Goal: Task Accomplishment & Management: Complete application form

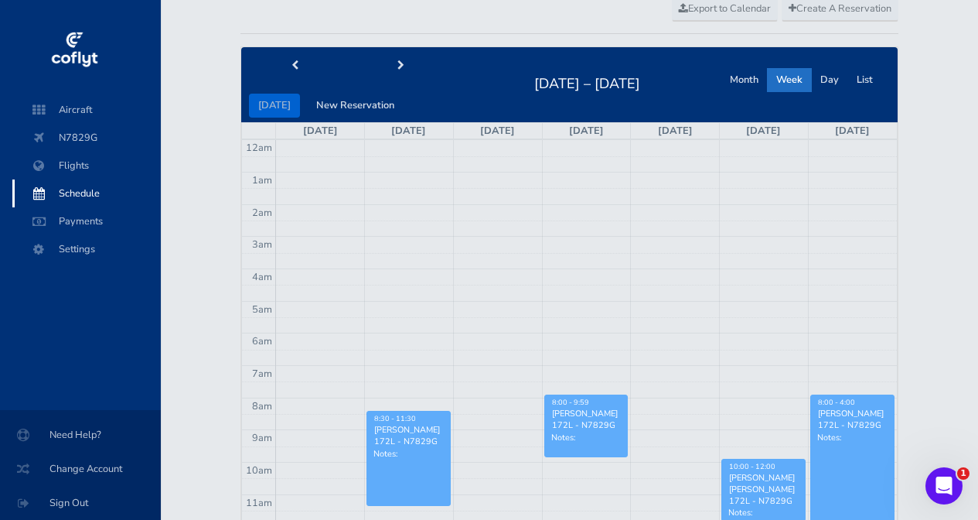
scroll to position [97, 0]
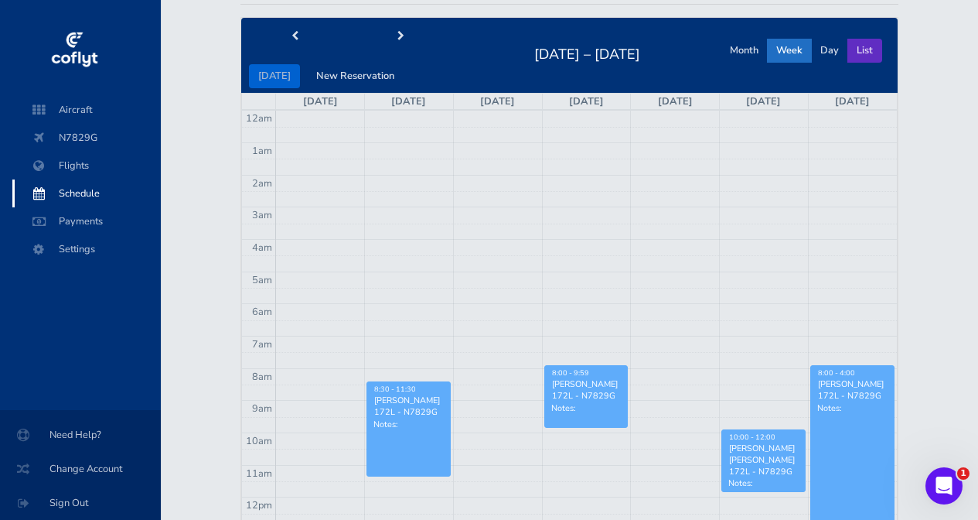
click at [854, 46] on button "List" at bounding box center [864, 51] width 35 height 24
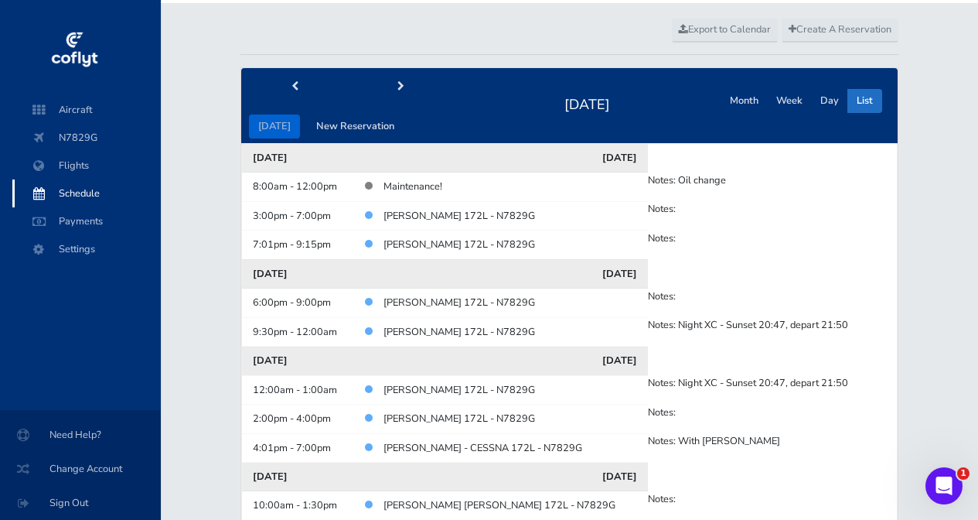
scroll to position [17, 0]
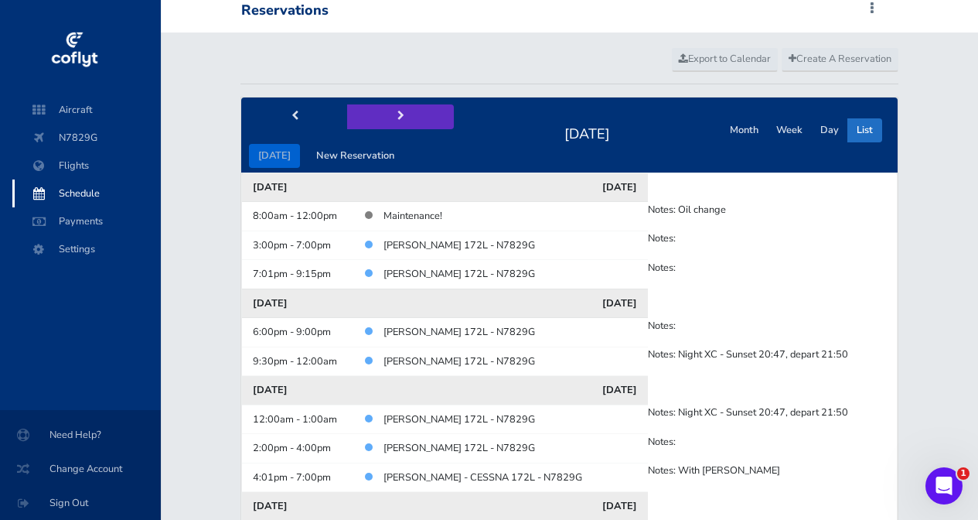
click at [390, 113] on button "next" at bounding box center [400, 116] width 107 height 24
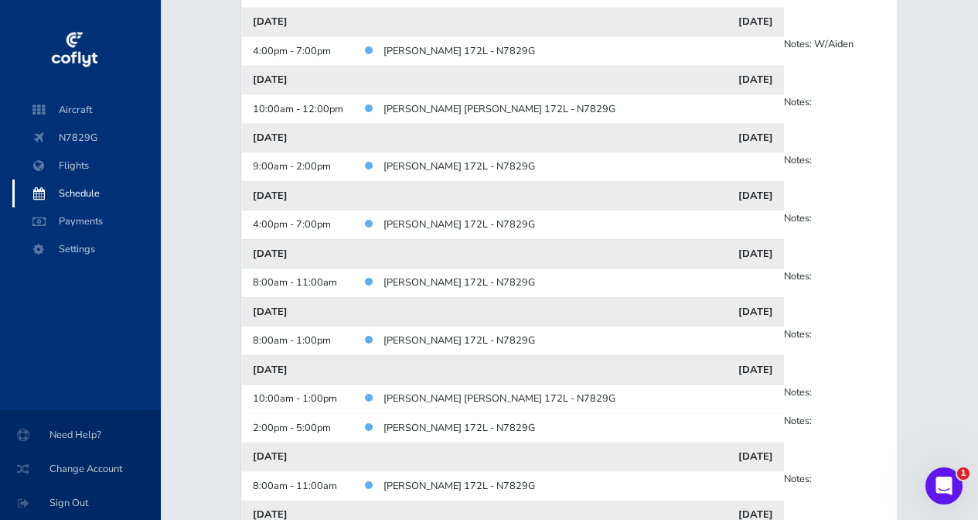
scroll to position [0, 0]
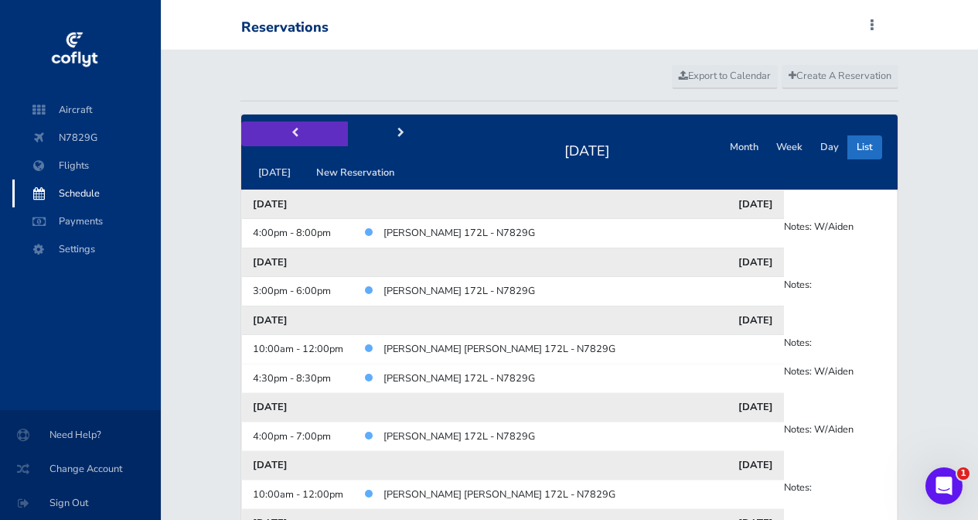
click at [294, 142] on button "prev" at bounding box center [294, 133] width 107 height 24
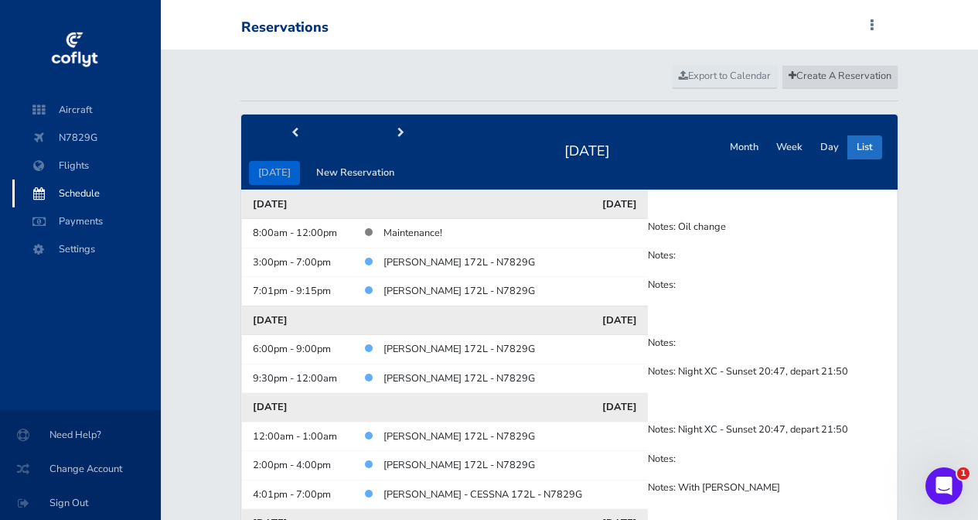
click at [832, 81] on span "Create A Reservation" at bounding box center [840, 76] width 103 height 14
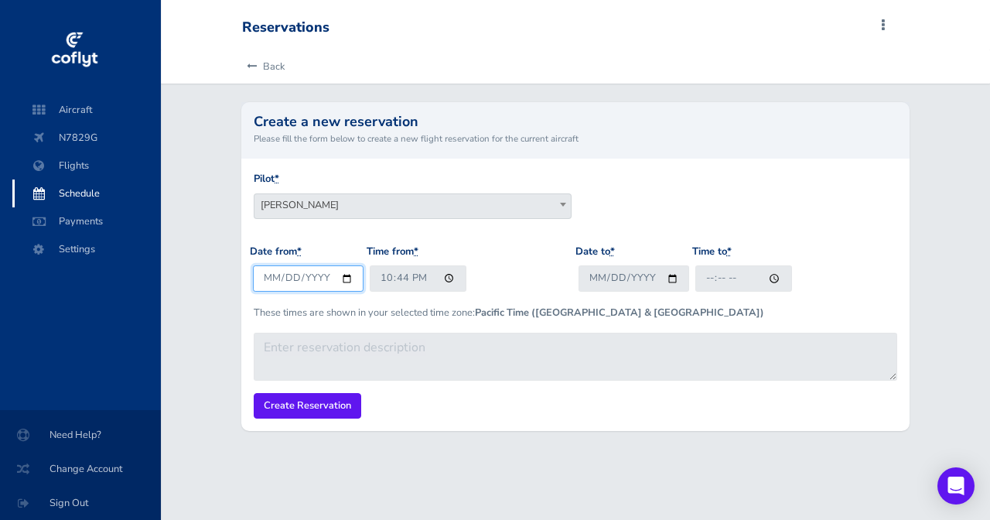
click at [305, 274] on input "[DATE]" at bounding box center [308, 278] width 111 height 26
click at [286, 276] on input "[DATE]" at bounding box center [308, 278] width 111 height 26
type input "2025-08-27"
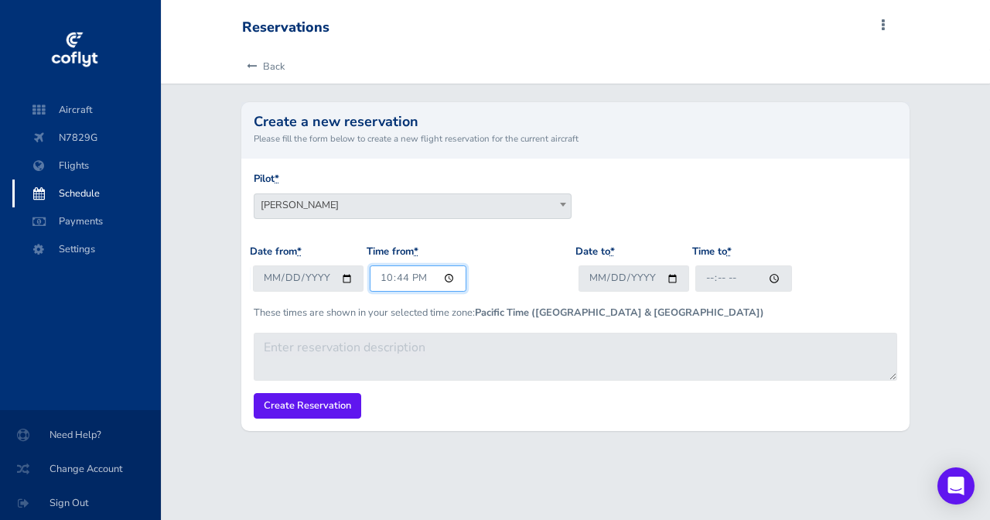
click at [383, 273] on input "22:44" at bounding box center [418, 278] width 97 height 26
click at [403, 279] on input "13:44" at bounding box center [418, 278] width 97 height 26
click at [383, 279] on input "13:44" at bounding box center [418, 278] width 97 height 26
click at [402, 278] on input "17:44" at bounding box center [418, 278] width 97 height 26
click at [415, 277] on input "17:00" at bounding box center [418, 278] width 97 height 26
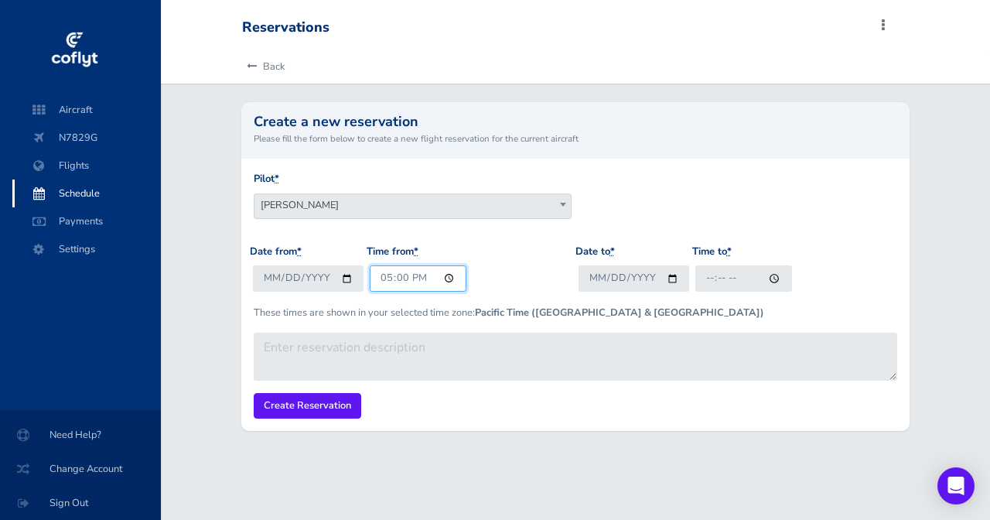
type input "05:00"
click at [430, 278] on input "05:00" at bounding box center [418, 278] width 97 height 26
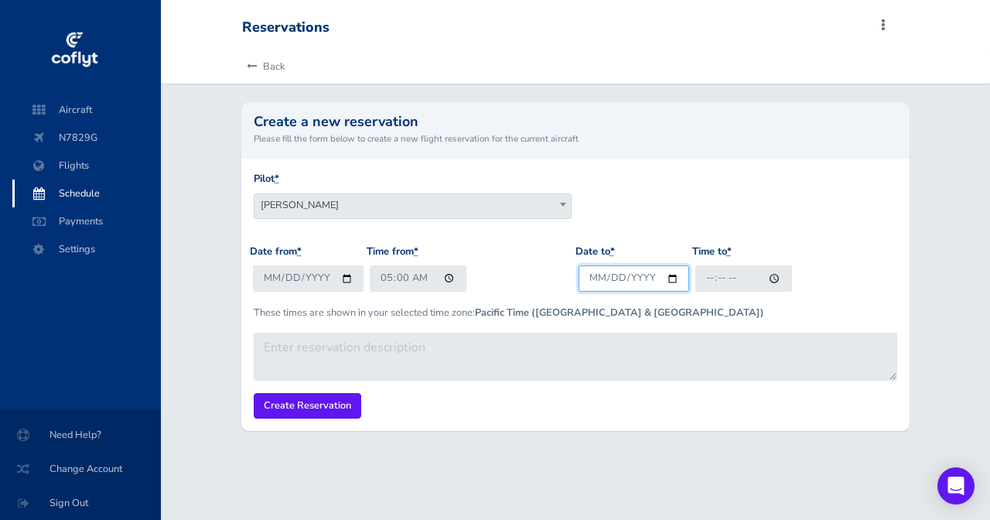
click at [634, 281] on input "Date to *" at bounding box center [633, 278] width 111 height 26
click at [614, 280] on input "Date to *" at bounding box center [633, 278] width 111 height 26
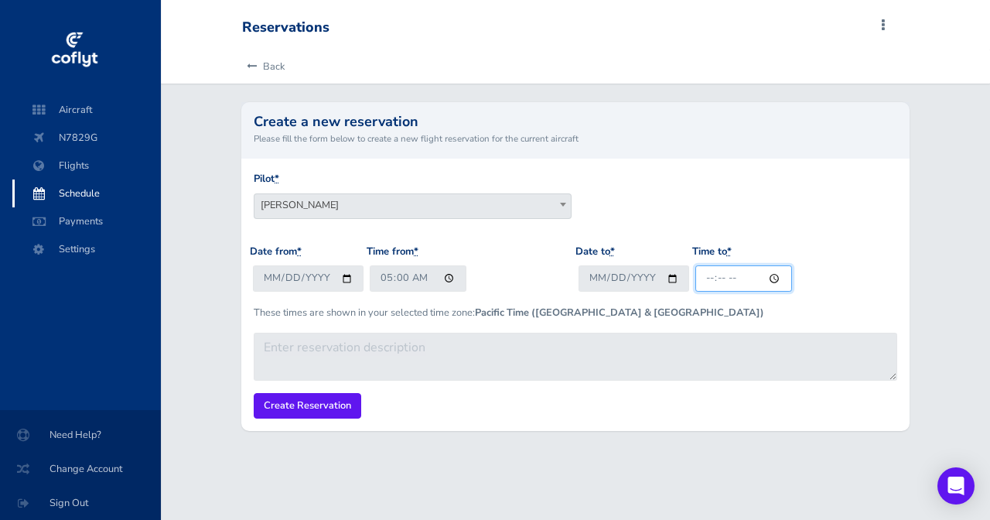
drag, startPoint x: 741, startPoint y: 275, endPoint x: 735, endPoint y: 281, distance: 8.2
click at [741, 275] on input "Time to *" at bounding box center [743, 278] width 97 height 26
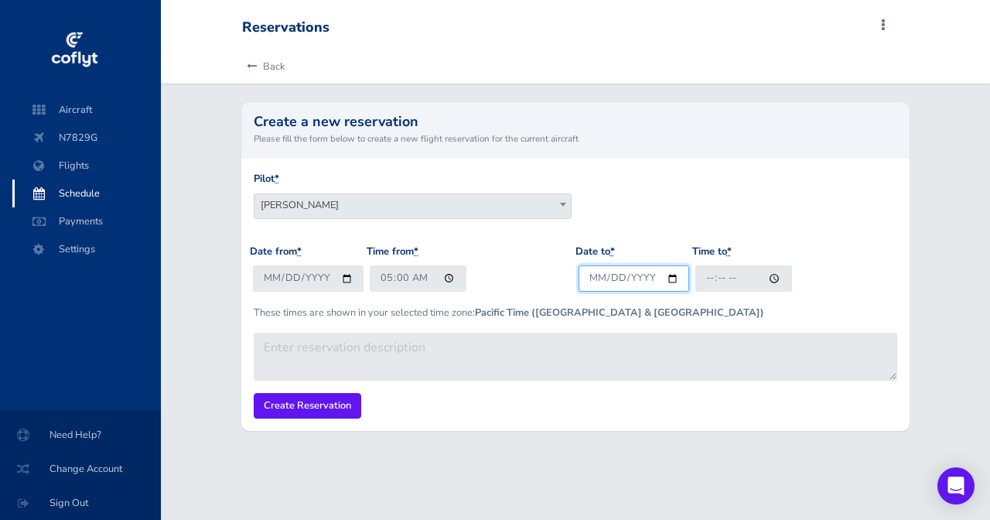
click at [591, 278] on input "Date to *" at bounding box center [633, 278] width 111 height 26
click at [628, 274] on input "Date to *" at bounding box center [633, 278] width 111 height 26
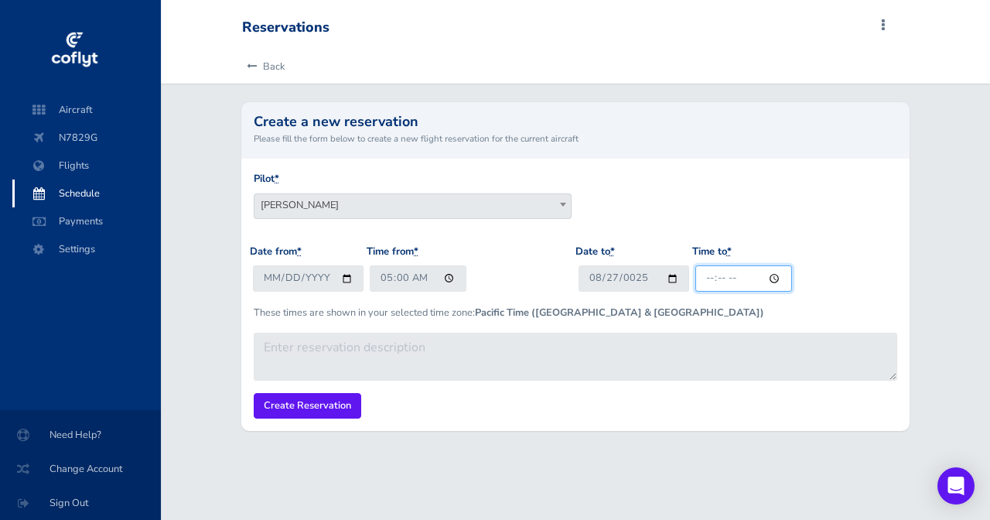
click at [726, 278] on input "Time to *" at bounding box center [743, 278] width 97 height 26
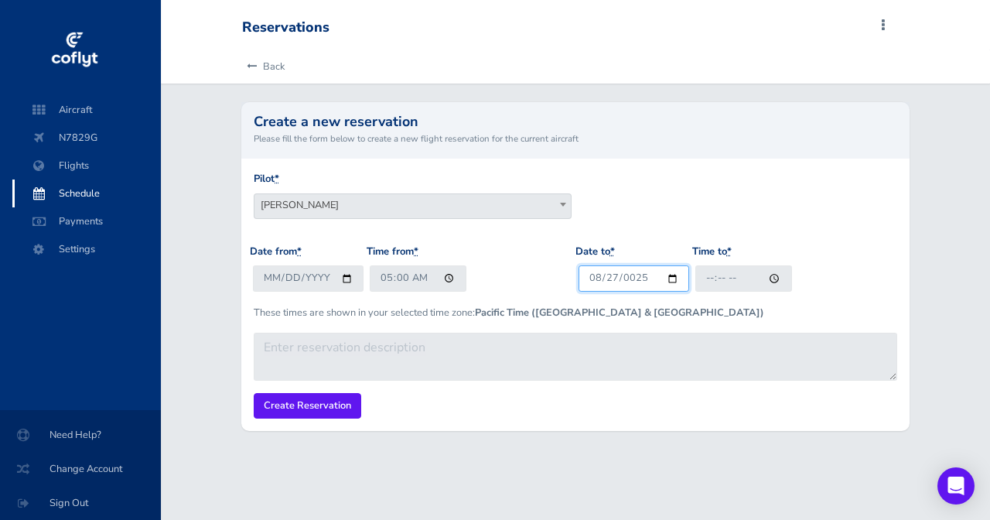
click at [619, 273] on input "0025-08-27" at bounding box center [633, 278] width 111 height 26
click at [628, 275] on input "0025-08-27" at bounding box center [633, 278] width 111 height 26
type input "2025-08-27"
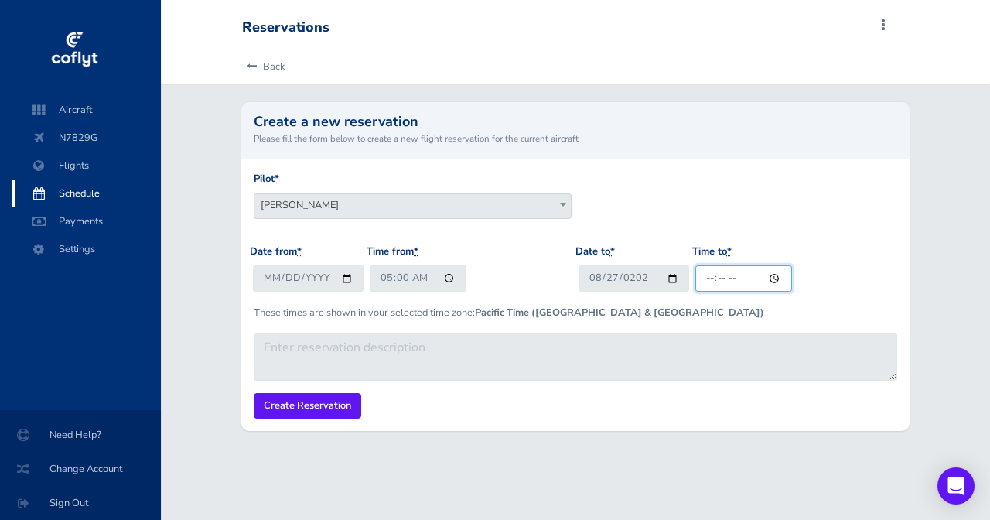
type input "08:00"
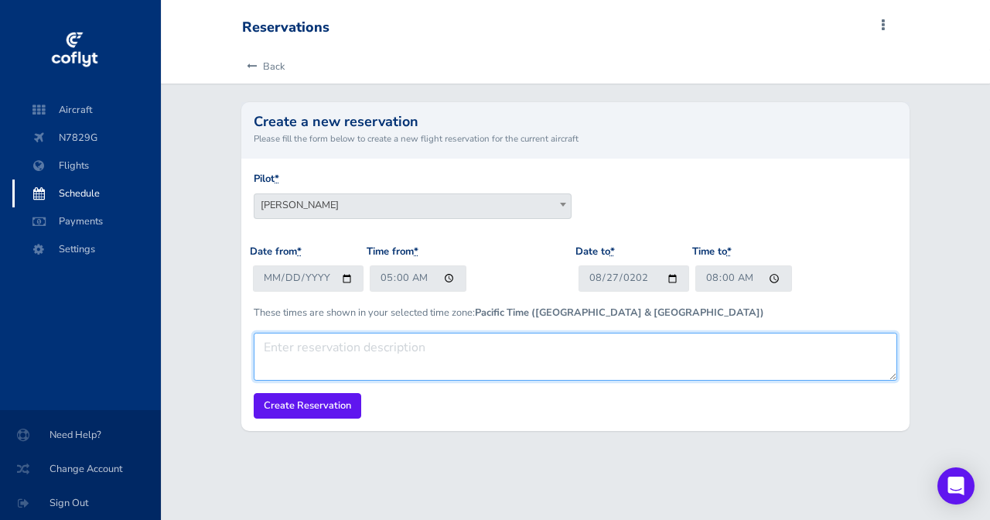
click at [644, 353] on textarea at bounding box center [575, 356] width 642 height 48
type textarea "w"
type textarea "With Ryan"
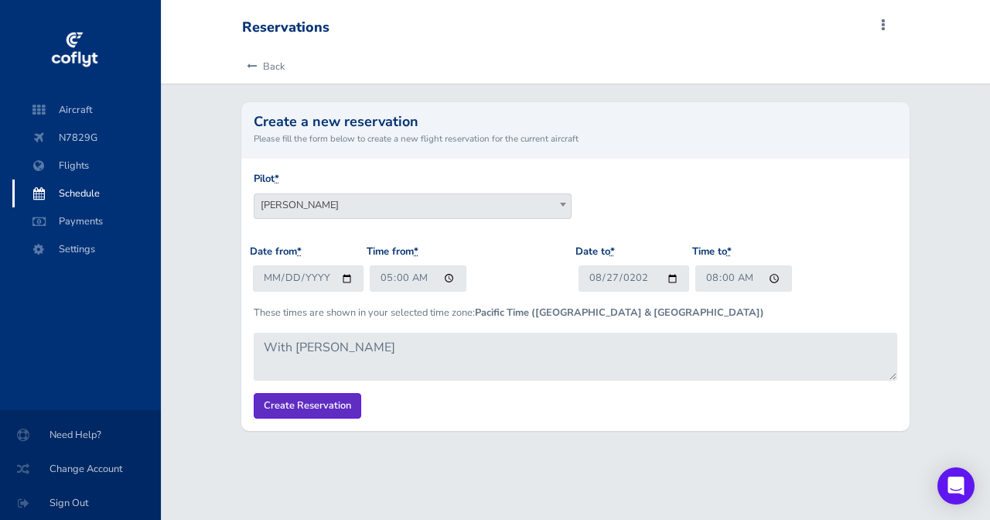
click at [354, 414] on input "Create Reservation" at bounding box center [307, 406] width 107 height 26
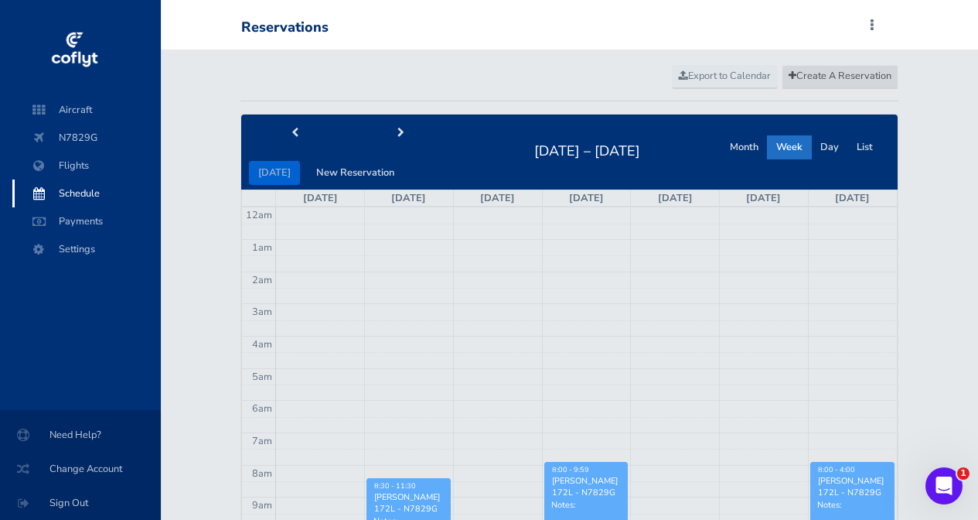
click at [833, 82] on span "Create A Reservation" at bounding box center [840, 76] width 103 height 14
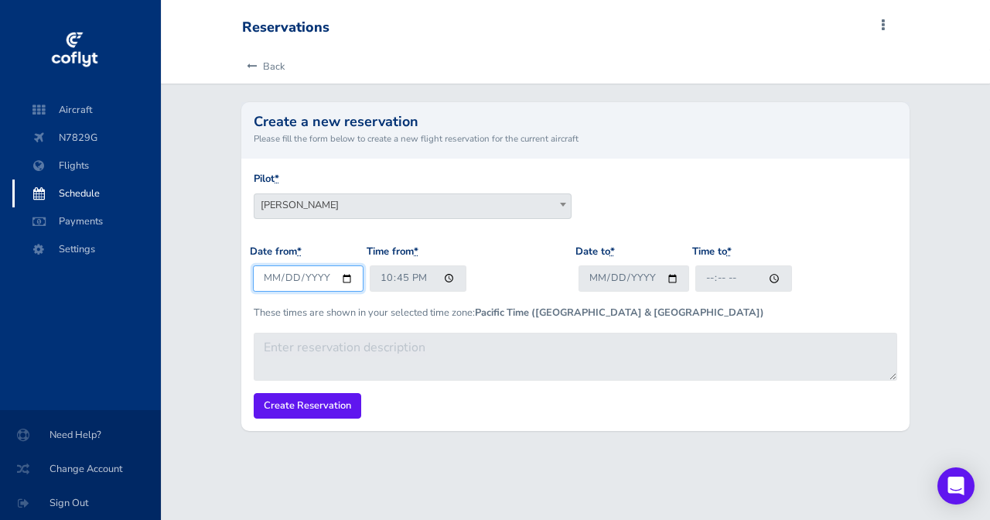
click at [288, 278] on input "[DATE]" at bounding box center [308, 278] width 111 height 26
type input "2025-08-28"
click at [443, 293] on div "Date from * 2025-08-28 Time from * 22:45" at bounding box center [412, 274] width 325 height 60
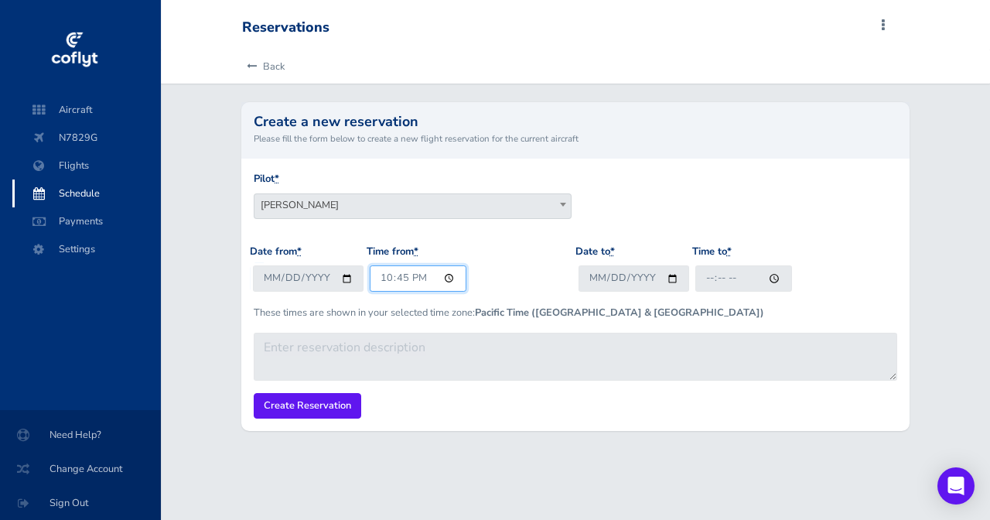
click at [385, 279] on input "22:45" at bounding box center [418, 278] width 97 height 26
type input "05:00"
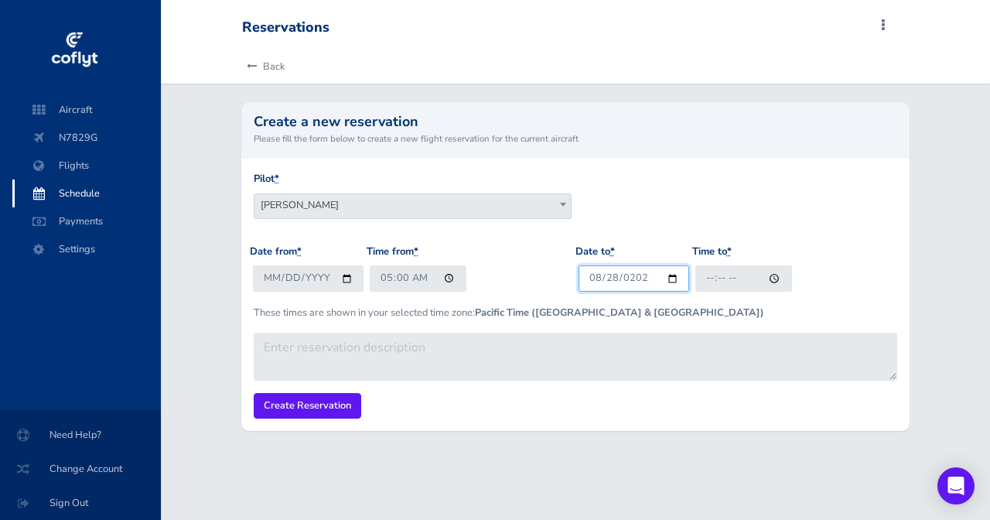
type input "2025-08-28"
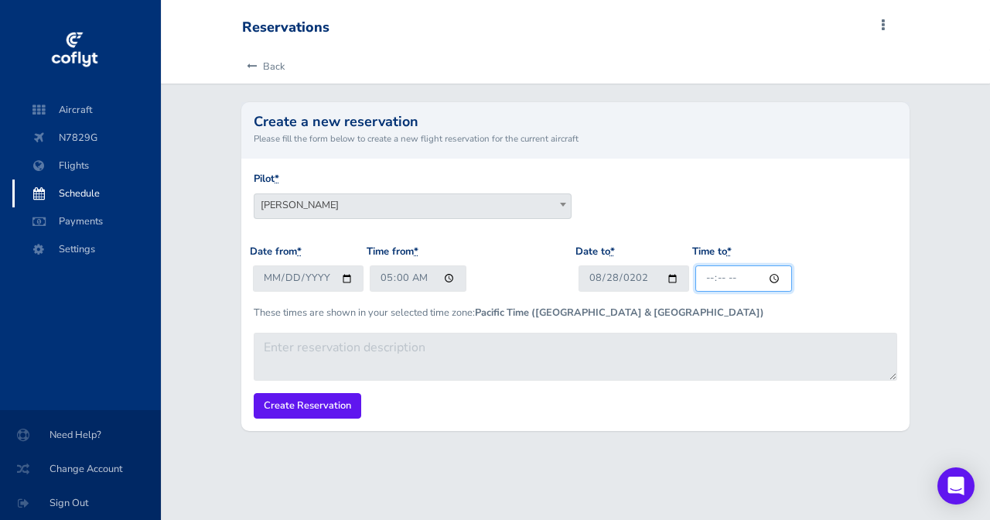
type input "08:00"
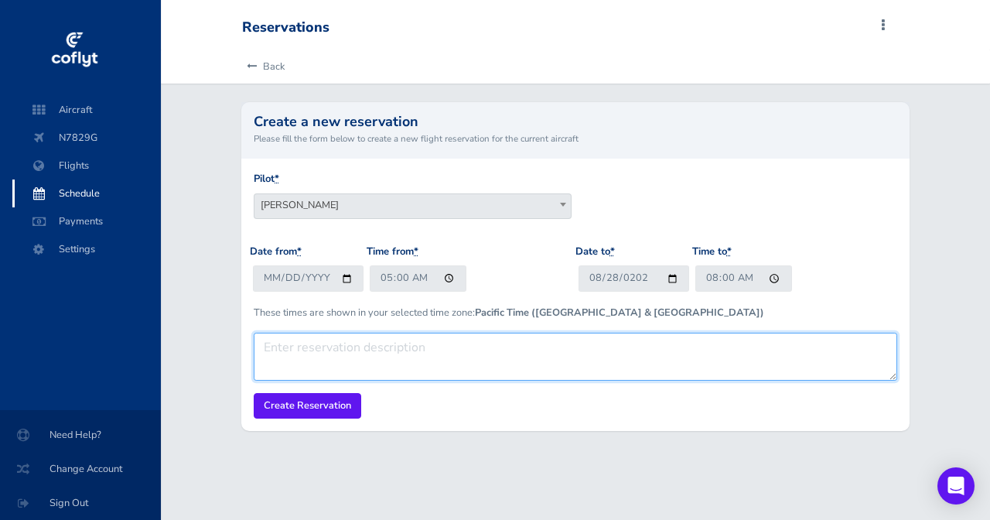
click at [428, 351] on textarea at bounding box center [575, 356] width 642 height 48
type textarea "With [PERSON_NAME]"
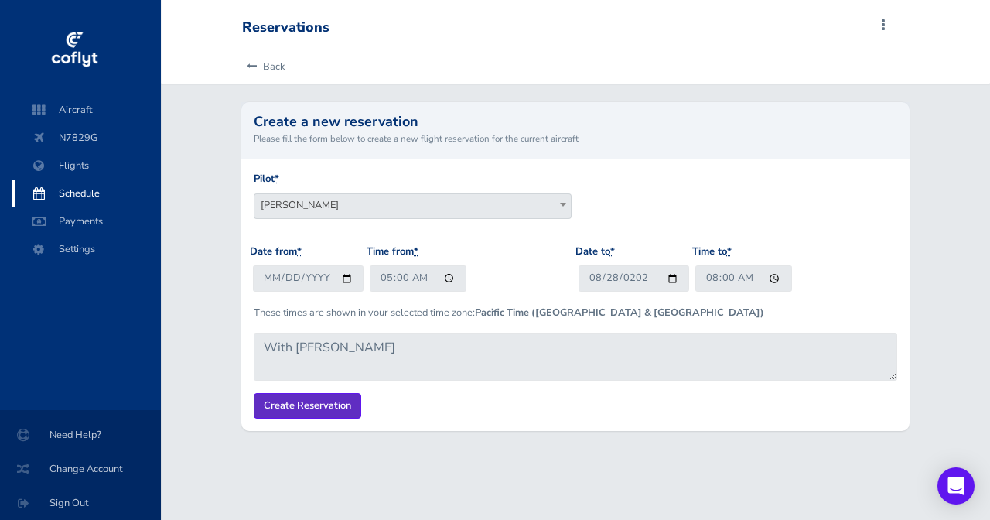
click at [276, 393] on input "Create Reservation" at bounding box center [307, 406] width 107 height 26
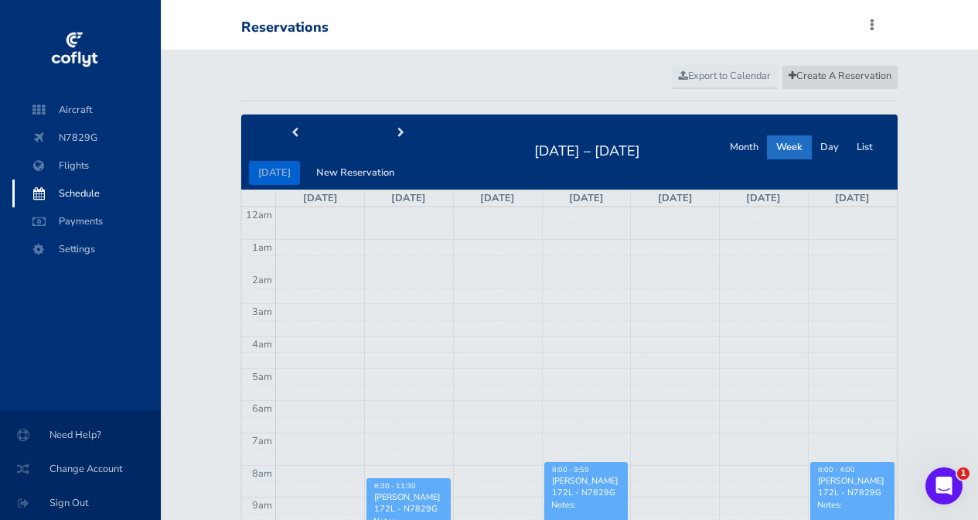
click at [828, 73] on span "Create A Reservation" at bounding box center [840, 76] width 103 height 14
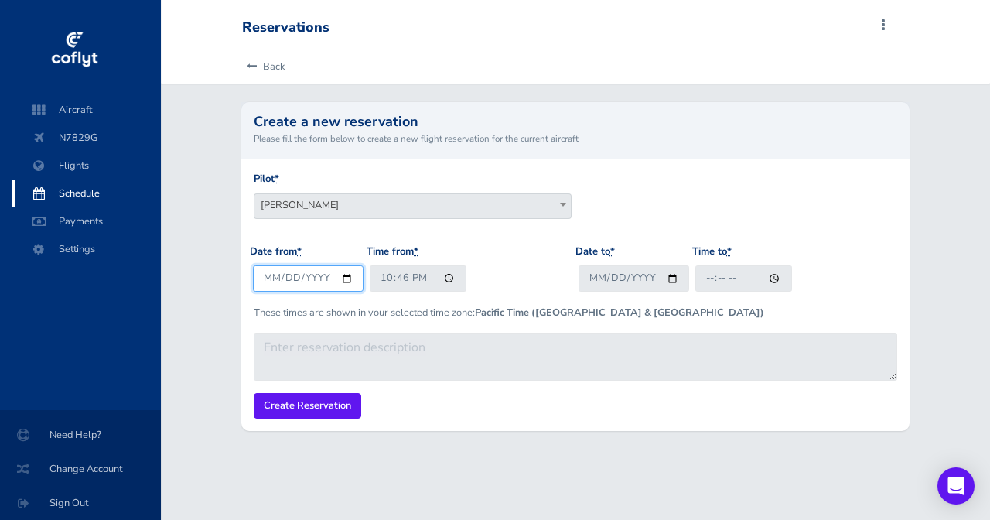
click at [288, 274] on input "2025-08-18" at bounding box center [308, 278] width 111 height 26
click at [274, 278] on input "2025-08-18" at bounding box center [308, 278] width 111 height 26
type input "2025-09-01"
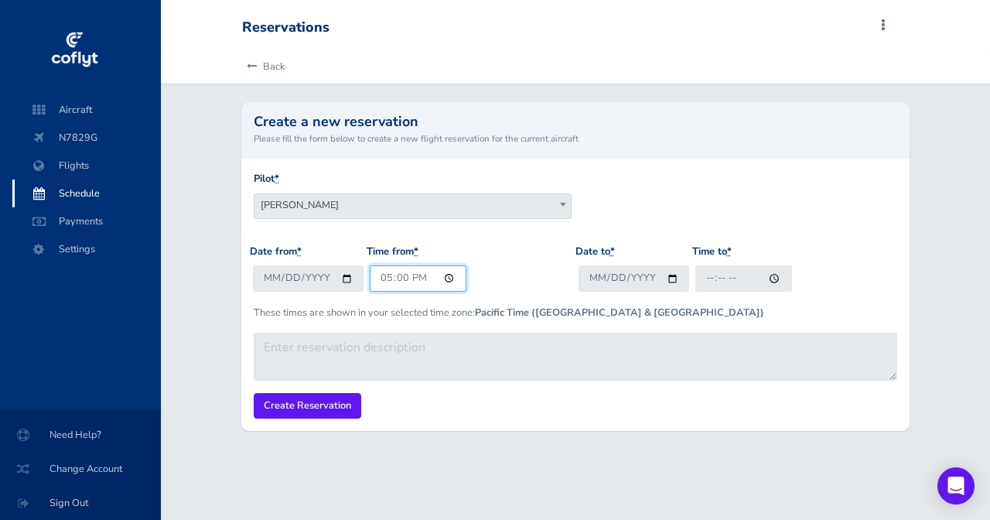
type input "05:00"
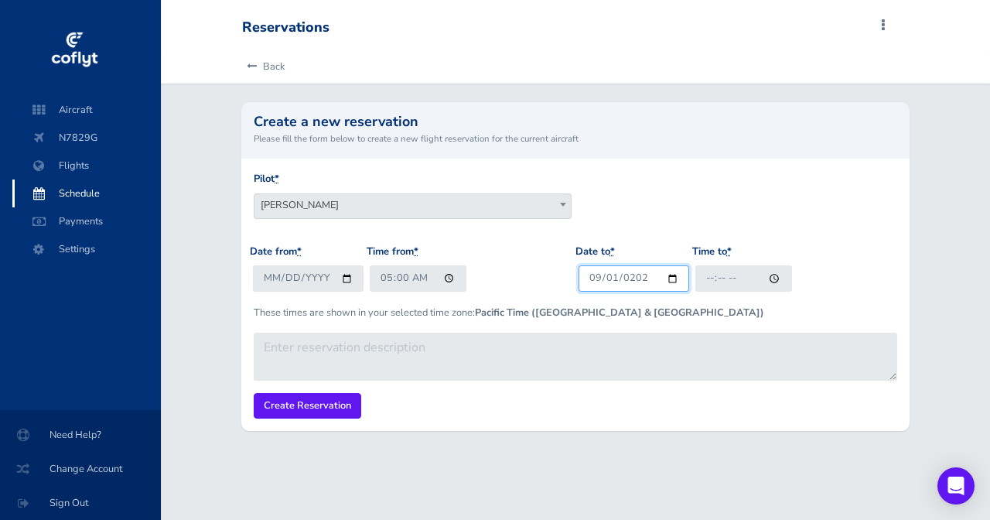
type input "[DATE]"
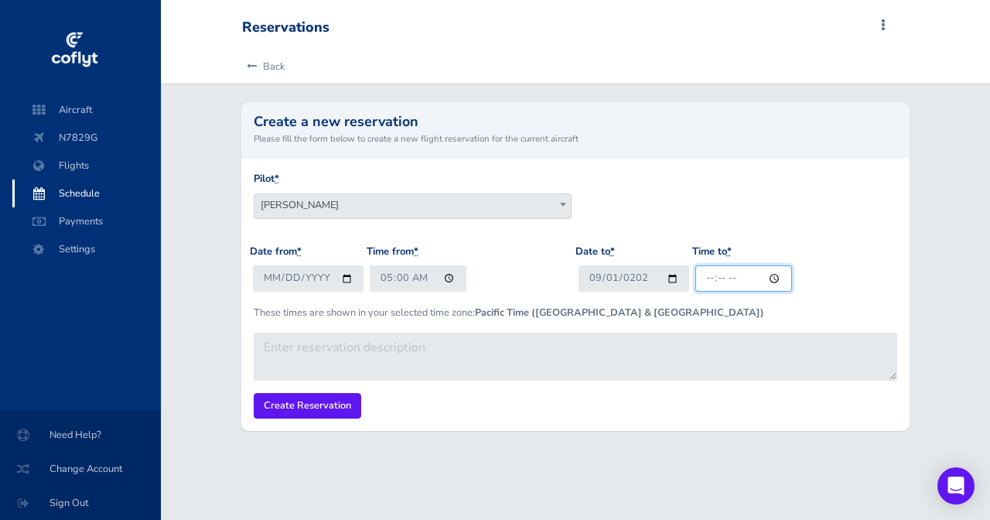
type input "08:00"
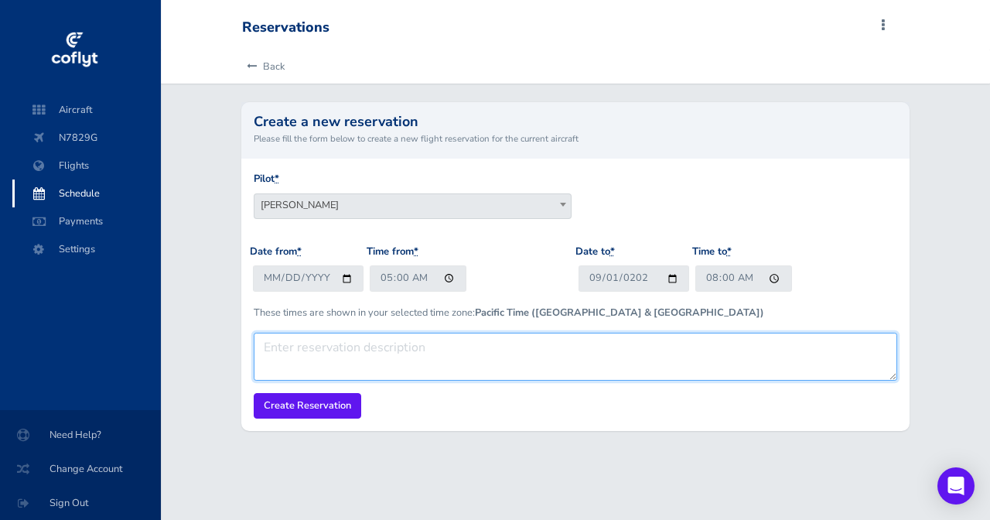
click at [285, 349] on textarea at bounding box center [575, 356] width 642 height 48
type textarea "With Ryan"
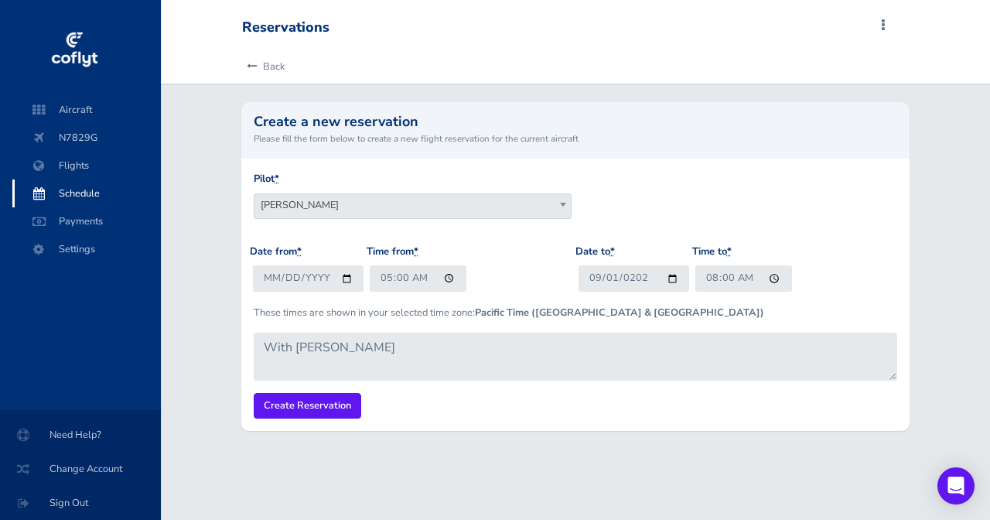
click at [329, 389] on form "Pilot * Stephen M Saslow Keith Overa Chuyi Chuang Cody Prince Sean Smith Chris …" at bounding box center [575, 294] width 642 height 247
click at [332, 412] on input "Create Reservation" at bounding box center [307, 406] width 107 height 26
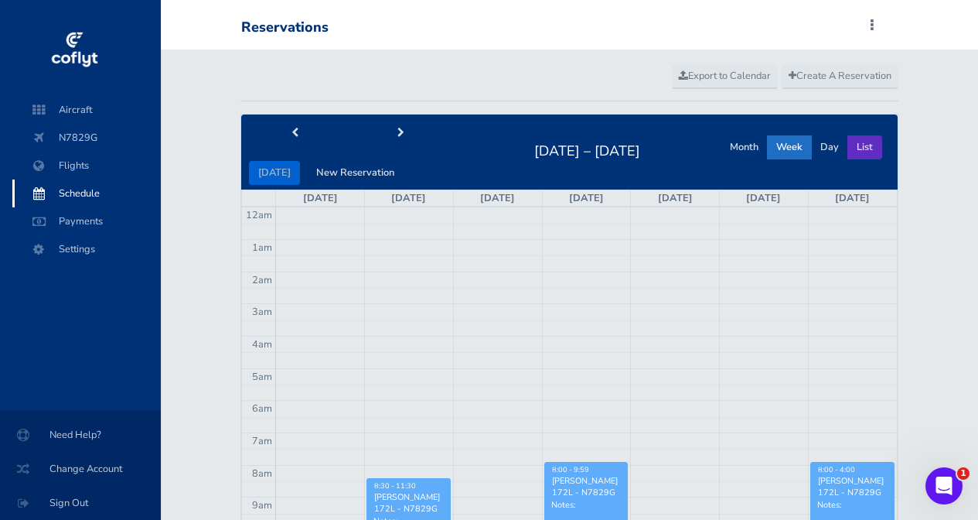
click at [866, 141] on button "List" at bounding box center [864, 147] width 35 height 24
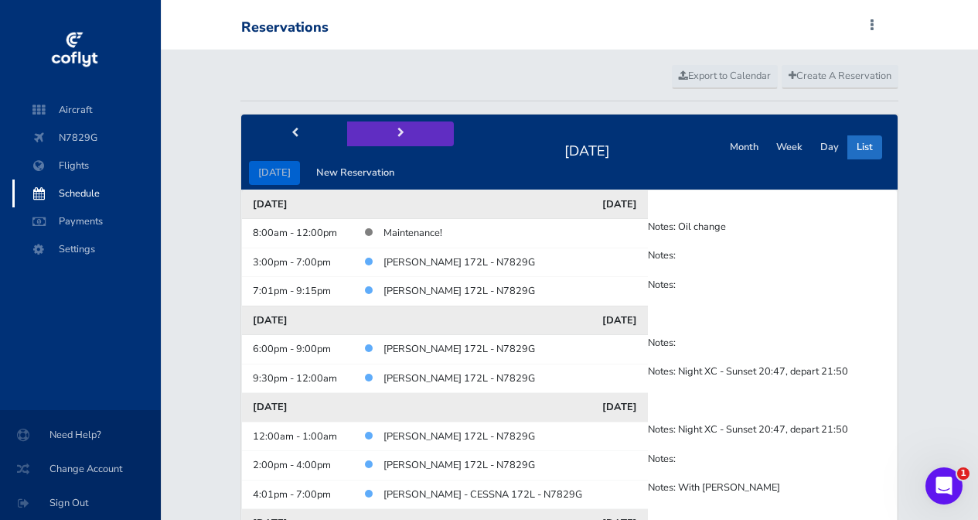
click at [397, 128] on span "next" at bounding box center [400, 133] width 7 height 10
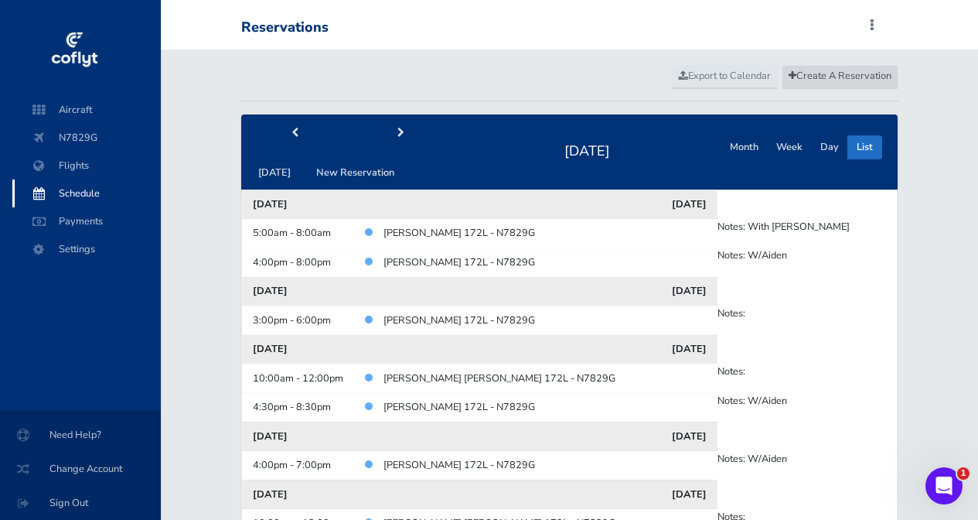
click at [847, 82] on span "Create A Reservation" at bounding box center [840, 76] width 103 height 14
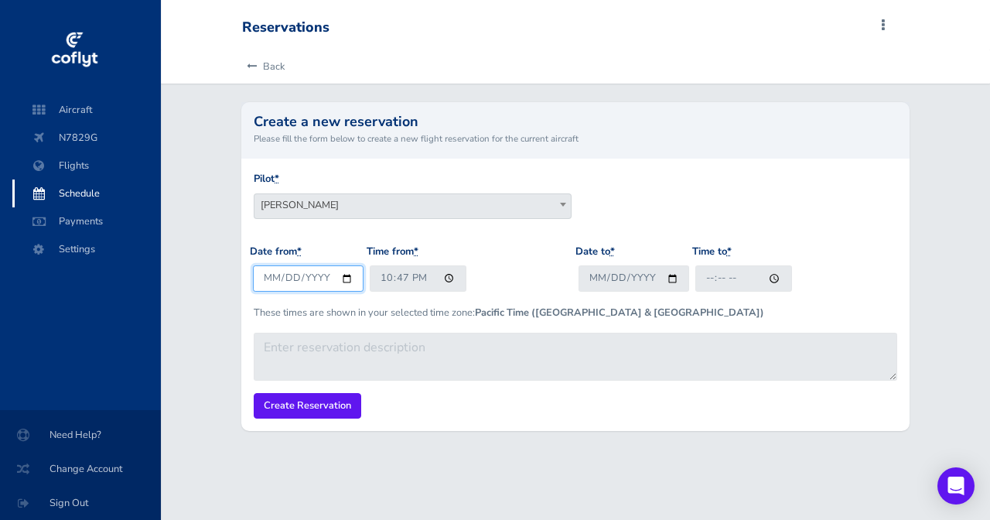
click at [290, 282] on input "2025-08-18" at bounding box center [308, 278] width 111 height 26
click at [254, 276] on input "2025-08-18" at bounding box center [308, 278] width 111 height 26
type input "2025-09-02"
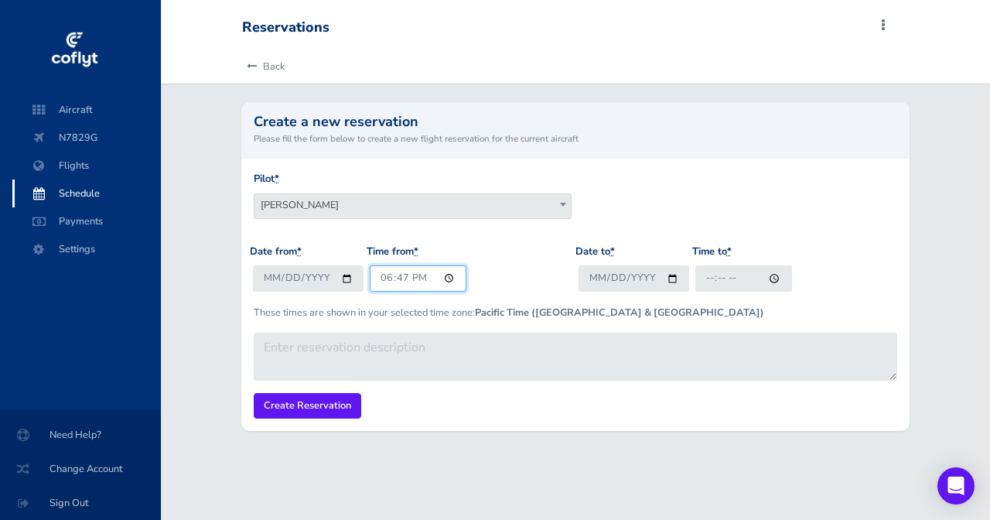
type input "18:00"
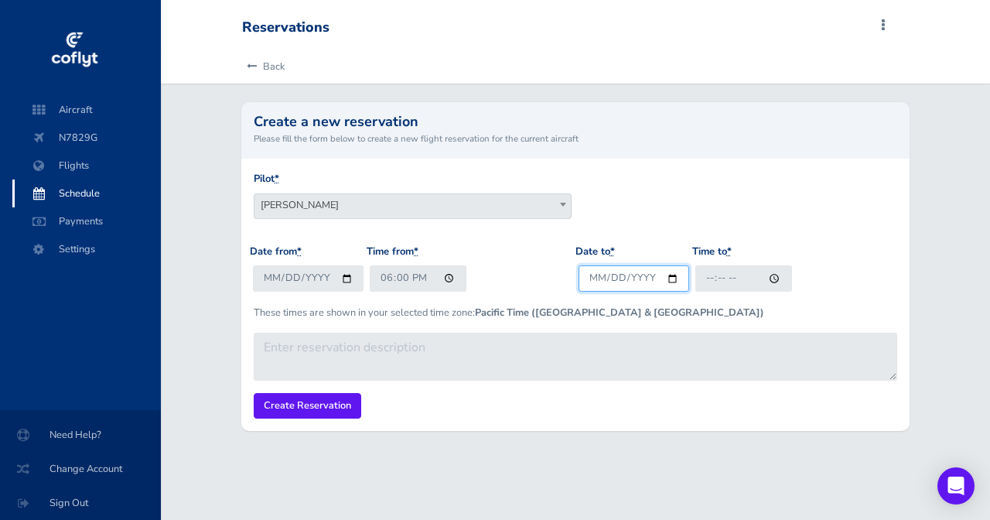
click at [614, 278] on input "2025-09-02" at bounding box center [633, 278] width 111 height 26
type input "2025-09-03"
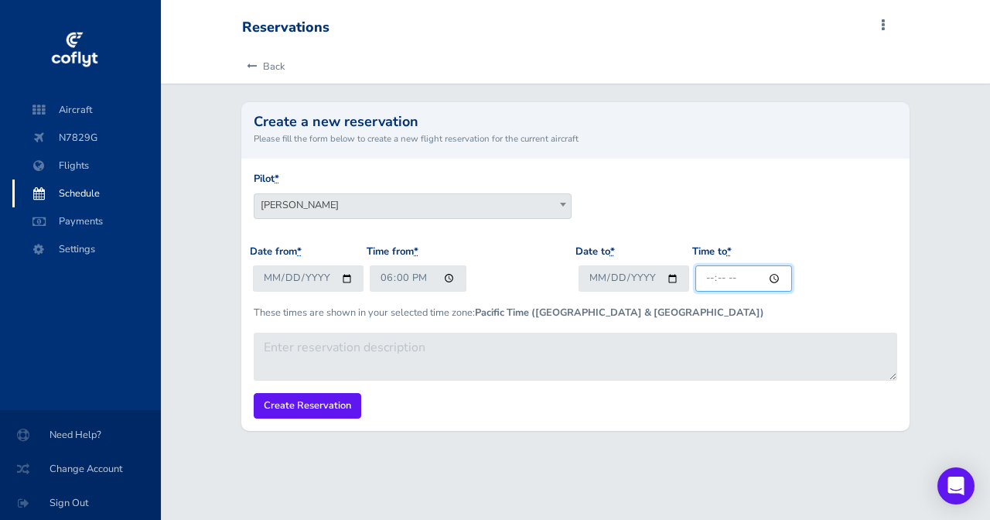
click at [720, 278] on input "Time to *" at bounding box center [743, 278] width 97 height 26
click at [712, 279] on input "Time to *" at bounding box center [743, 278] width 97 height 26
type input "00:00"
click at [606, 329] on div "These times are shown in your selected time zone: Pacific Time (US & Canada)" at bounding box center [575, 324] width 650 height 16
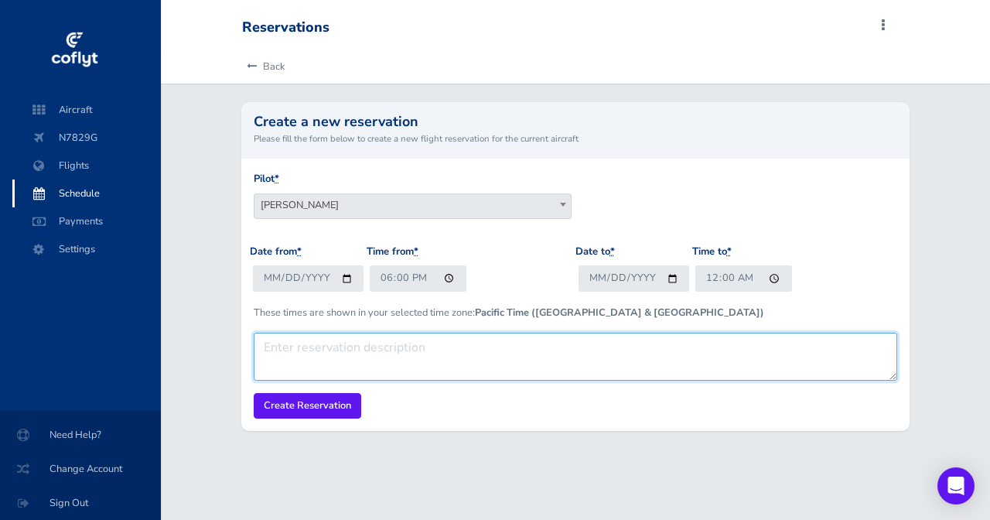
click at [417, 354] on textarea at bounding box center [575, 356] width 642 height 48
type textarea "With Ryan Long XC"
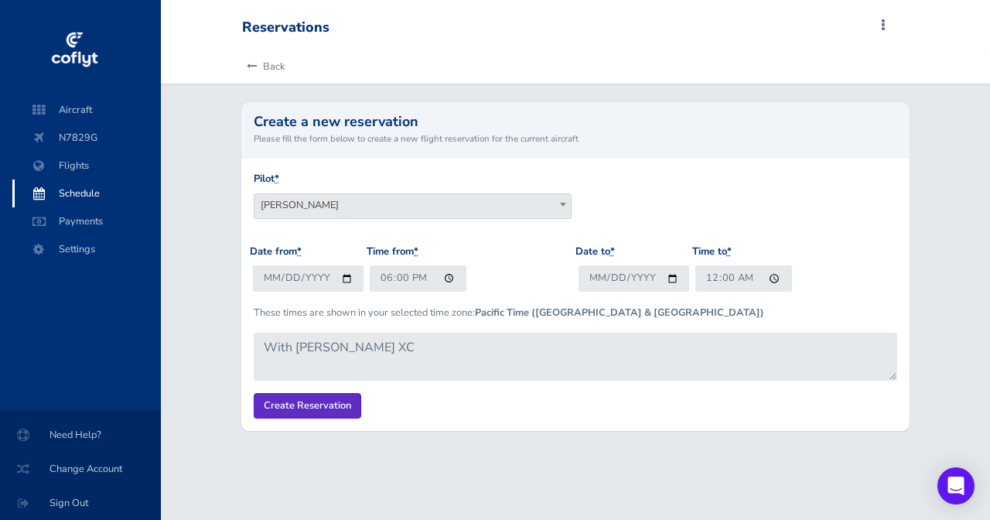
click at [335, 410] on input "Create Reservation" at bounding box center [307, 406] width 107 height 26
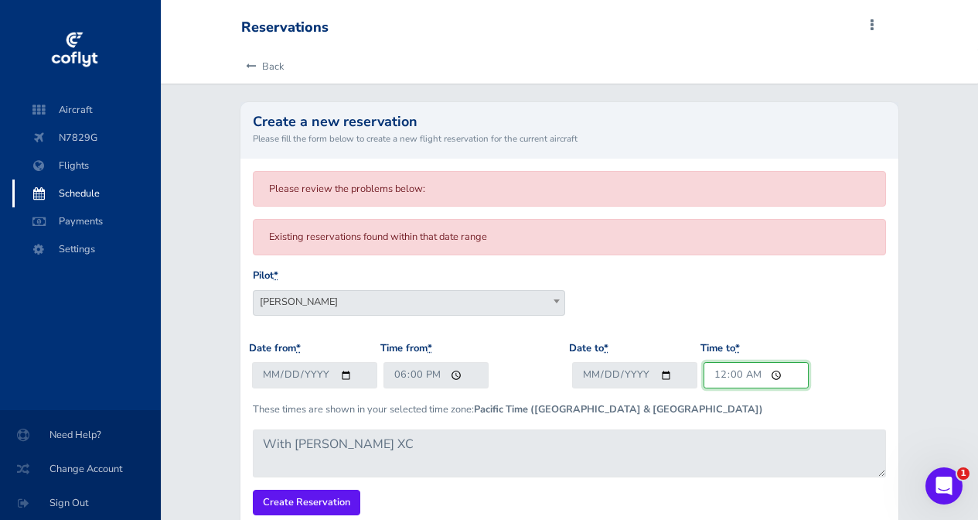
click at [721, 373] on input "00:00" at bounding box center [756, 375] width 105 height 26
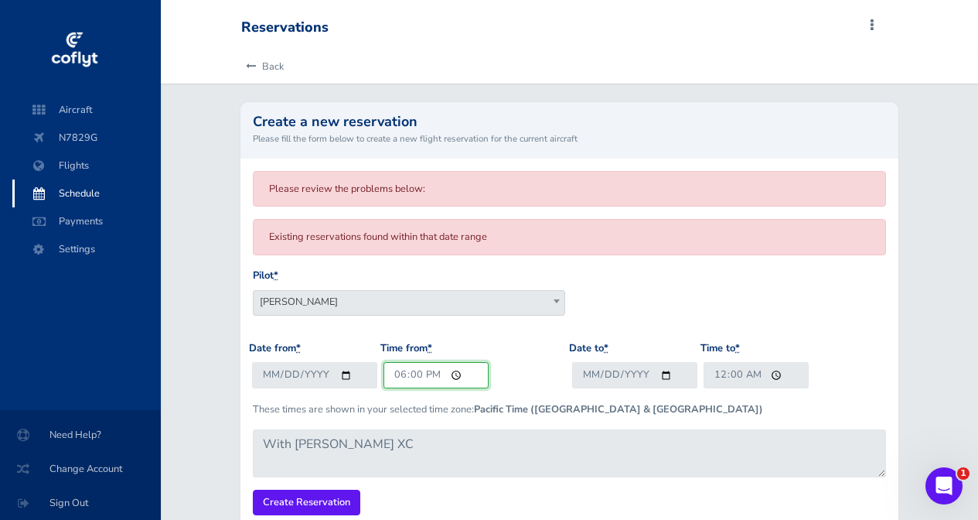
click at [396, 371] on input "18:00" at bounding box center [435, 375] width 105 height 26
type input "18:01"
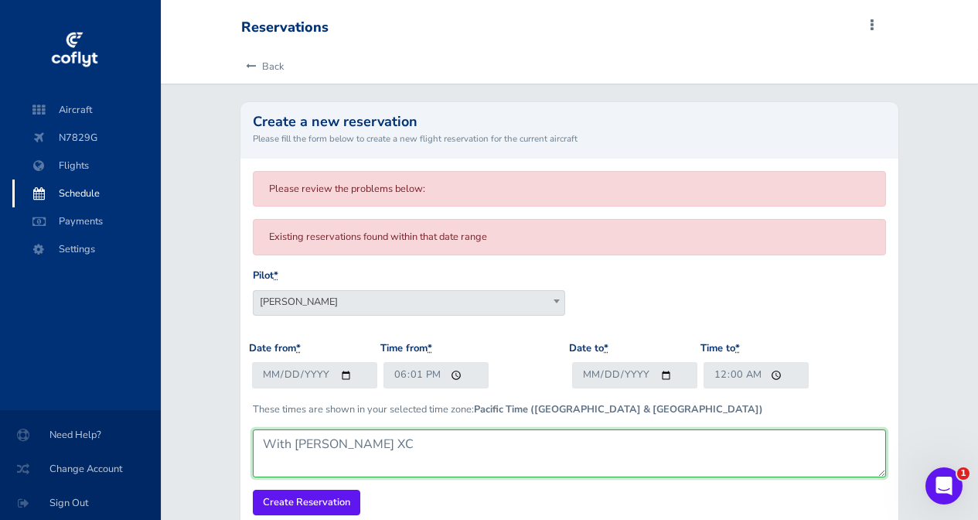
click at [428, 452] on textarea "With [PERSON_NAME] XC" at bounding box center [569, 453] width 633 height 48
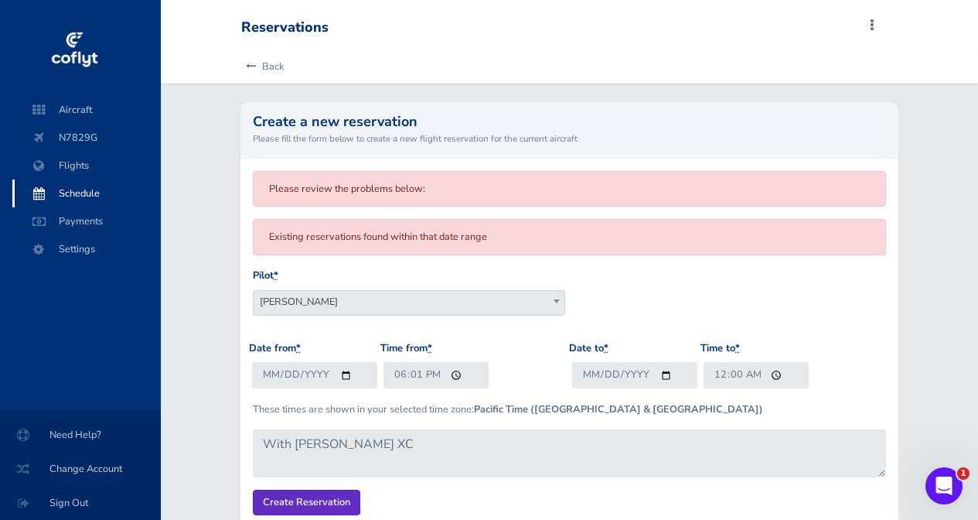
click at [308, 512] on input "Create Reservation" at bounding box center [306, 502] width 107 height 26
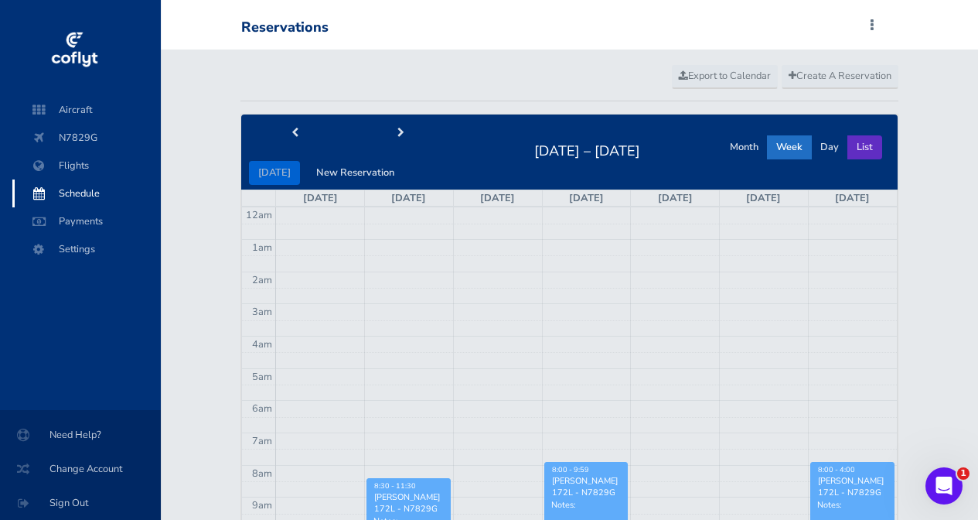
click at [874, 155] on button "List" at bounding box center [864, 147] width 35 height 24
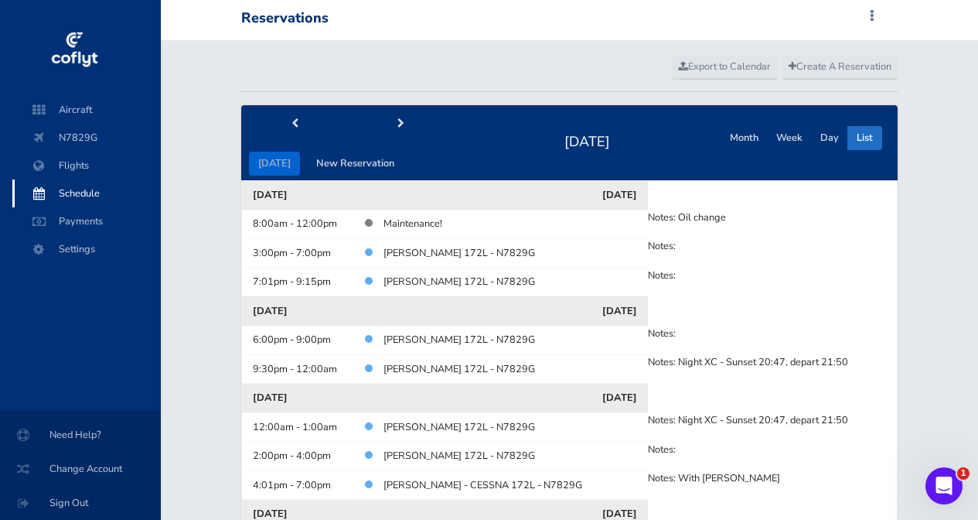
scroll to position [36, 0]
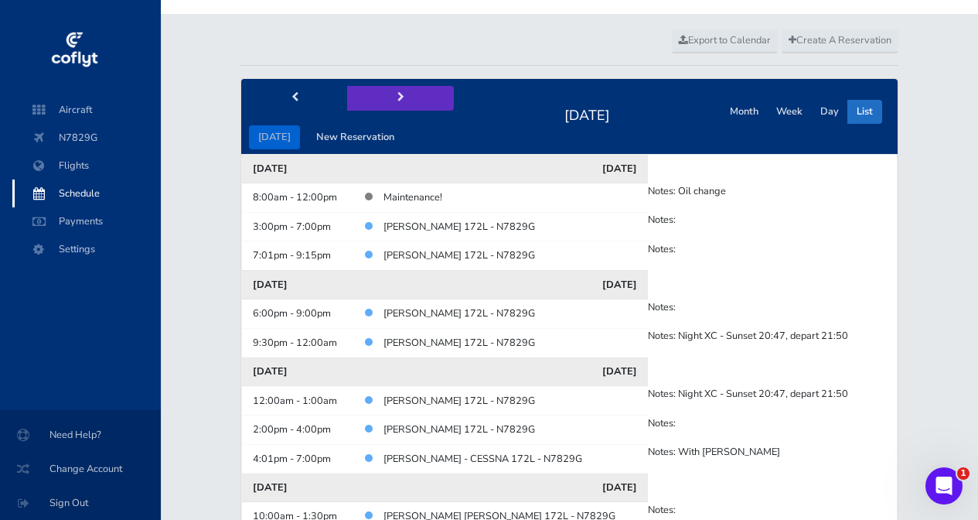
click at [391, 106] on button "next" at bounding box center [400, 98] width 107 height 24
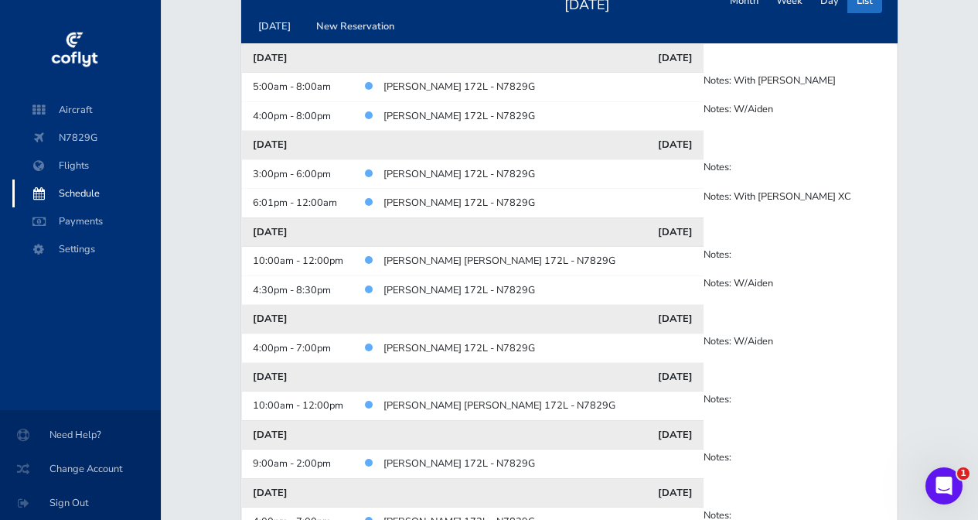
scroll to position [149, 0]
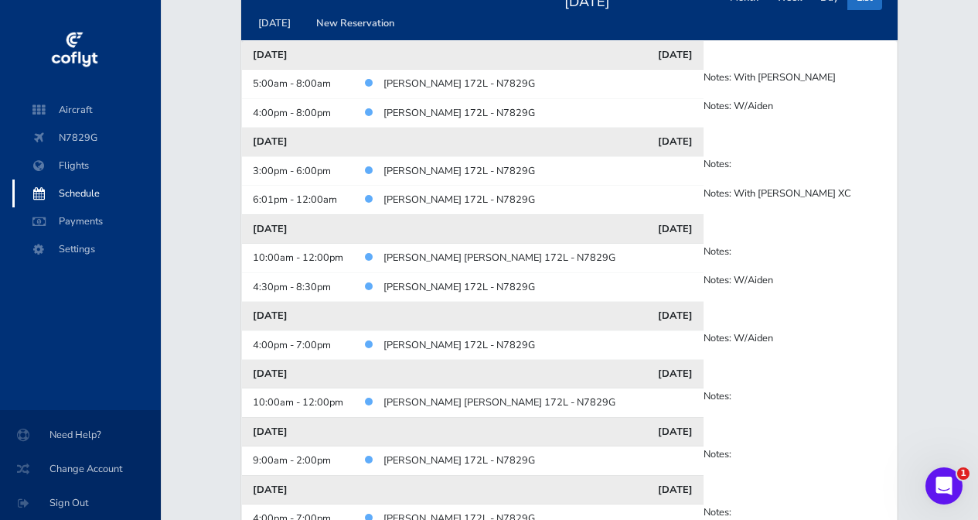
click at [426, 83] on link "Erik Kruchten - CESSNA 172L - N7829G" at bounding box center [459, 84] width 152 height 14
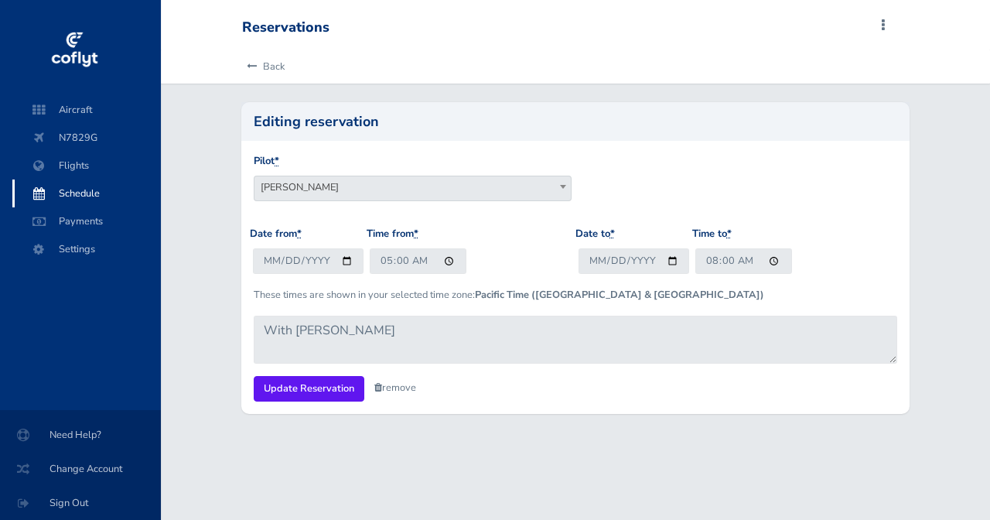
click at [394, 390] on link "remove" at bounding box center [395, 387] width 42 height 14
click at [435, 392] on link "Are you sure?" at bounding box center [411, 388] width 75 height 22
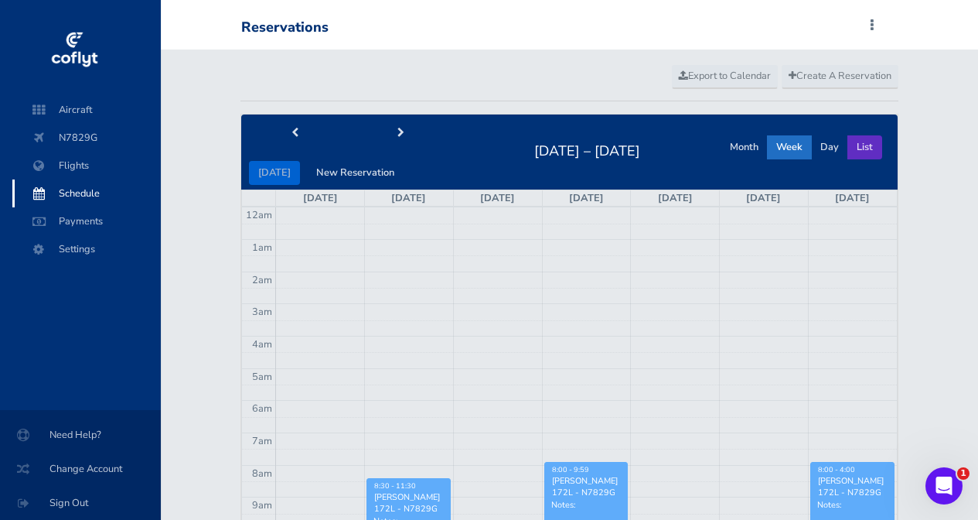
click at [864, 146] on button "List" at bounding box center [864, 147] width 35 height 24
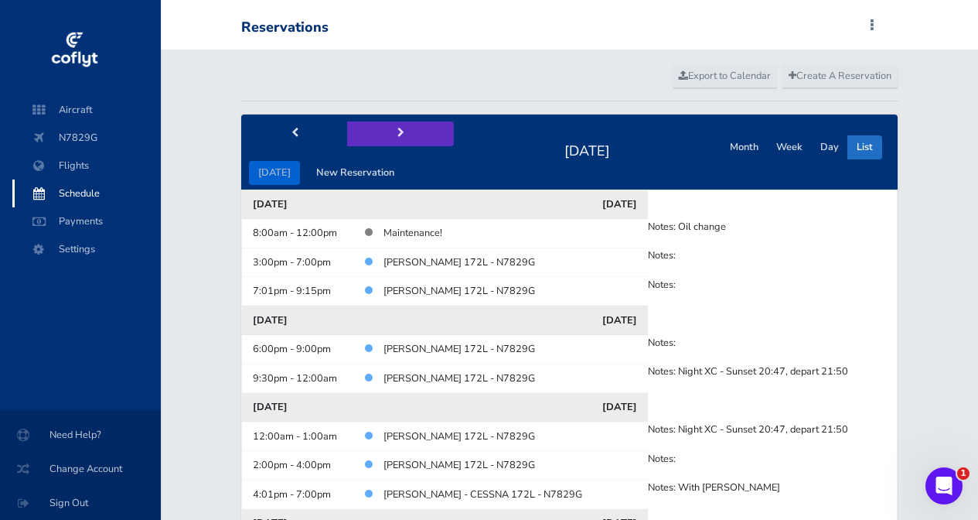
click at [390, 130] on button "next" at bounding box center [400, 133] width 107 height 24
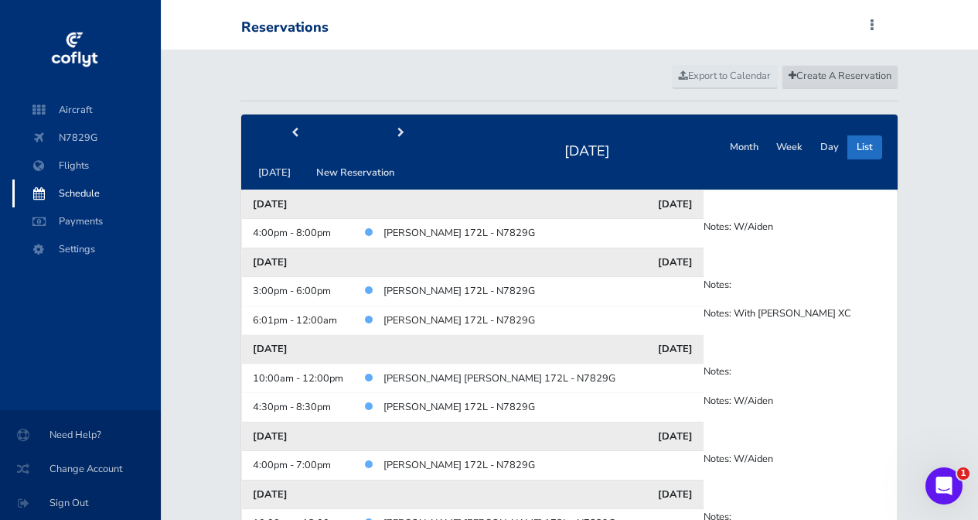
click at [821, 82] on span "Create A Reservation" at bounding box center [840, 76] width 103 height 14
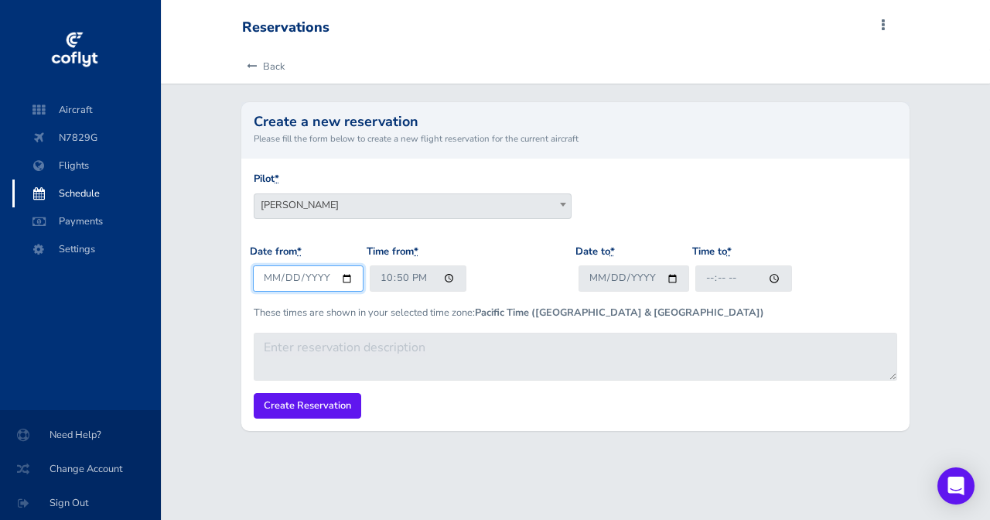
click at [253, 278] on input "2025-08-18" at bounding box center [308, 278] width 111 height 26
type input "2025-09-04"
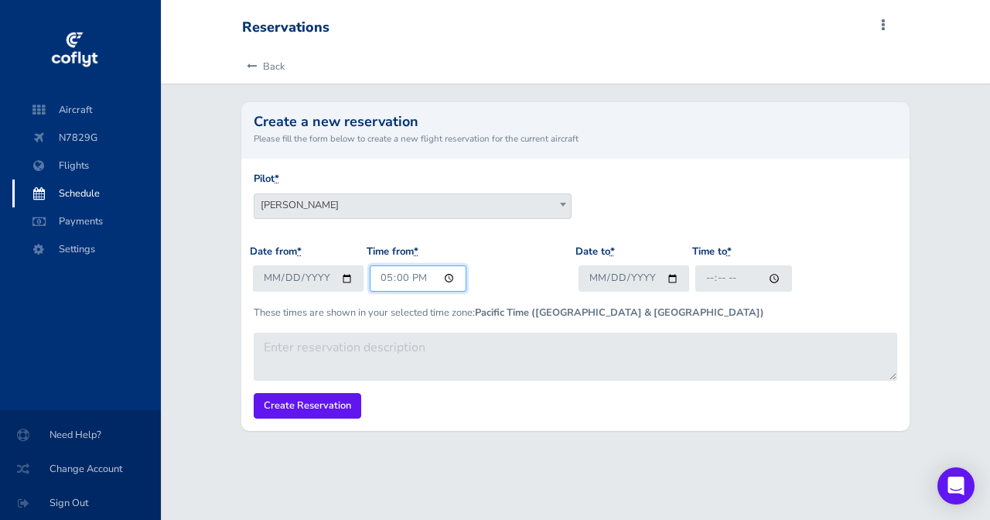
type input "05:00"
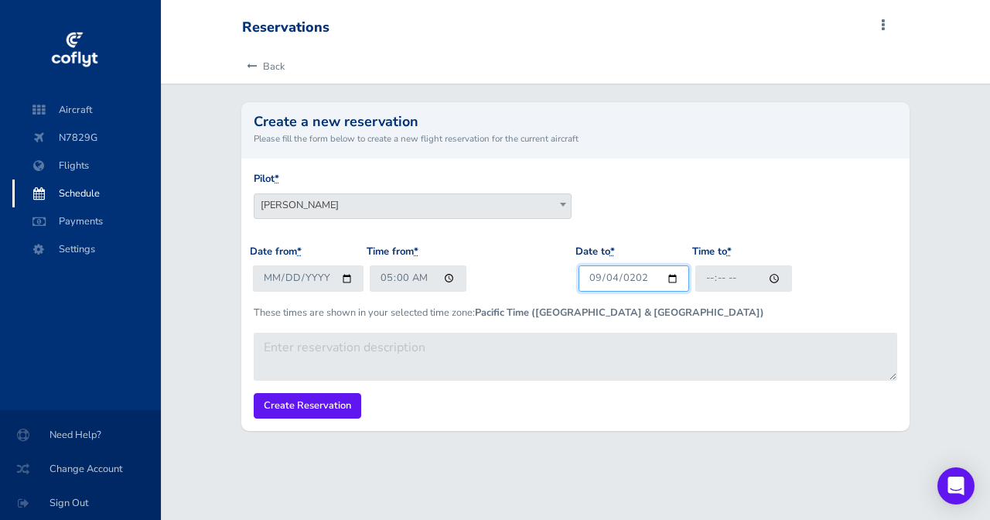
type input "2025-09-04"
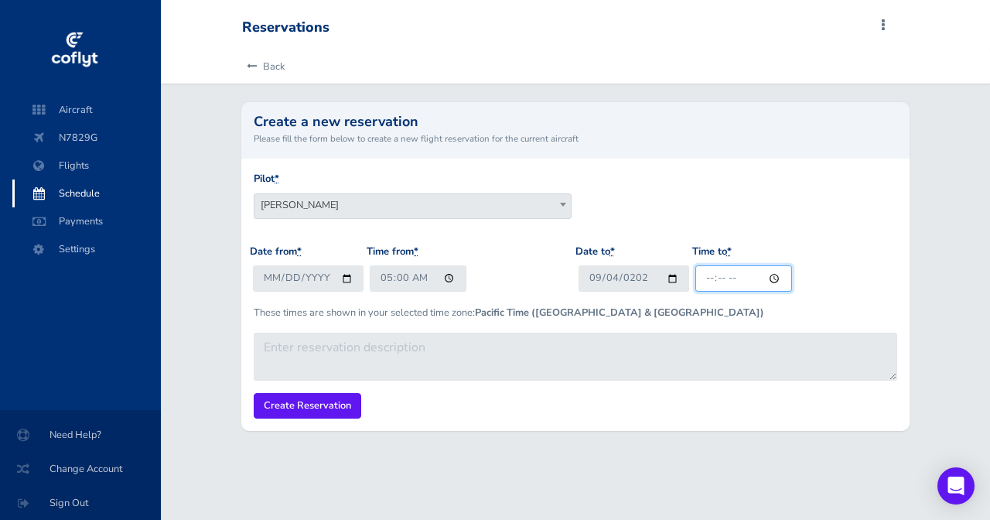
type input "08:00"
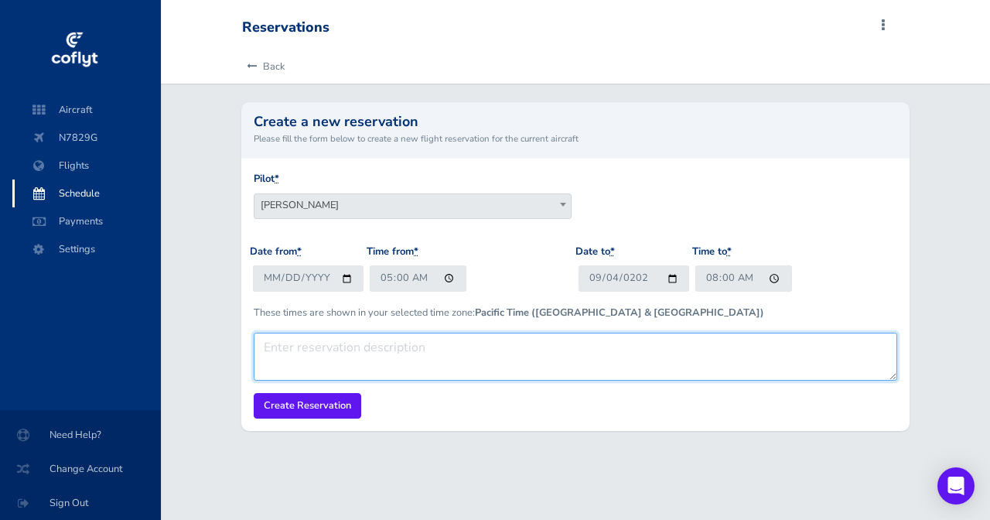
click at [369, 347] on textarea at bounding box center [575, 356] width 642 height 48
type textarea "With Ryan"
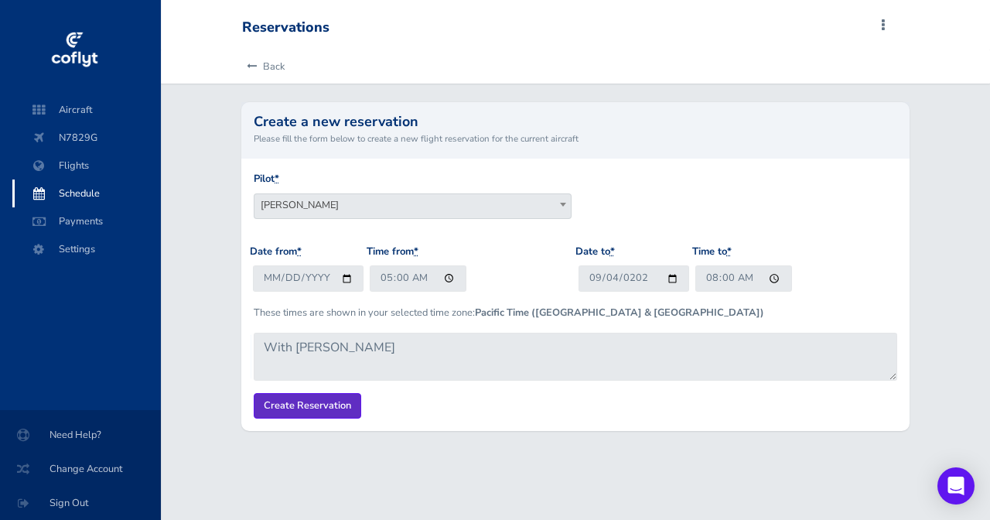
click at [281, 410] on input "Create Reservation" at bounding box center [307, 406] width 107 height 26
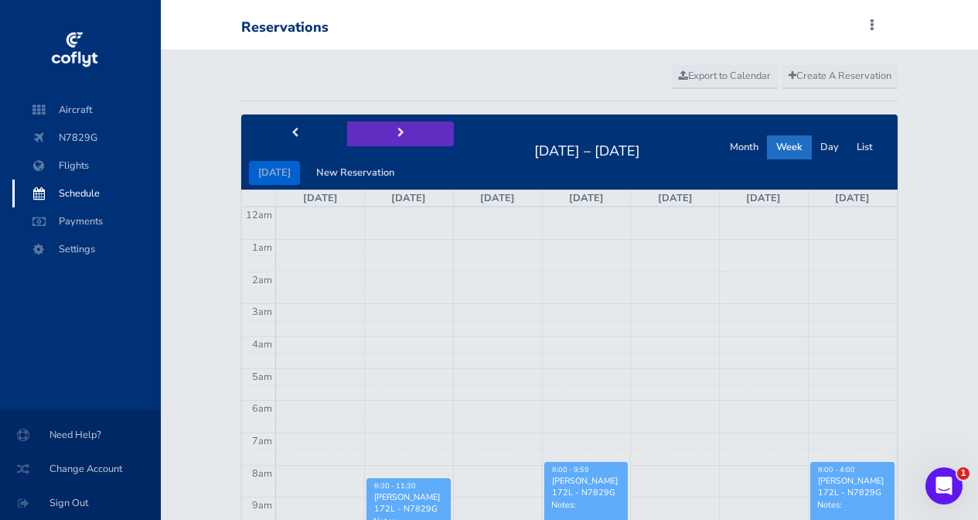
click at [374, 133] on button "next" at bounding box center [400, 133] width 107 height 24
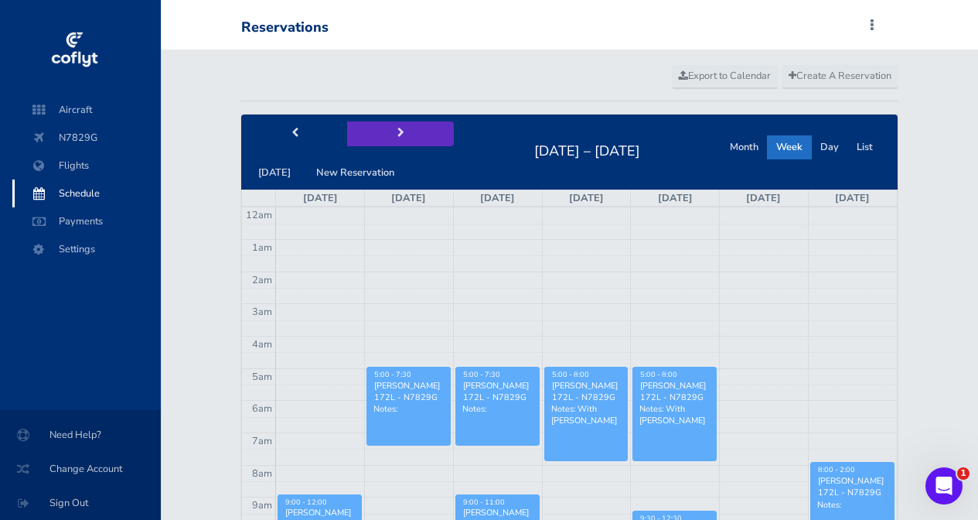
click at [374, 132] on button "next" at bounding box center [400, 133] width 107 height 24
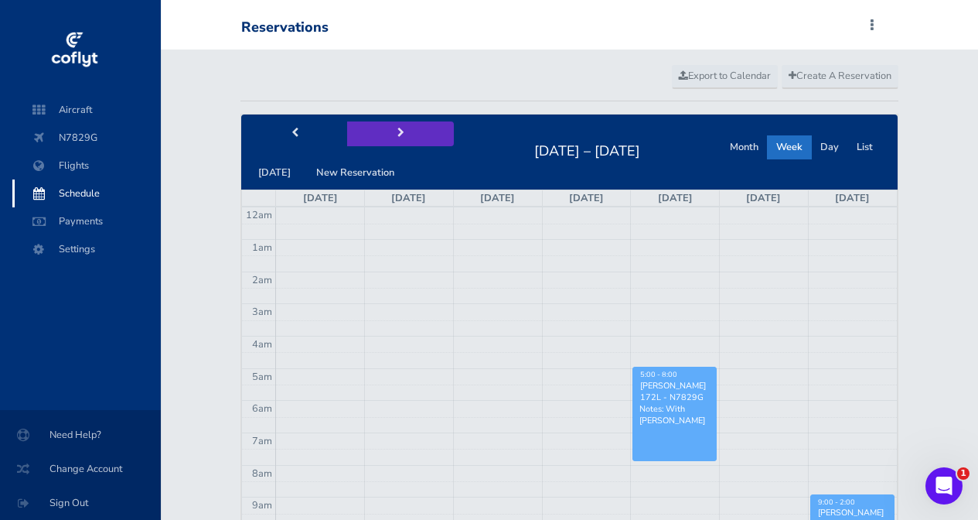
click at [374, 133] on button "next" at bounding box center [400, 133] width 107 height 24
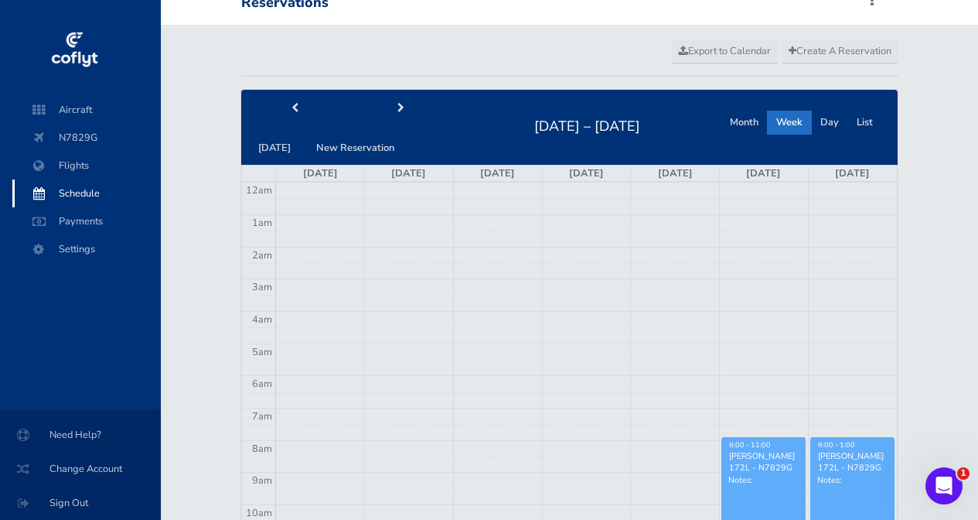
scroll to position [70, 0]
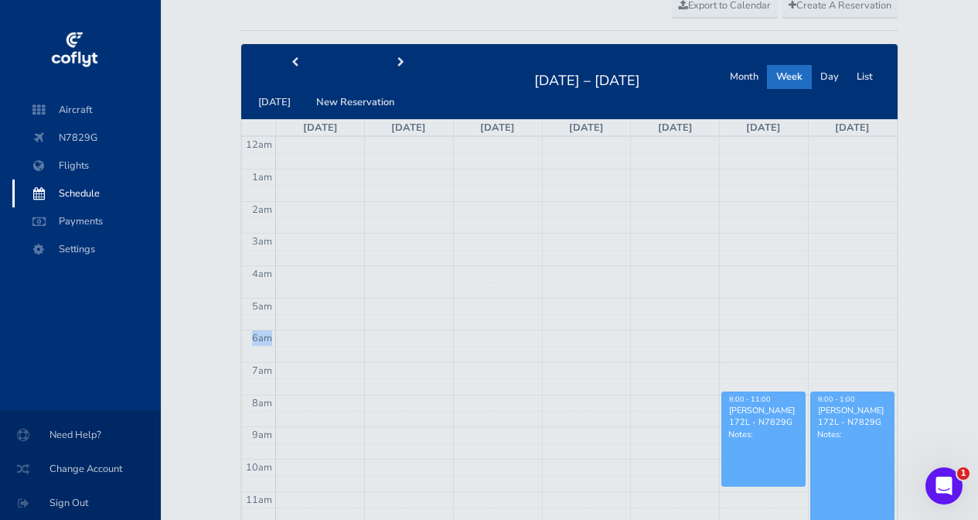
drag, startPoint x: 406, startPoint y: 302, endPoint x: 410, endPoint y: 327, distance: 25.0
click at [410, 327] on tbody "12am 1am 2am 3am 4am 5am 6am 7am 8am 9am 10am 11am 12pm 1pm 2pm 3pm 4pm 5pm 6pm…" at bounding box center [569, 523] width 655 height 772
click at [412, 308] on td at bounding box center [586, 306] width 621 height 16
click at [414, 304] on td at bounding box center [586, 306] width 621 height 16
click at [350, 95] on button "New Reservation" at bounding box center [355, 102] width 97 height 24
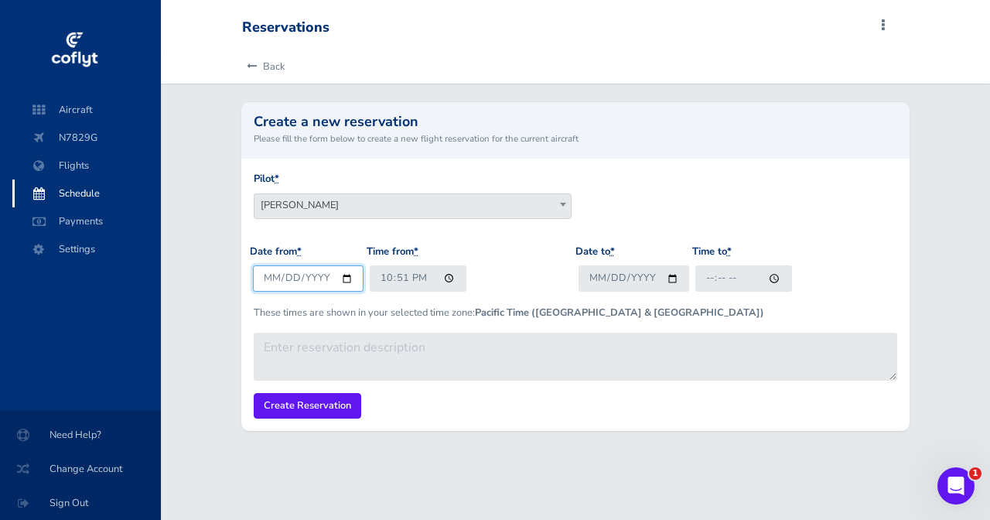
click at [280, 281] on input "[DATE]" at bounding box center [308, 278] width 111 height 26
click at [273, 281] on input "[DATE]" at bounding box center [308, 278] width 111 height 26
type input "2025-09-08"
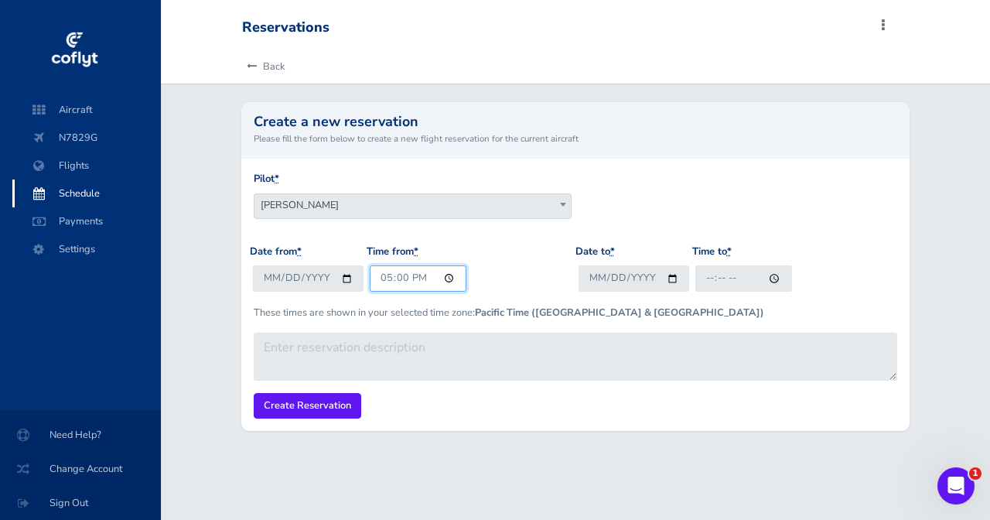
type input "05:00"
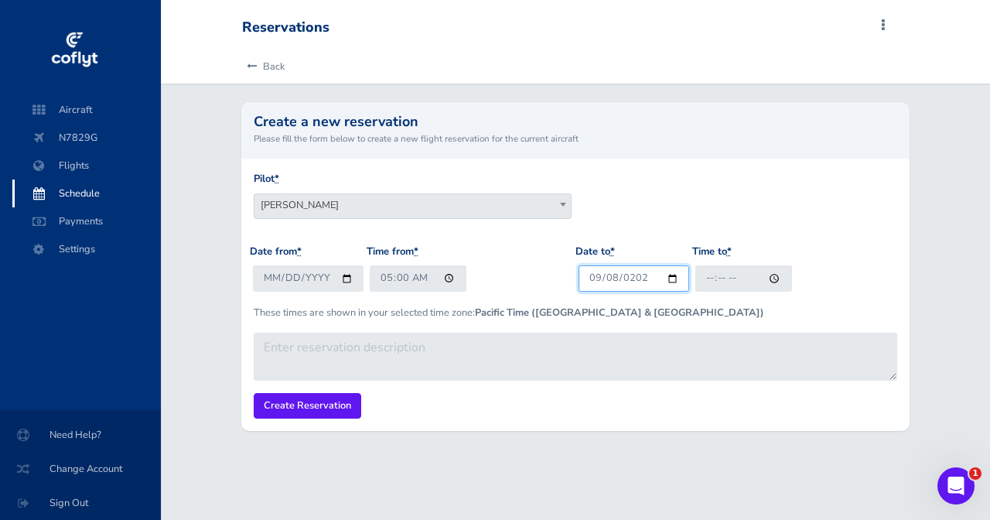
type input "2025-09-08"
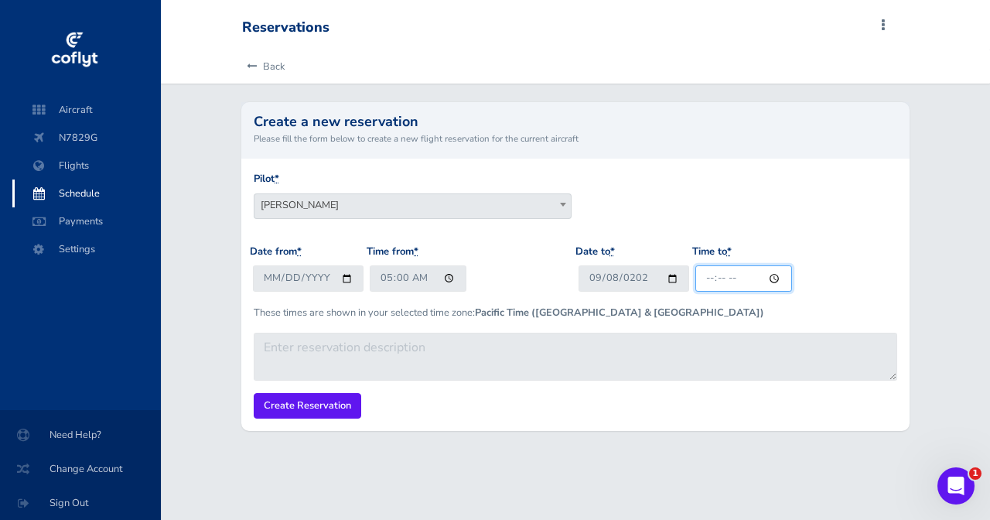
type input "08:00"
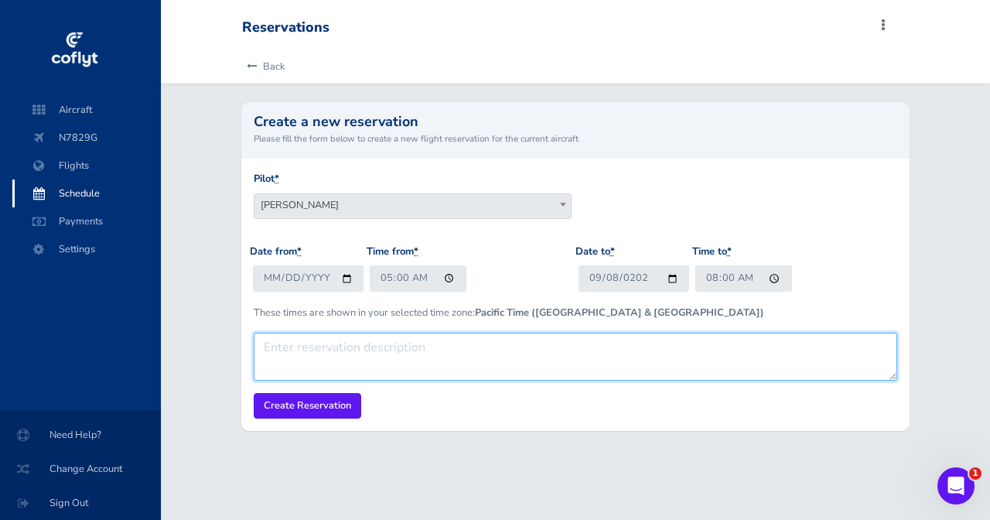
click at [335, 345] on textarea at bounding box center [575, 356] width 642 height 48
click at [339, 346] on textarea "With [PERSON_NAME]" at bounding box center [575, 356] width 642 height 48
type textarea "With [PERSON_NAME]"
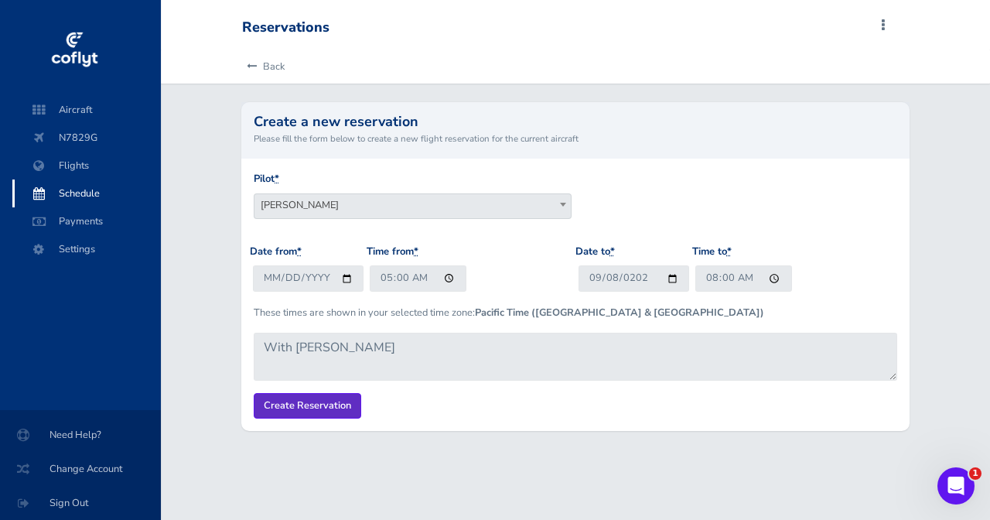
click at [326, 404] on input "Create Reservation" at bounding box center [307, 406] width 107 height 26
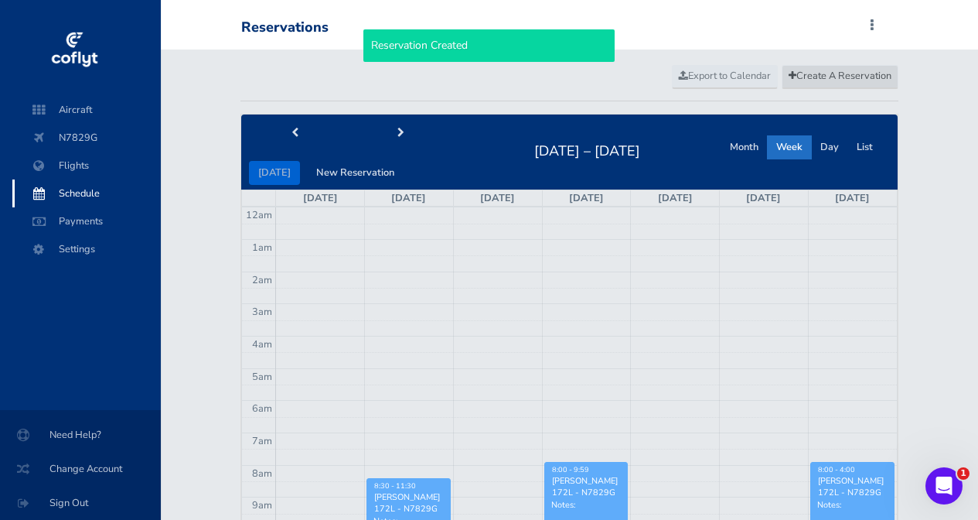
click at [836, 77] on span "Create A Reservation" at bounding box center [840, 76] width 103 height 14
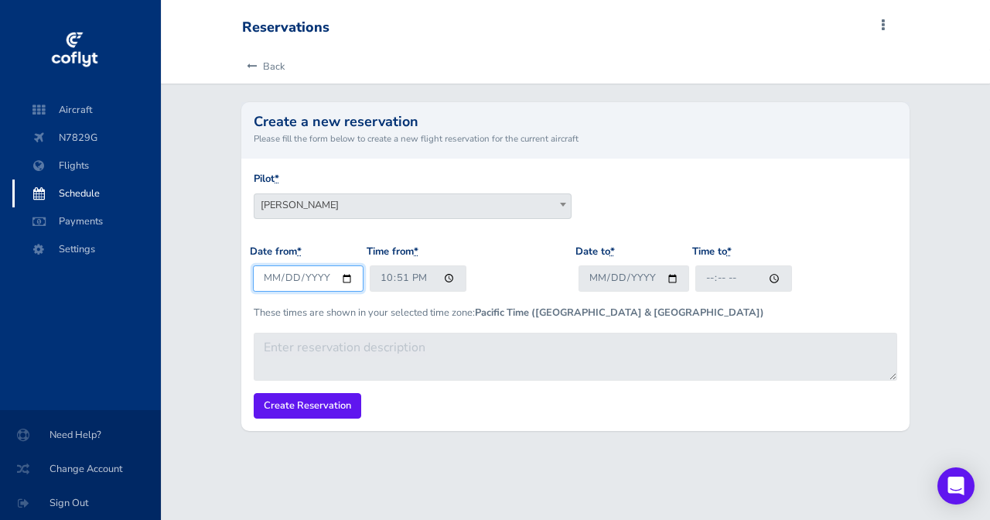
click at [271, 276] on input "[DATE]" at bounding box center [308, 278] width 111 height 26
type input "2025-09-09"
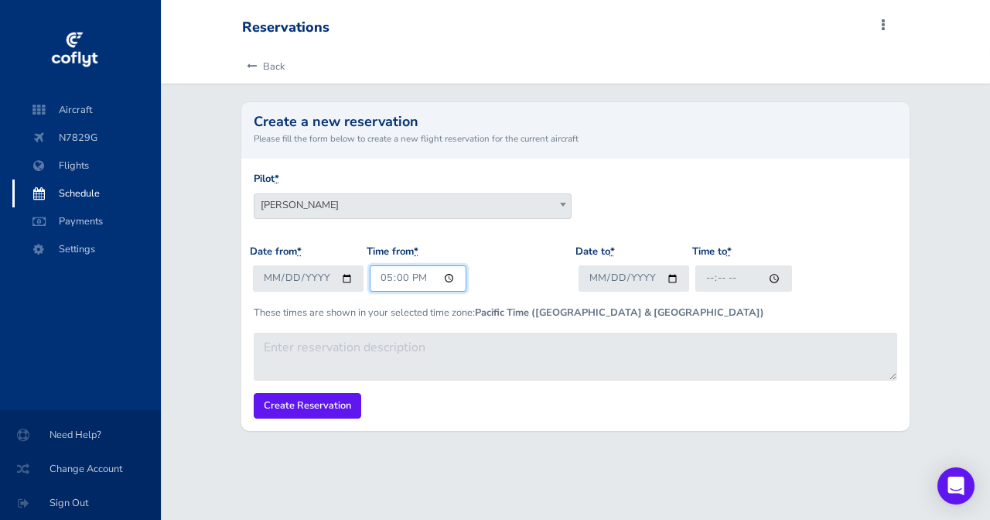
type input "05:00"
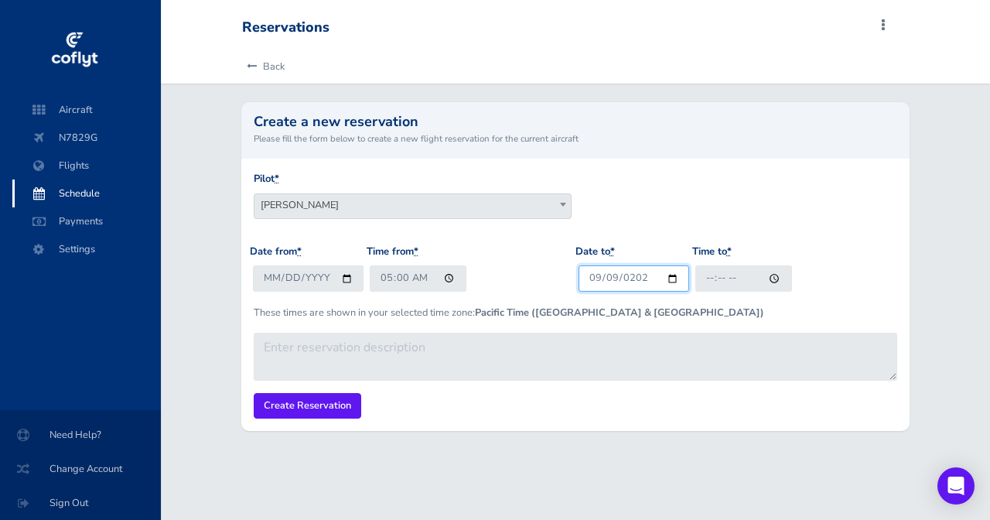
type input "2025-09-09"
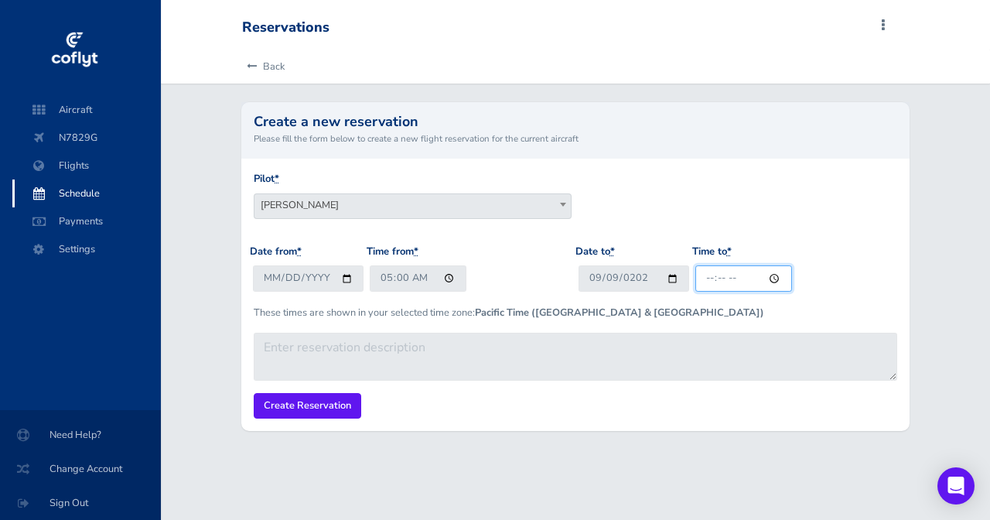
type input "08:00"
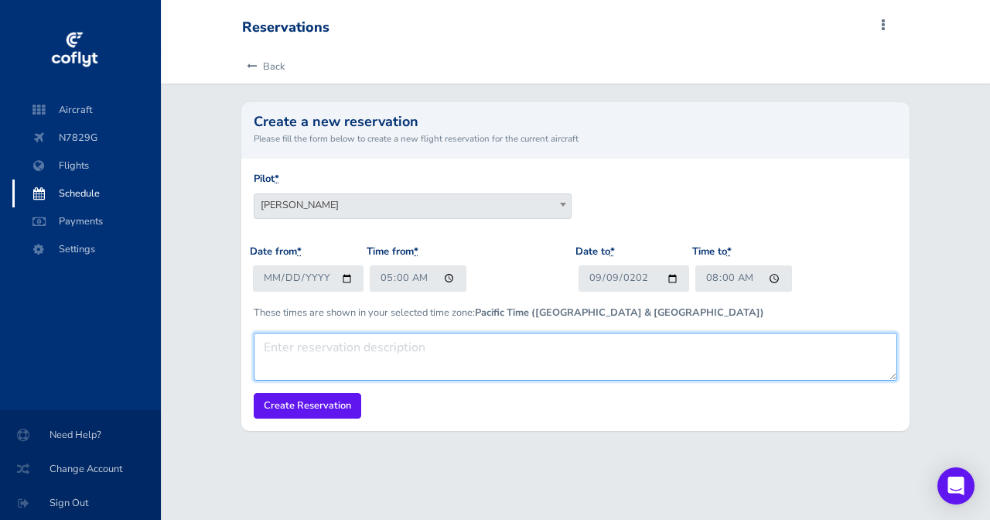
paste textarea "With [PERSON_NAME]"
type textarea "With [PERSON_NAME]"
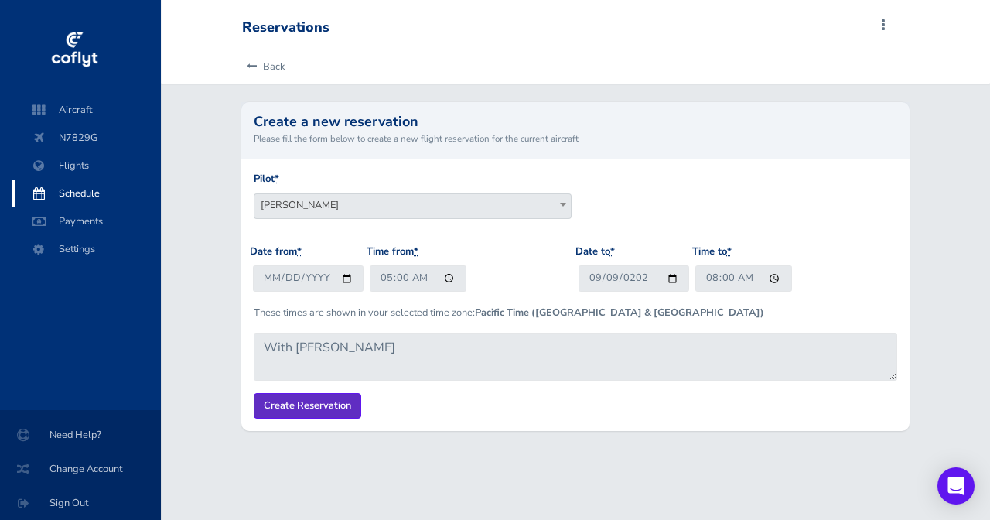
click at [302, 394] on input "Create Reservation" at bounding box center [307, 406] width 107 height 26
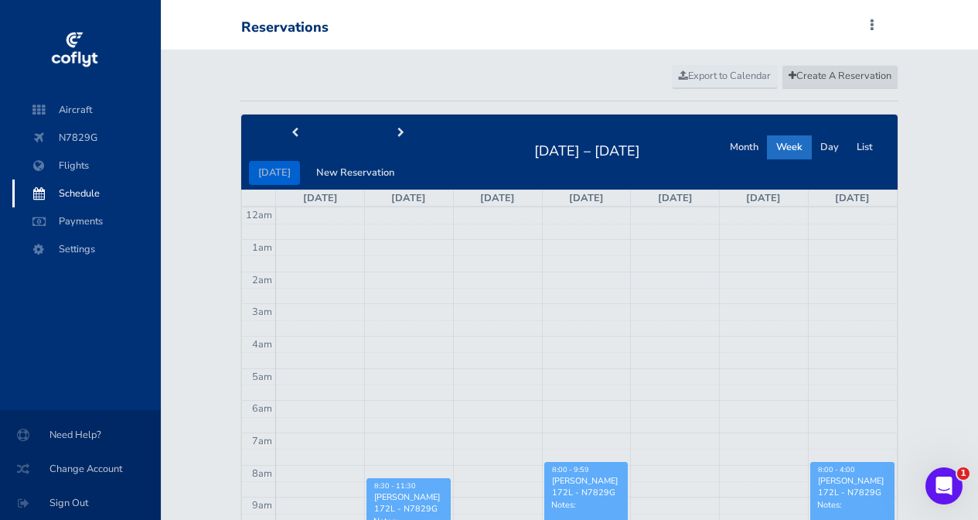
click at [840, 83] on link "Create A Reservation" at bounding box center [840, 76] width 117 height 23
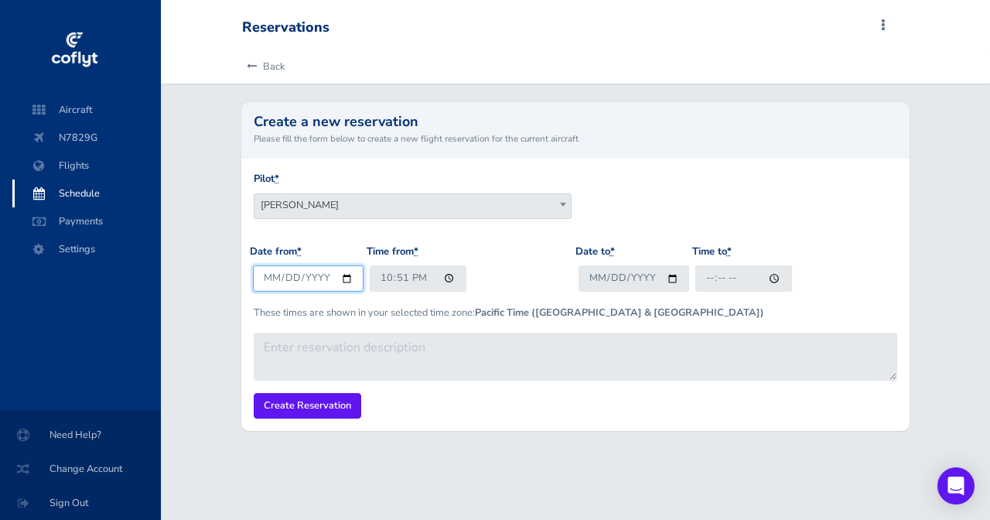
click at [278, 273] on input "[DATE]" at bounding box center [308, 278] width 111 height 26
type input "2025-09-10"
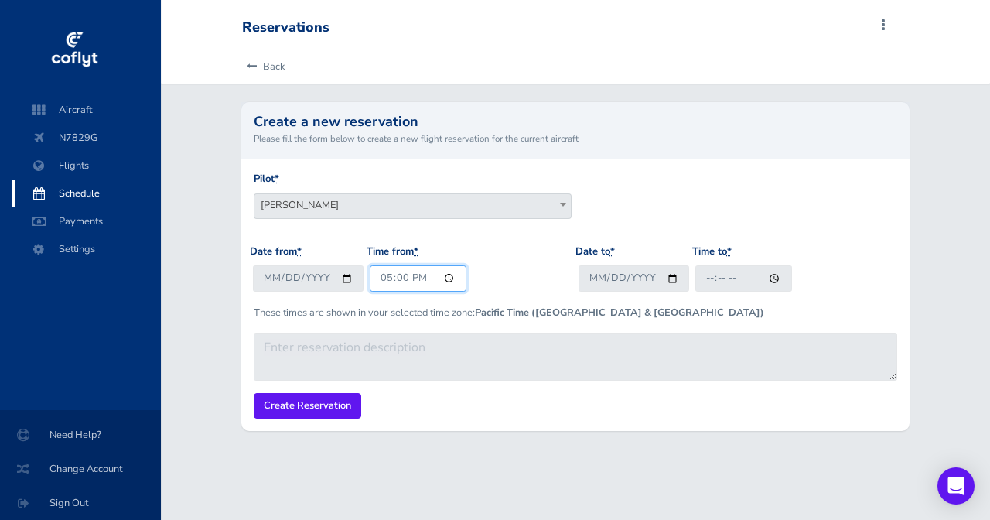
type input "05:00"
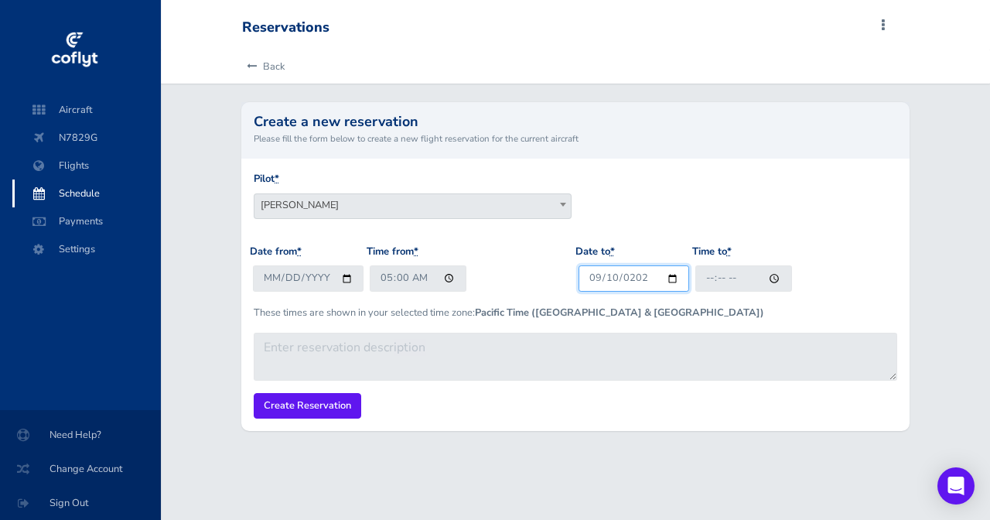
type input "2025-09-10"
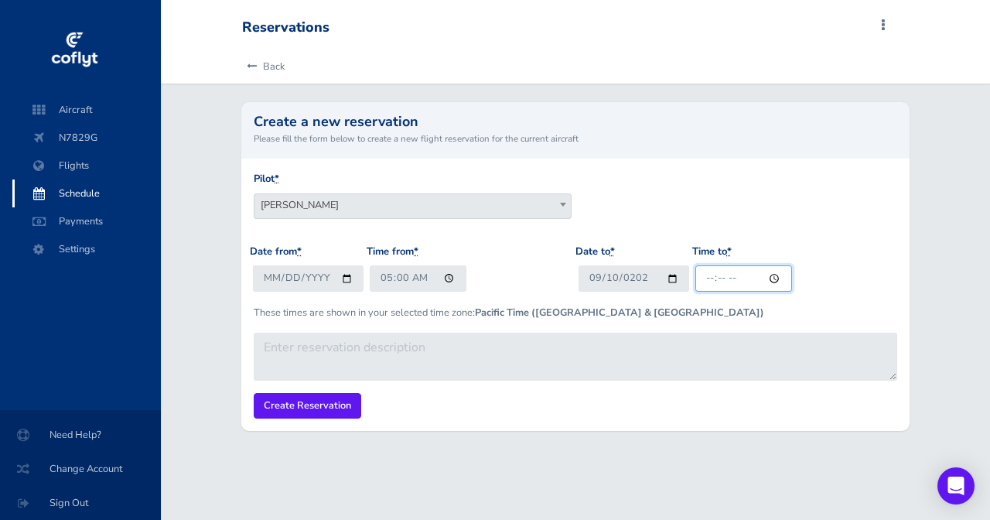
type input "08:00"
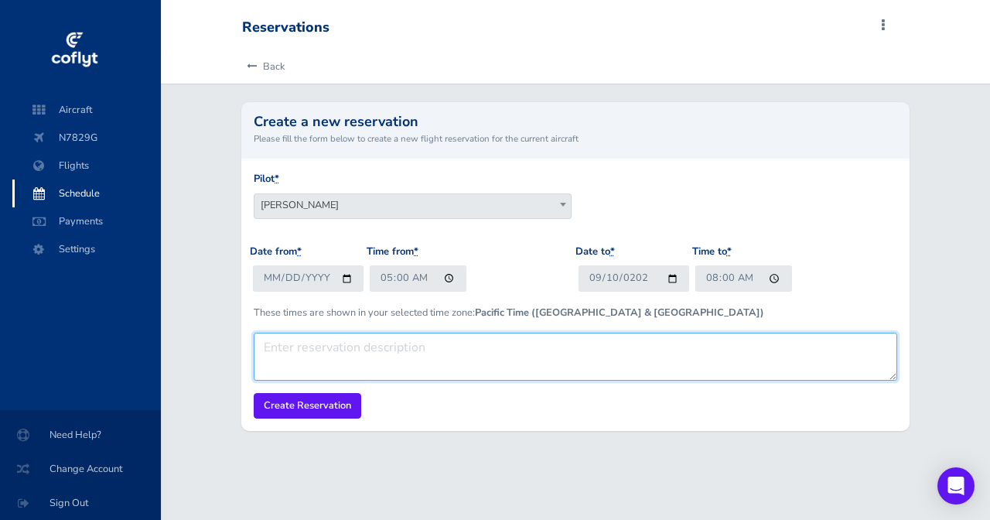
paste textarea "With [PERSON_NAME]"
type textarea "With [PERSON_NAME]"
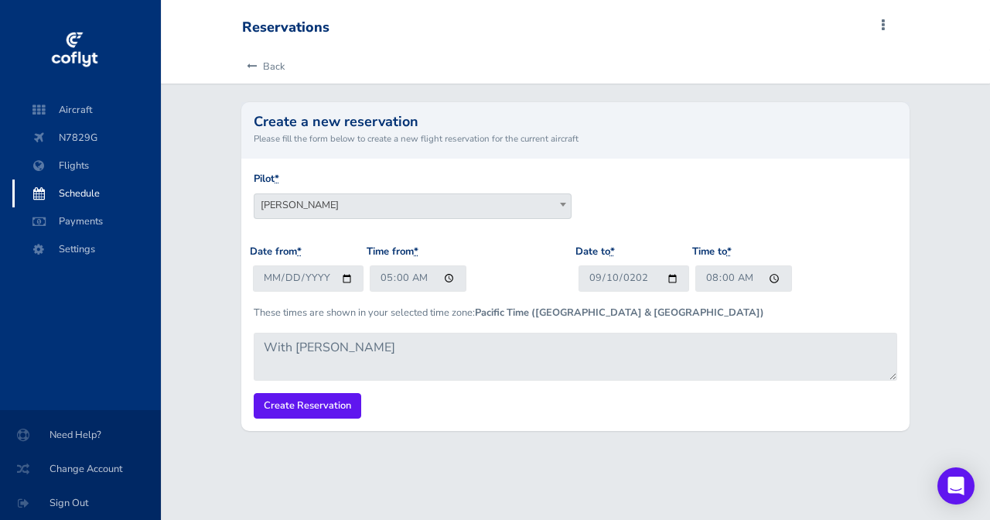
click at [312, 422] on div "Pilot * Stephen M Saslow Keith Overa Chuyi Chuang Cody Prince Sean Smith Chris …" at bounding box center [574, 294] width 667 height 272
click at [327, 414] on input "Create Reservation" at bounding box center [307, 406] width 107 height 26
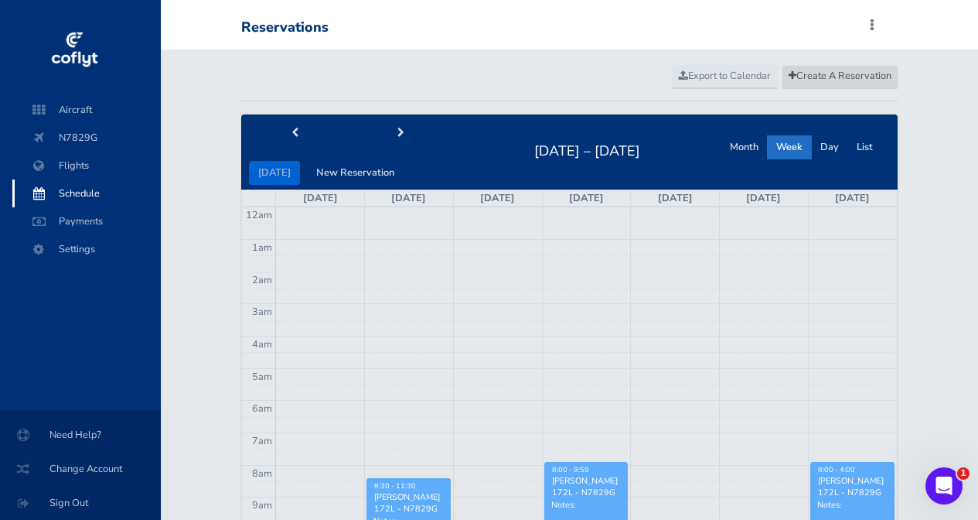
click at [806, 73] on span "Create A Reservation" at bounding box center [840, 76] width 103 height 14
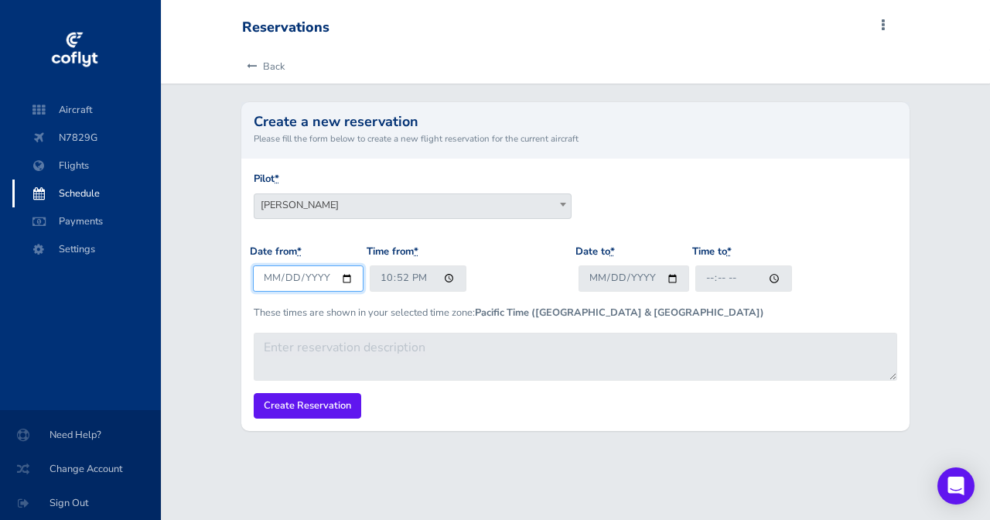
click at [271, 277] on input "[DATE]" at bounding box center [308, 278] width 111 height 26
type input "2025-09-11"
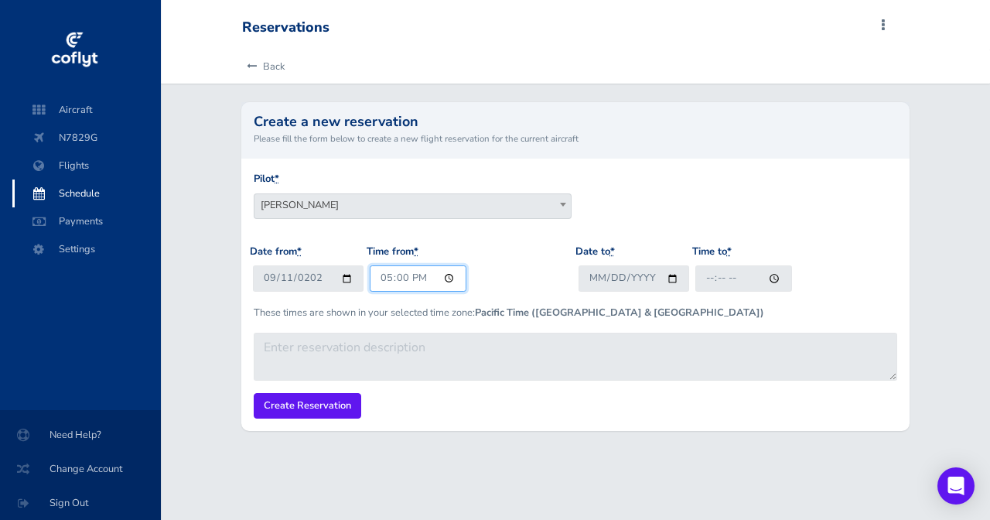
type input "05:00"
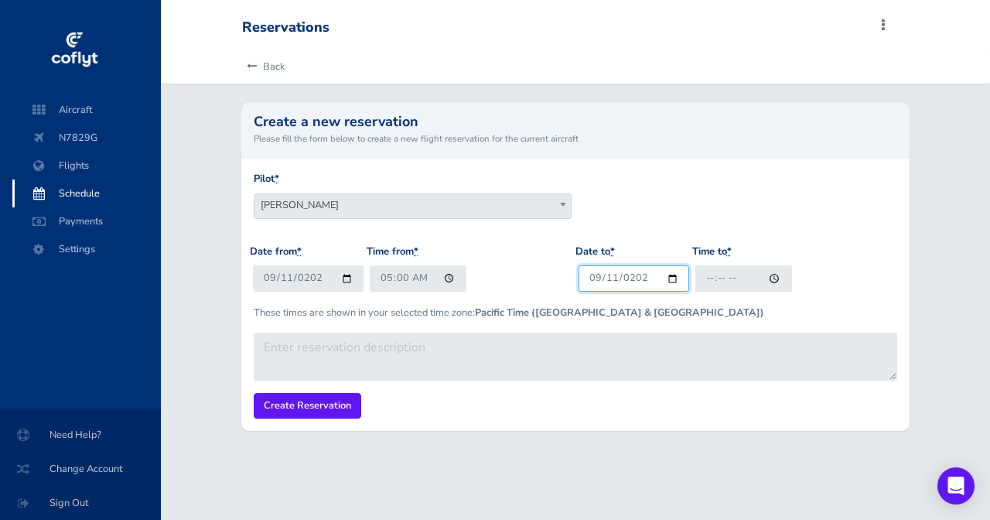
type input "2025-09-11"
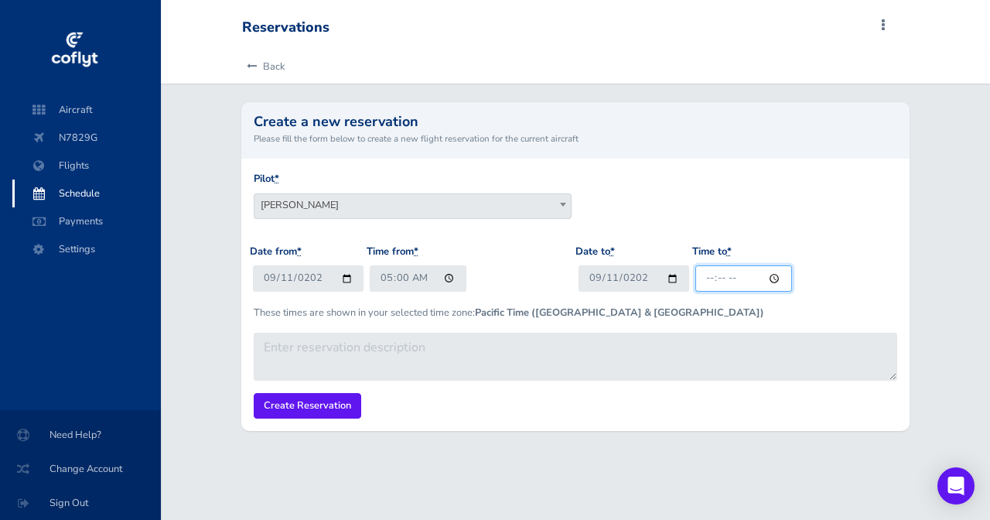
type input "08:00"
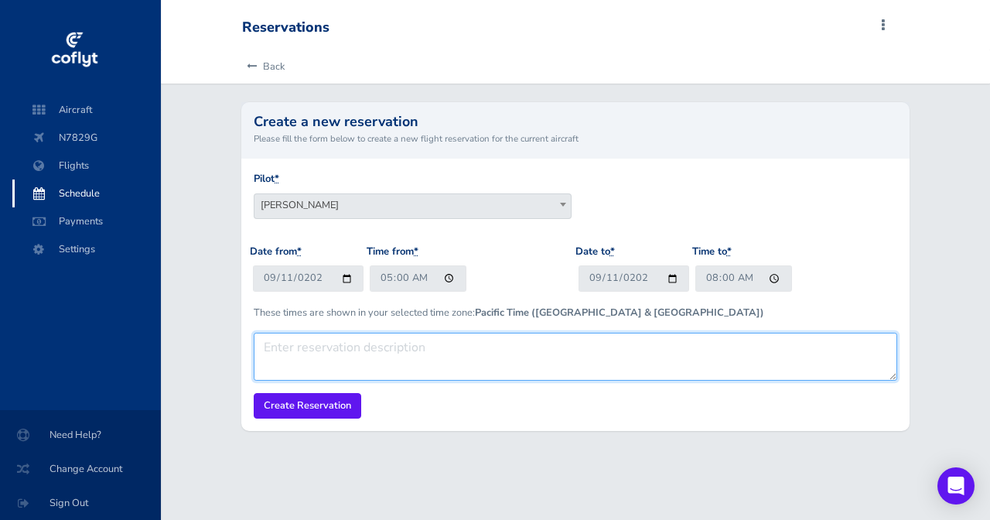
paste textarea "With [PERSON_NAME]"
type textarea "With [PERSON_NAME]"
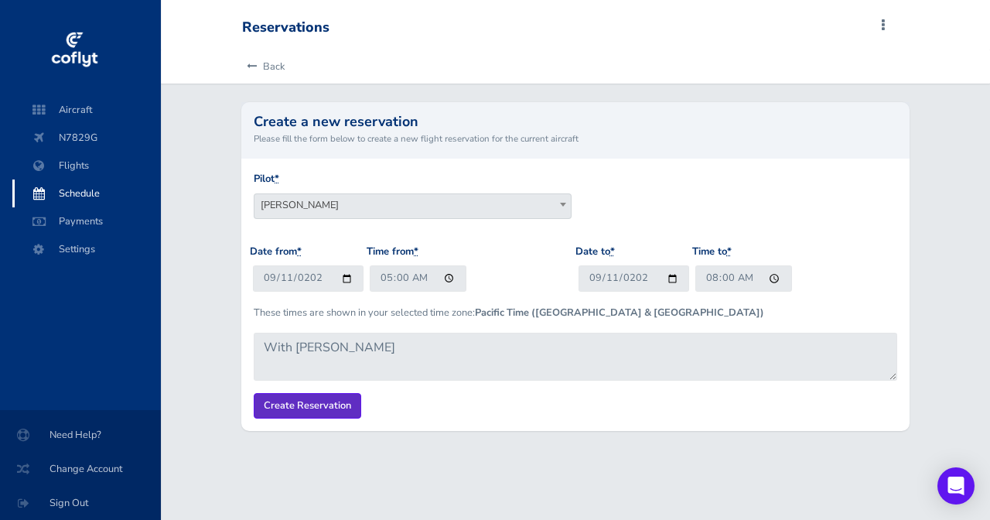
click at [305, 403] on input "Create Reservation" at bounding box center [307, 406] width 107 height 26
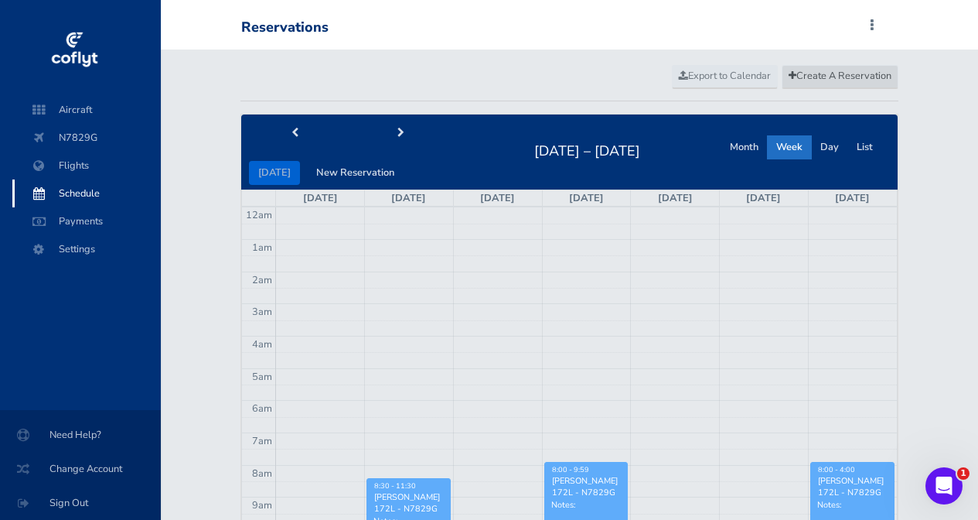
click at [853, 70] on span "Create A Reservation" at bounding box center [840, 76] width 103 height 14
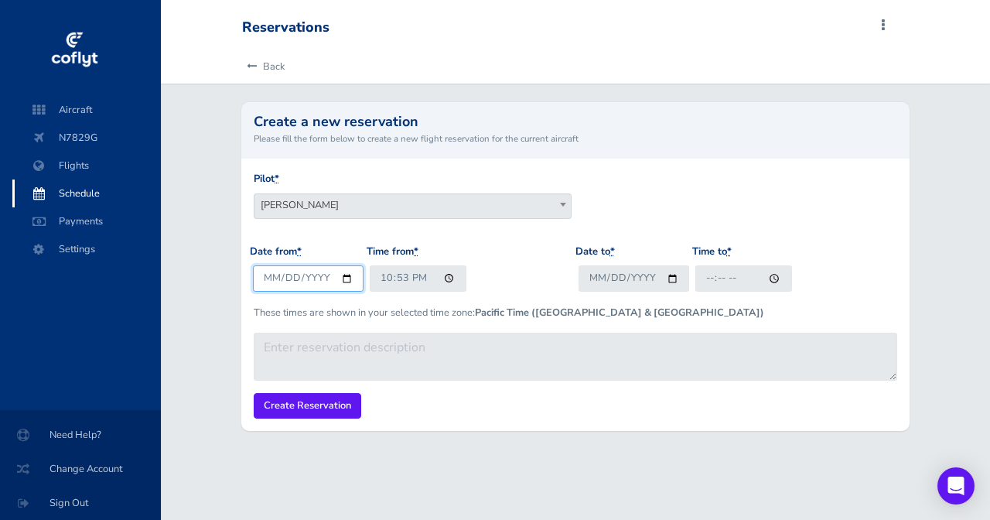
click at [271, 277] on input "[DATE]" at bounding box center [308, 278] width 111 height 26
type input "[DATE]"
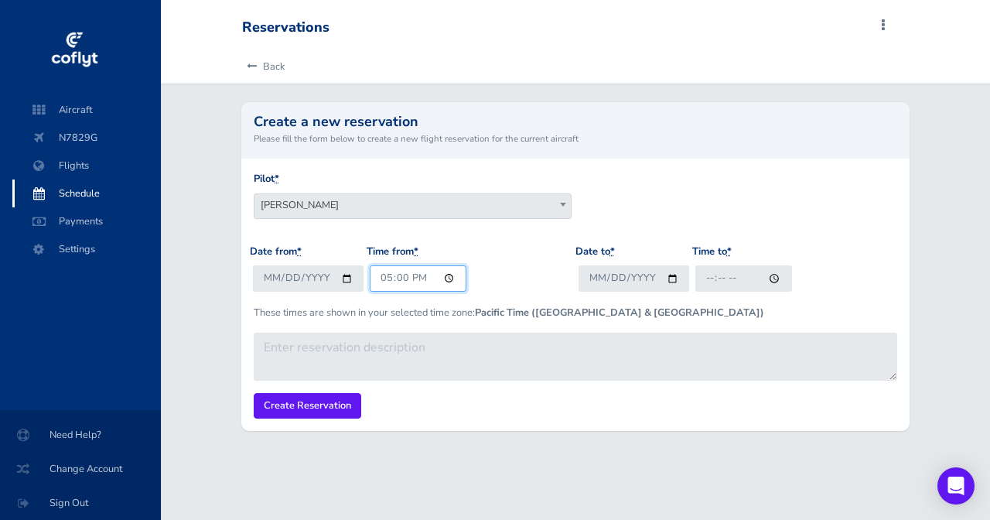
type input "05:00"
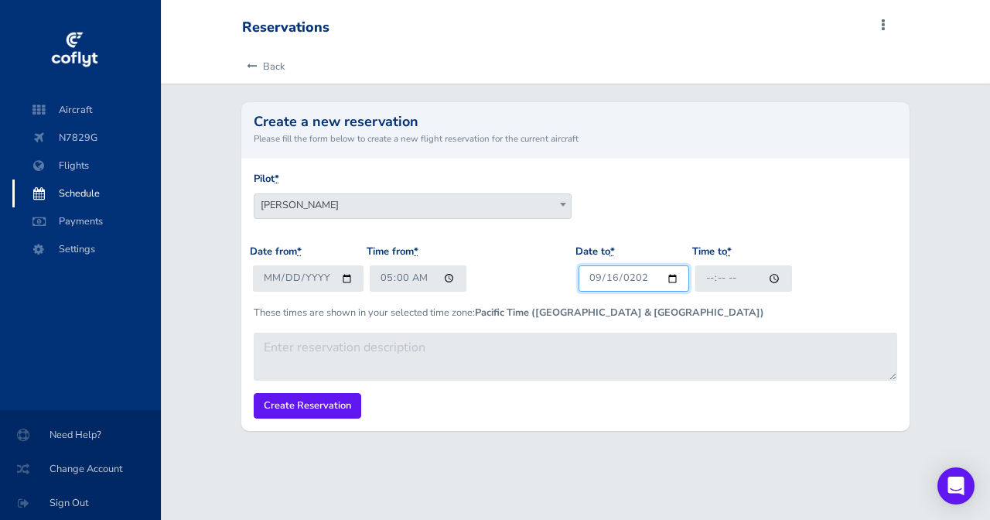
type input "[DATE]"
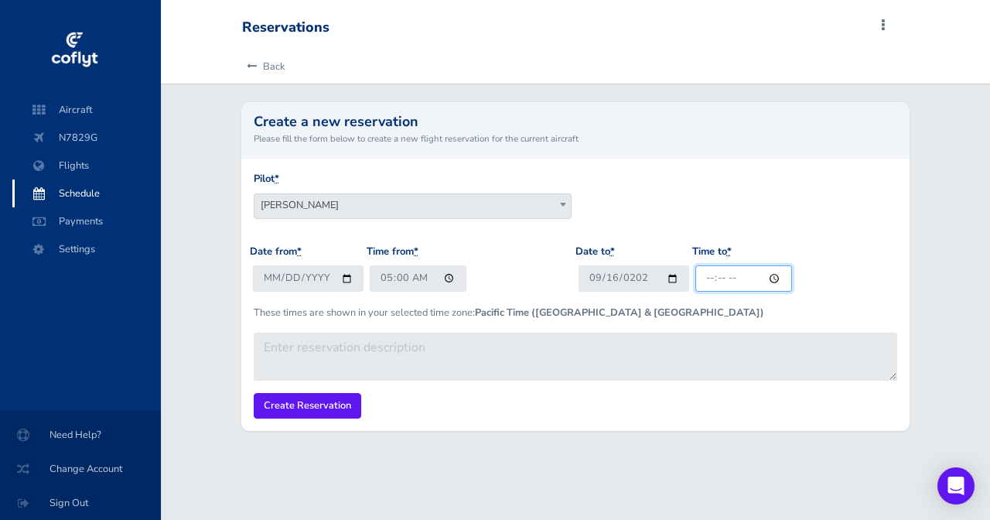
type input "08:00"
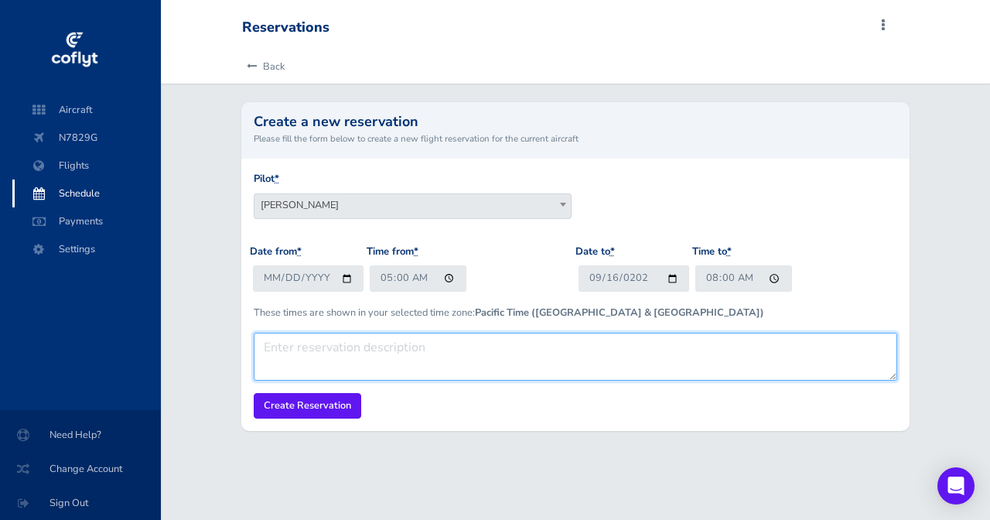
paste textarea "With [PERSON_NAME]"
type textarea "With [PERSON_NAME]"
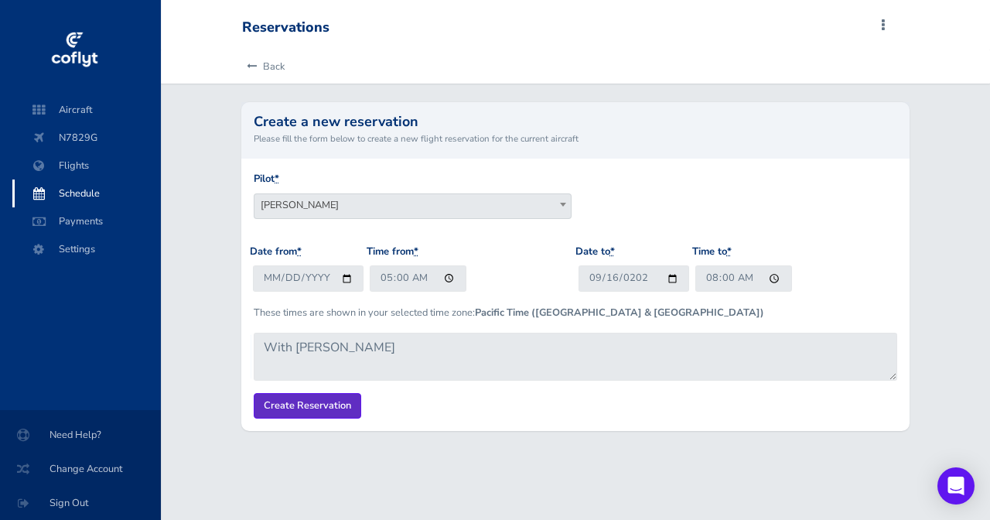
click at [334, 401] on input "Create Reservation" at bounding box center [307, 406] width 107 height 26
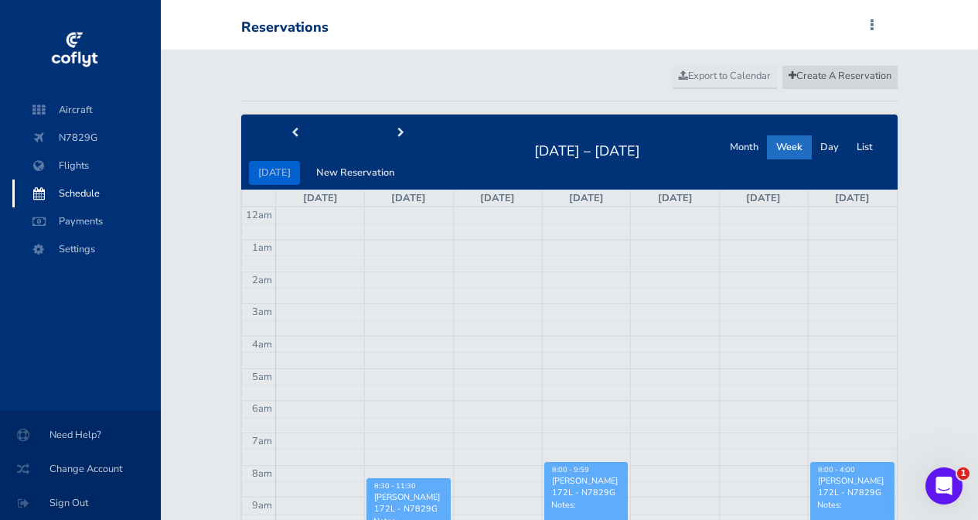
click at [838, 80] on span "Create A Reservation" at bounding box center [840, 76] width 103 height 14
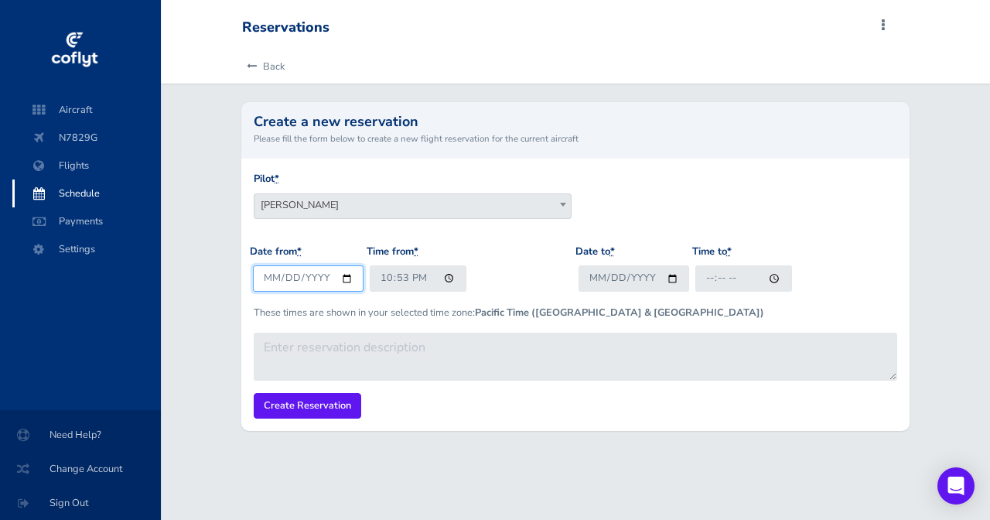
click at [271, 279] on input "2025-08-18" at bounding box center [308, 278] width 111 height 26
type input "2025-09-17"
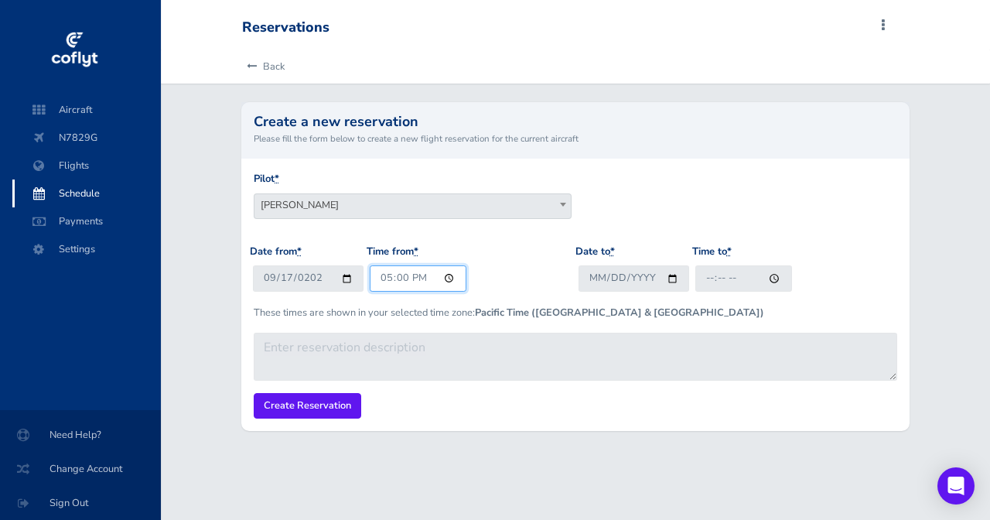
type input "05:00"
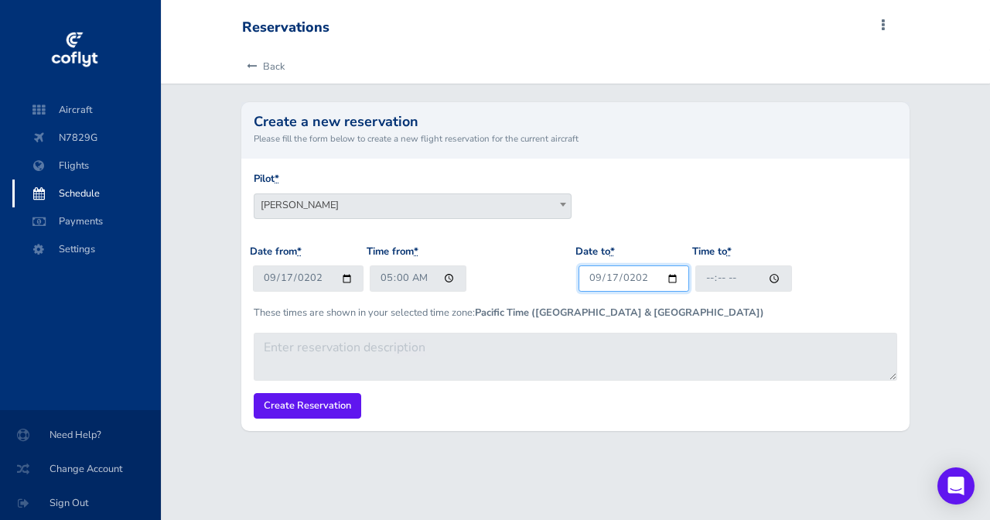
type input "2025-09-17"
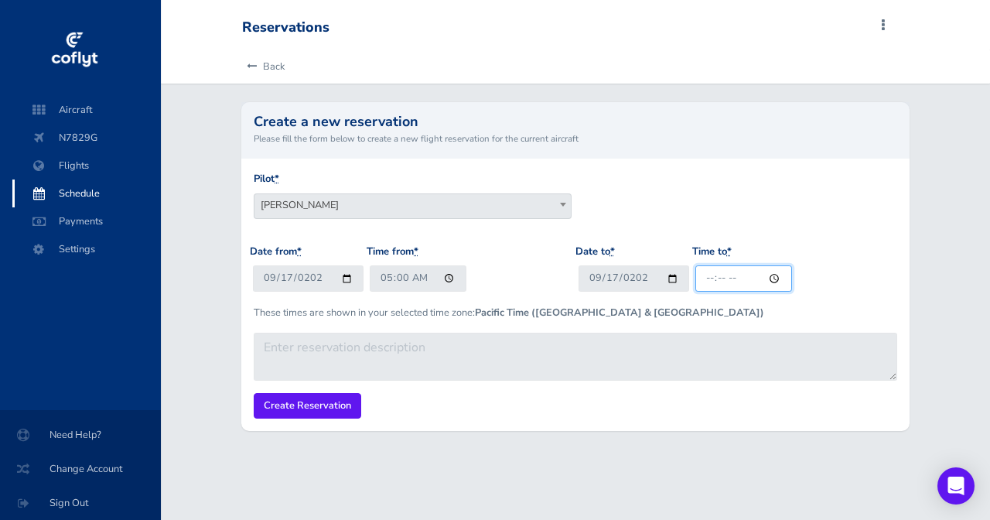
type input "08:00"
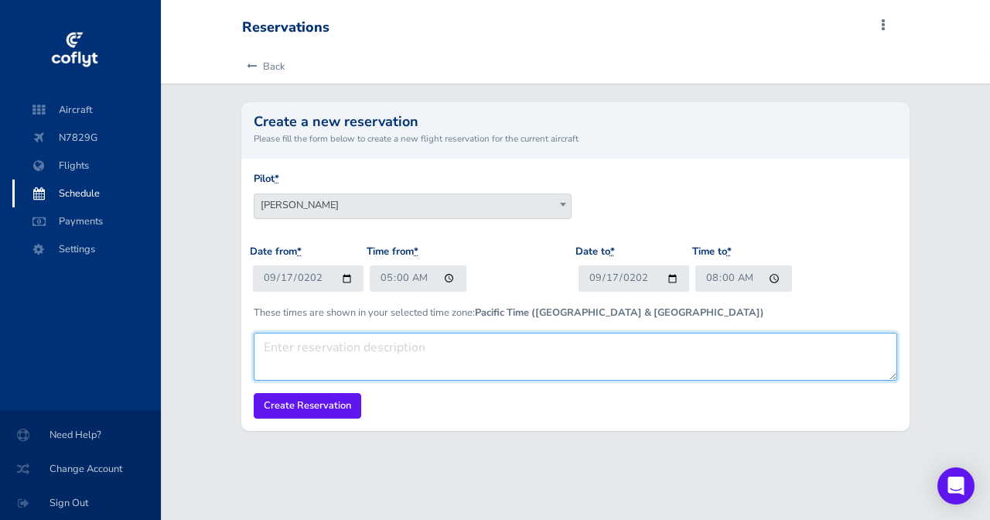
paste textarea "With Ryan"
type textarea "With Ryan"
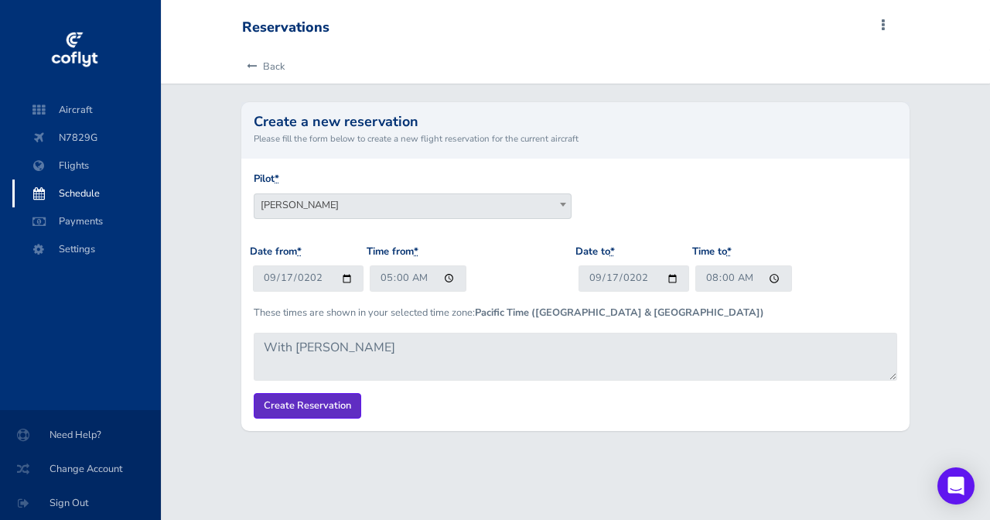
click at [319, 407] on input "Create Reservation" at bounding box center [307, 406] width 107 height 26
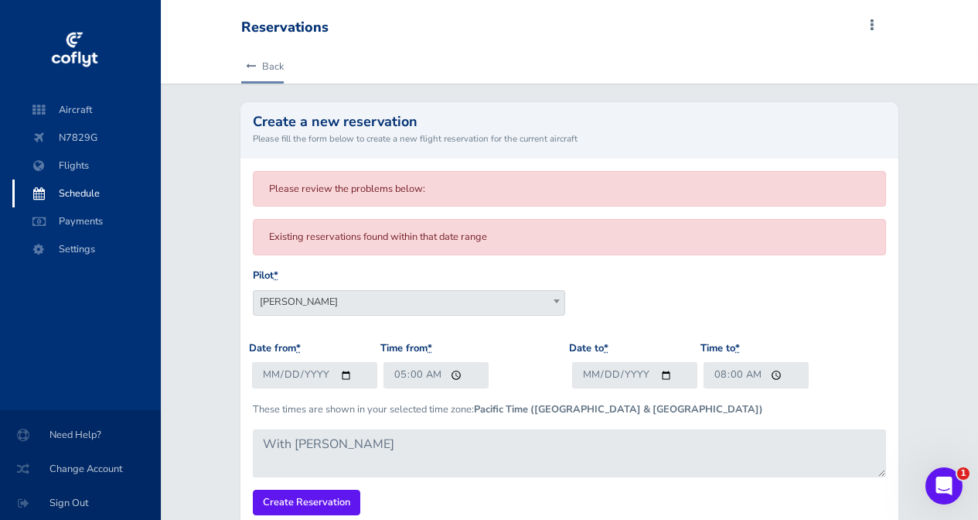
click at [266, 69] on link "Back" at bounding box center [262, 66] width 43 height 34
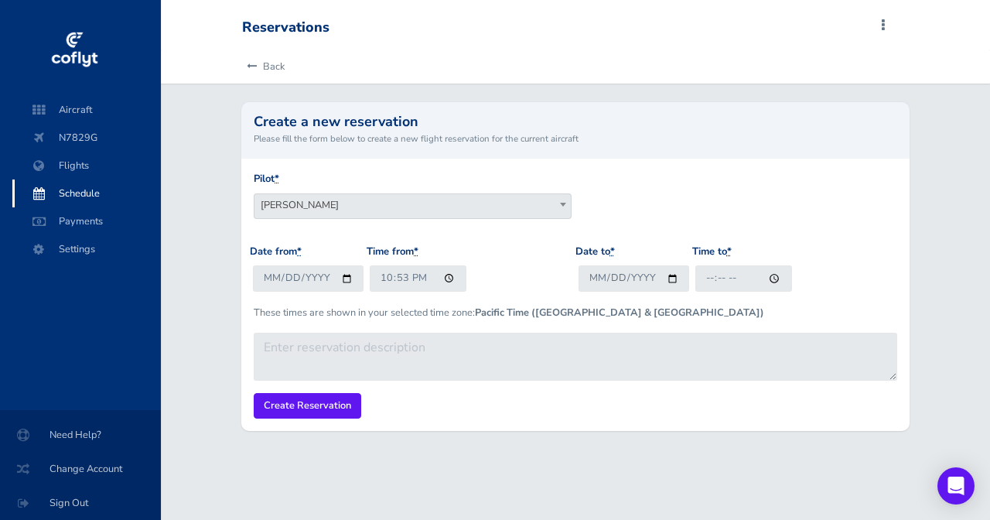
click at [266, 69] on link "Back" at bounding box center [263, 66] width 43 height 34
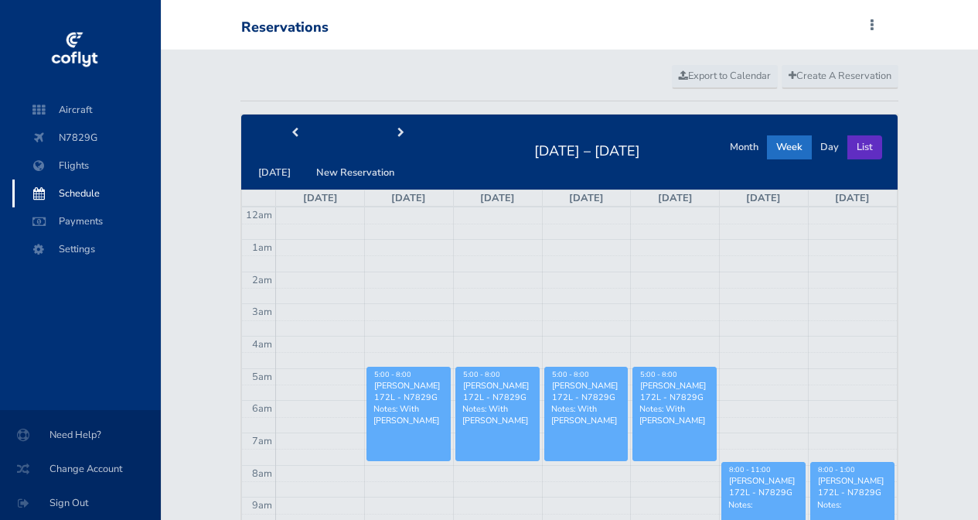
click at [881, 152] on button "List" at bounding box center [864, 147] width 35 height 24
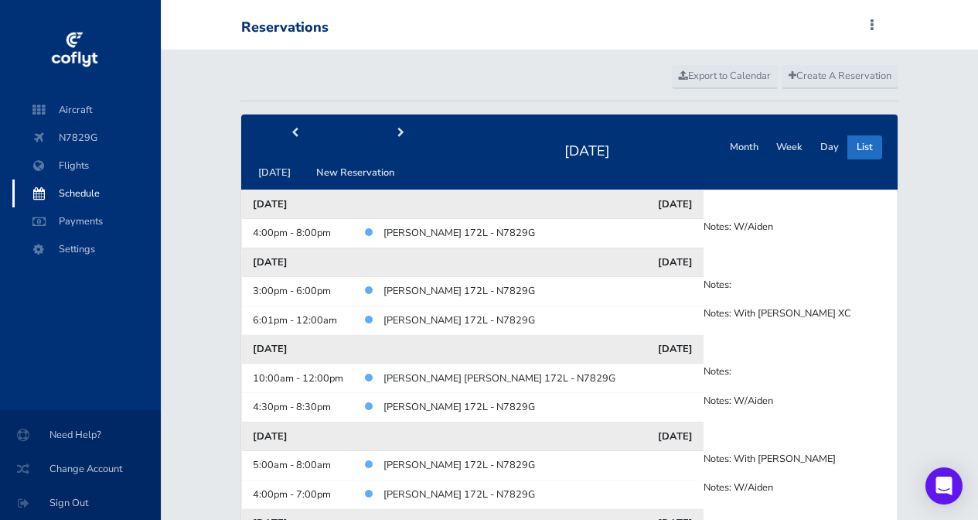
click at [877, 151] on button "List" at bounding box center [864, 147] width 35 height 24
click at [406, 139] on button "next" at bounding box center [400, 133] width 107 height 24
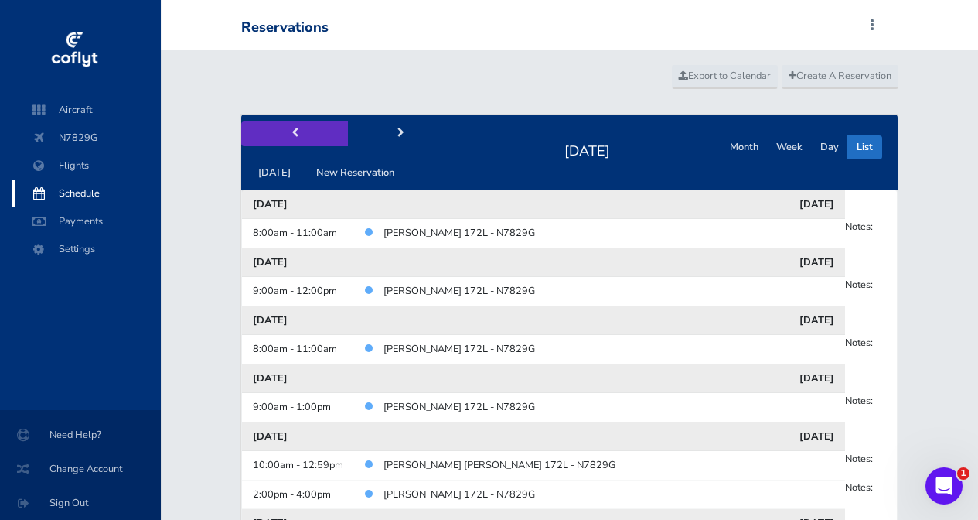
click at [275, 130] on button "prev" at bounding box center [294, 133] width 107 height 24
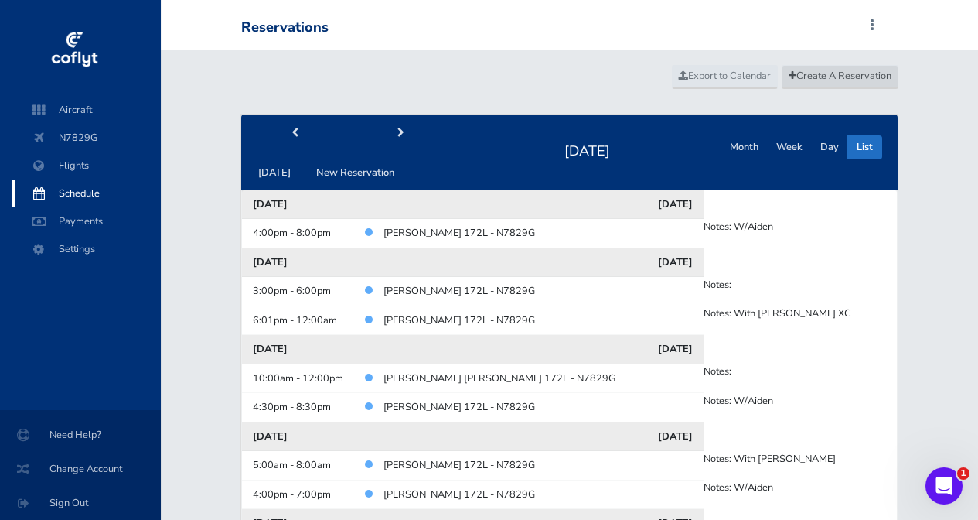
click at [796, 73] on span "Create A Reservation" at bounding box center [840, 76] width 103 height 14
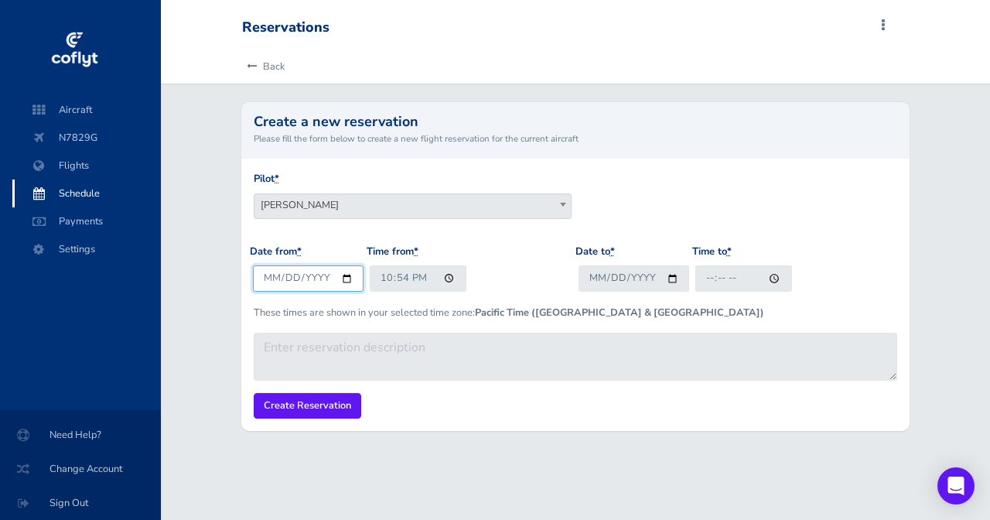
click at [267, 276] on input "2025-08-18" at bounding box center [308, 278] width 111 height 26
type input "[DATE]"
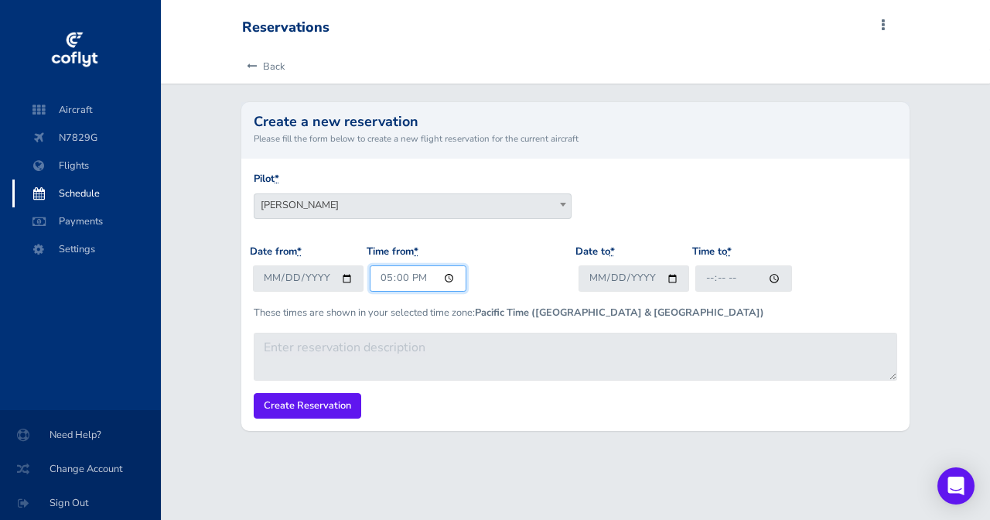
type input "05:00"
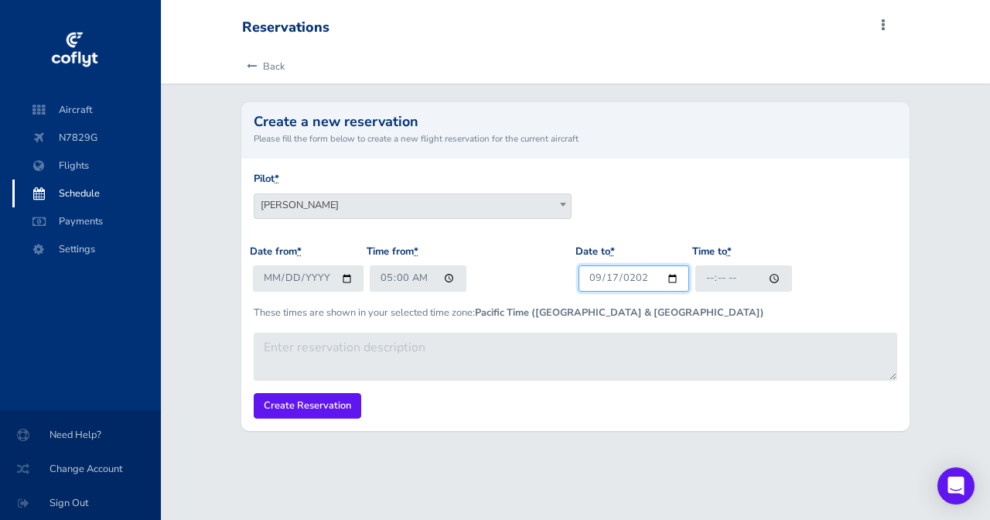
type input "[DATE]"
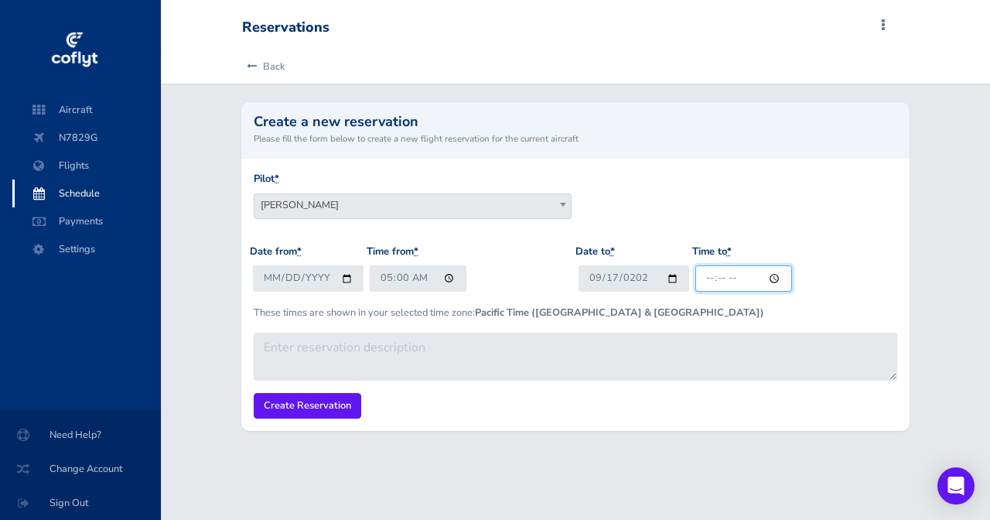
type input "07:59"
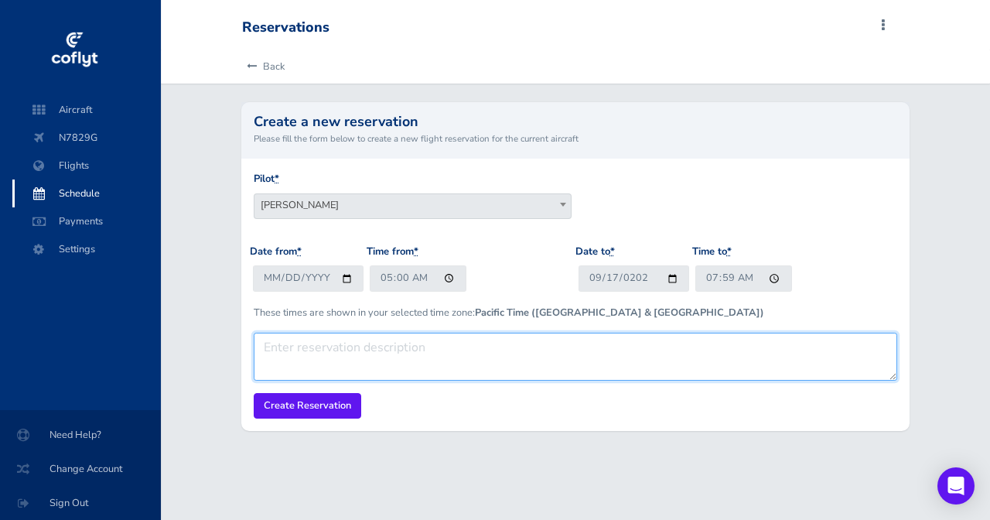
paste textarea "With Ryan"
type textarea "With Ryan"
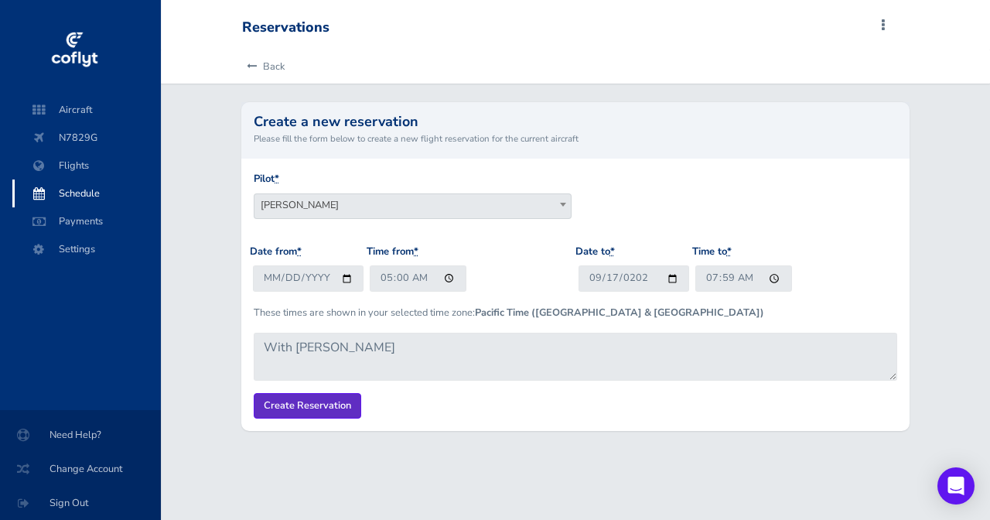
click at [304, 403] on input "Create Reservation" at bounding box center [307, 406] width 107 height 26
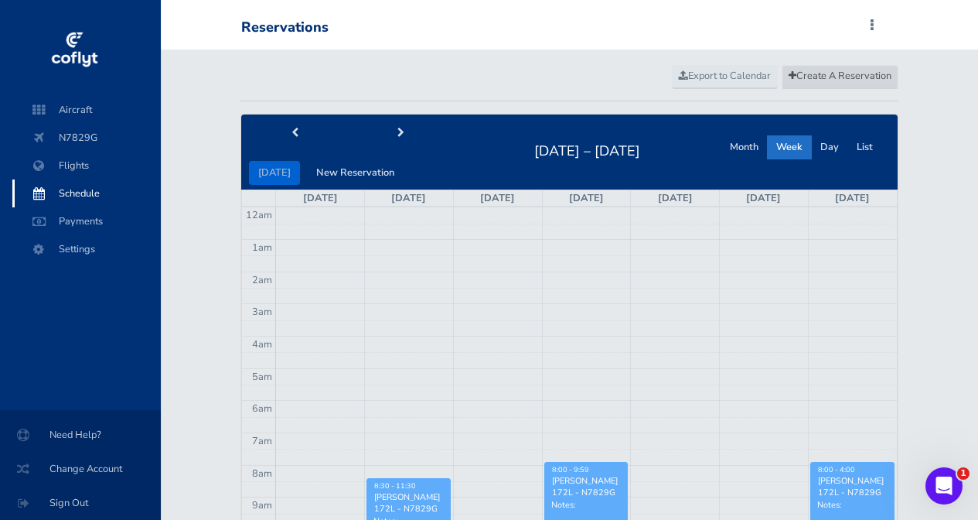
click at [848, 80] on span "Create A Reservation" at bounding box center [840, 76] width 103 height 14
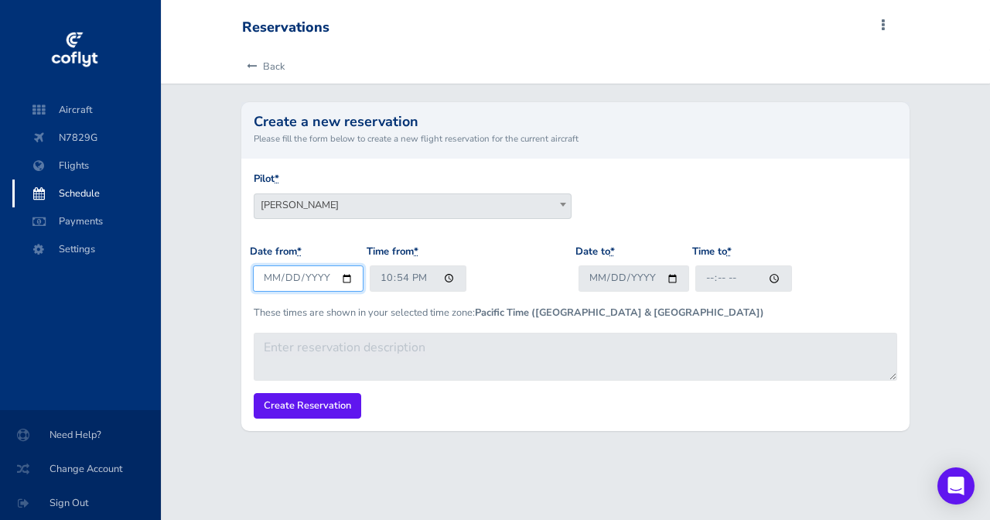
click at [271, 279] on input "[DATE]" at bounding box center [308, 278] width 111 height 26
type input "[DATE]"
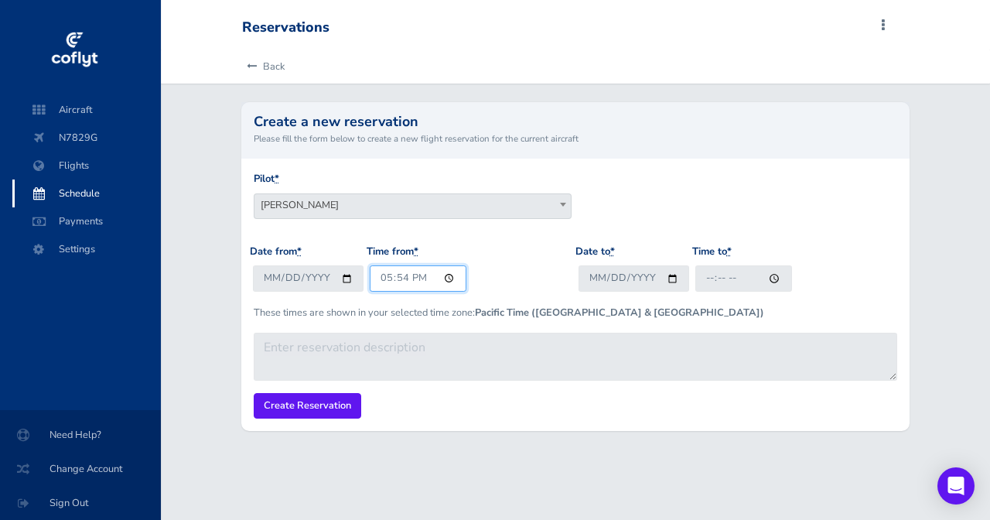
type input "12:54"
type input "05:00"
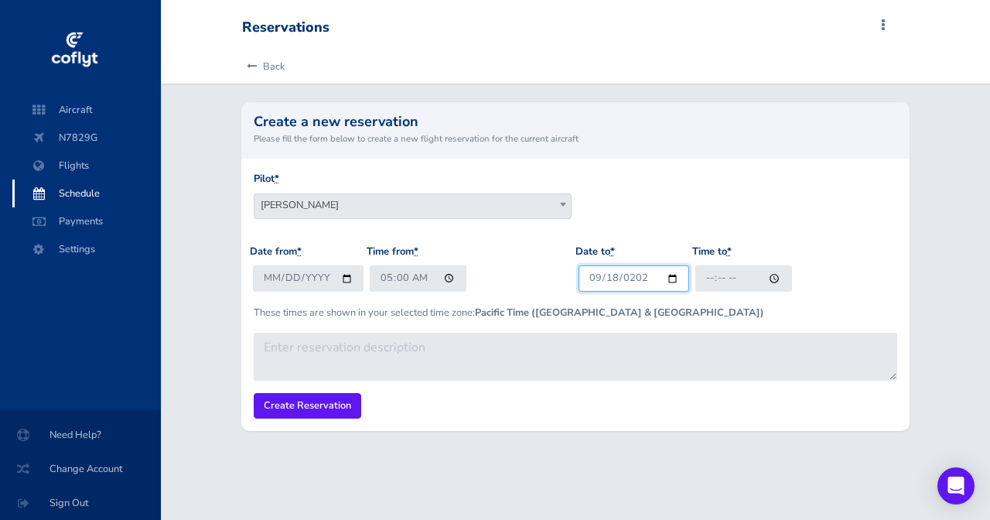
type input "[DATE]"
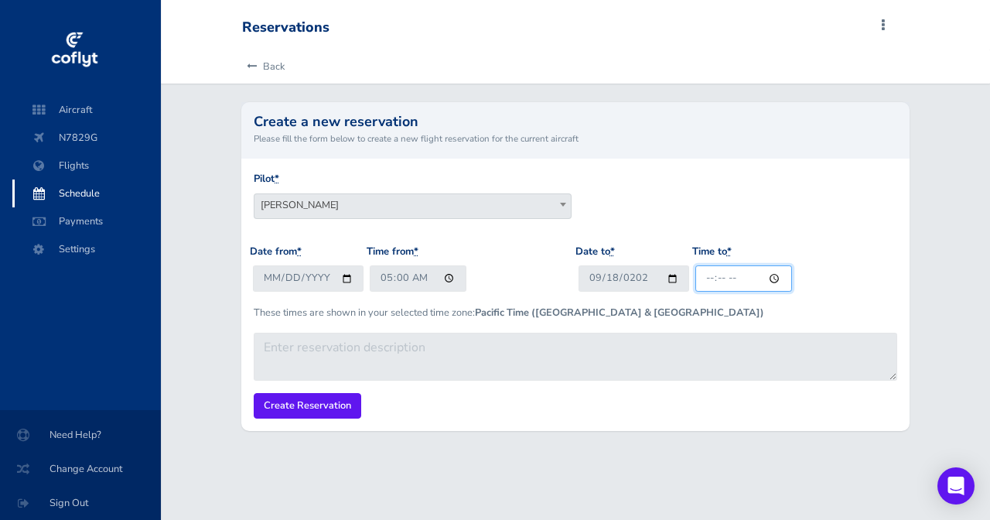
type input "07:59"
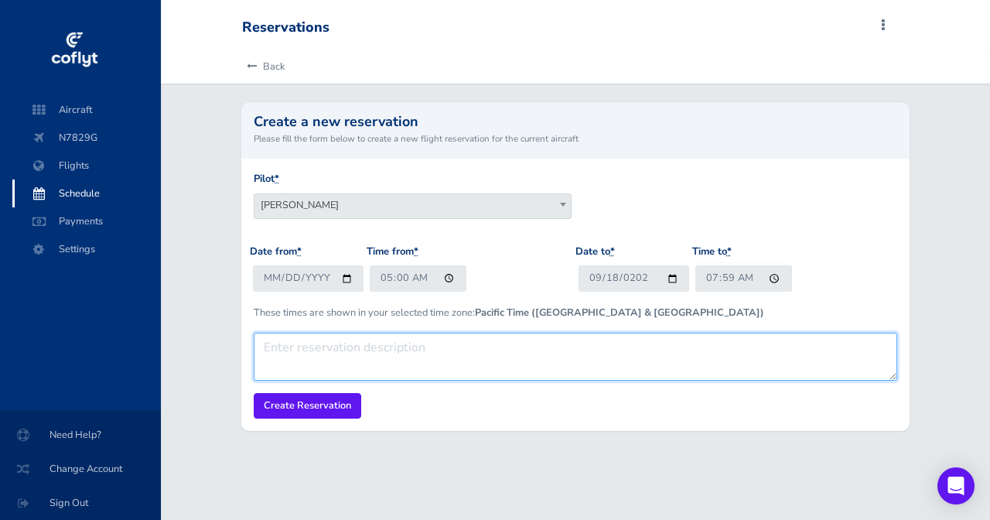
paste textarea "With [PERSON_NAME]"
type textarea "With [PERSON_NAME]"
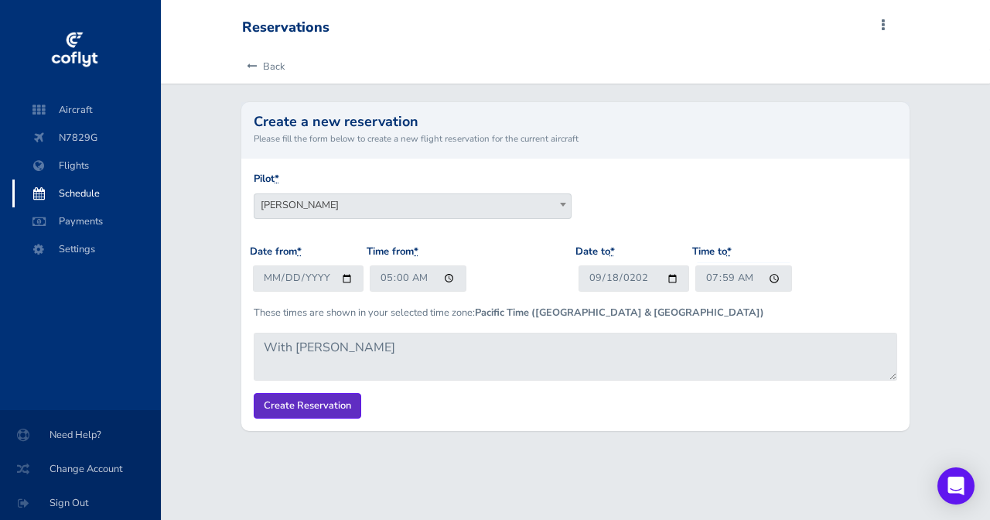
click at [332, 400] on input "Create Reservation" at bounding box center [307, 406] width 107 height 26
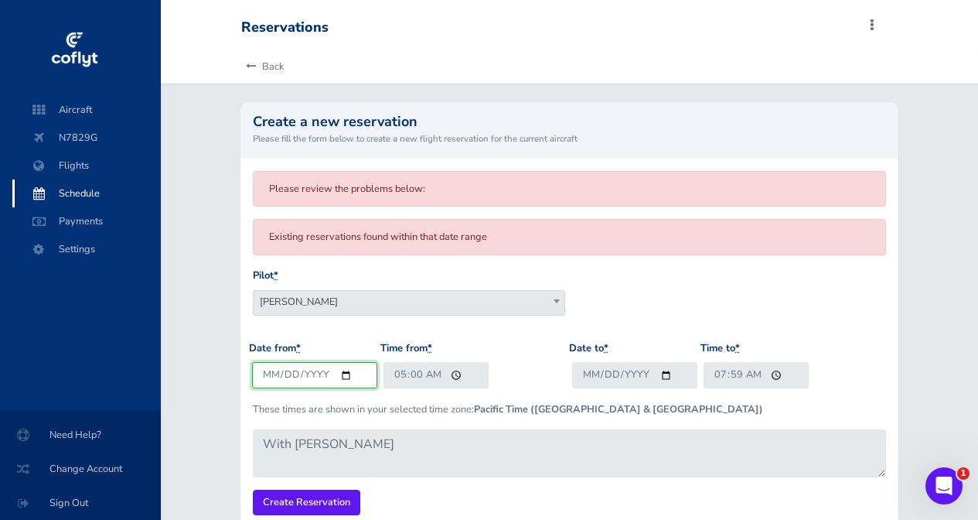
click at [285, 372] on input "[DATE]" at bounding box center [314, 375] width 125 height 26
type input "[DATE]"
click at [577, 346] on label "Date to *" at bounding box center [588, 348] width 39 height 16
click at [577, 362] on input "[DATE]" at bounding box center [634, 375] width 125 height 26
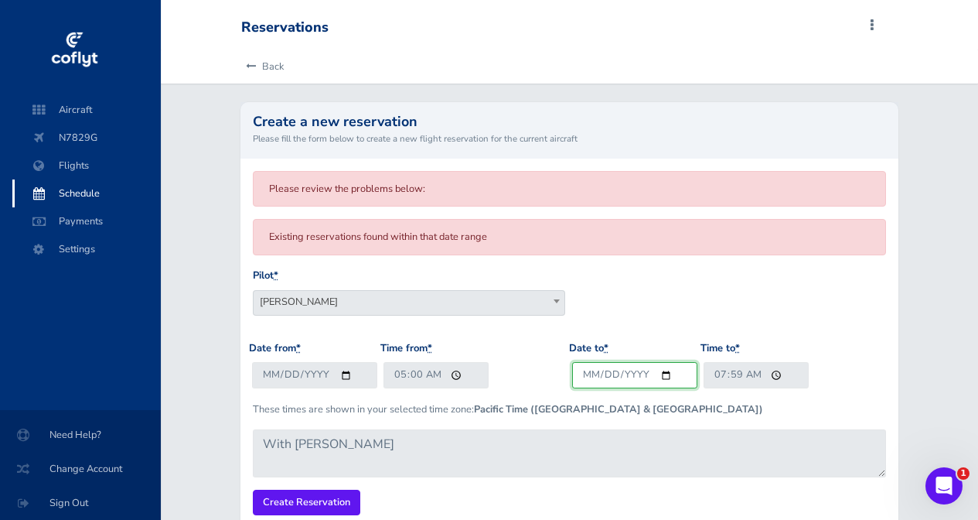
scroll to position [78, 0]
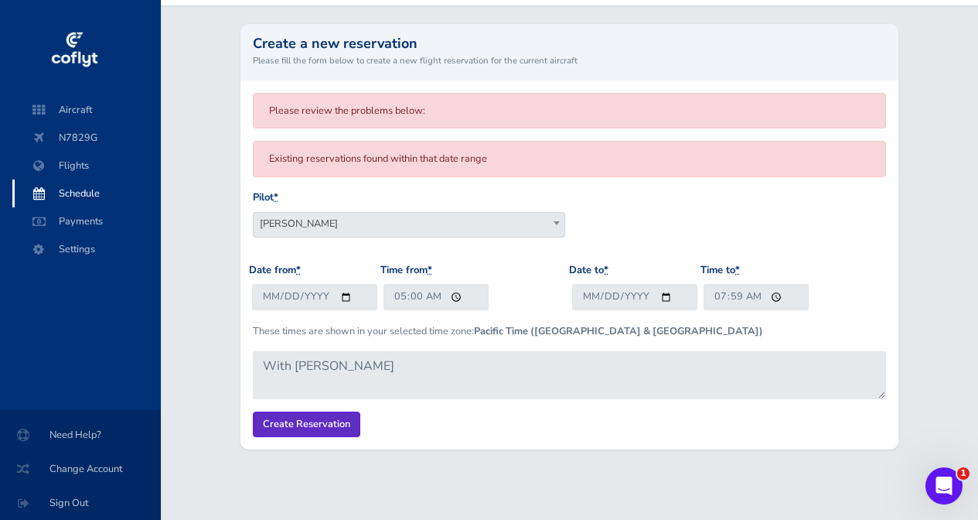
click at [309, 420] on input "Create Reservation" at bounding box center [306, 424] width 107 height 26
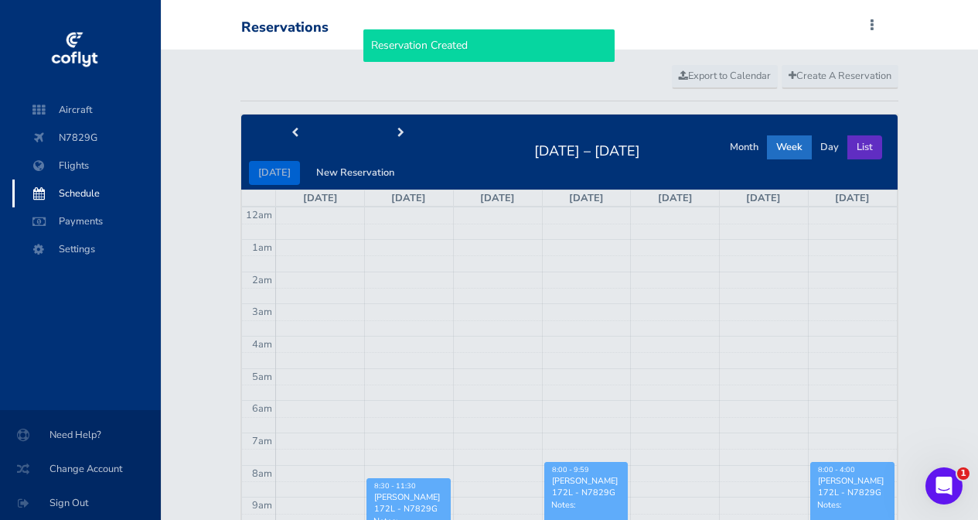
click at [861, 141] on button "List" at bounding box center [864, 147] width 35 height 24
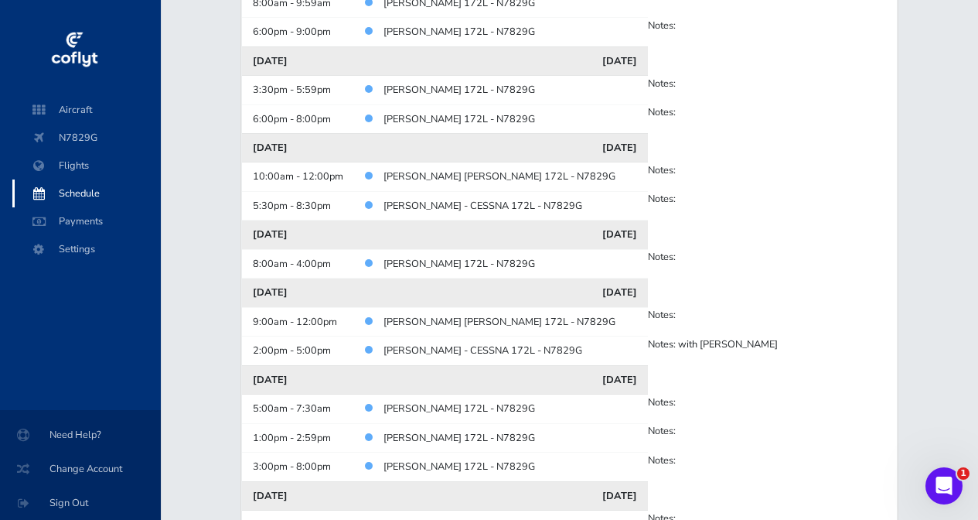
scroll to position [1860, 0]
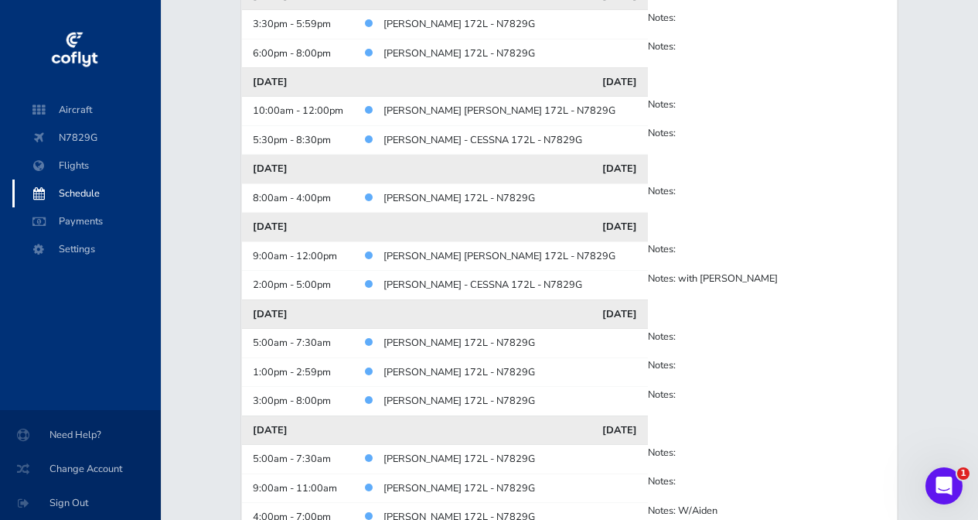
click at [416, 336] on link "[PERSON_NAME] 172L - N7829G" at bounding box center [459, 343] width 152 height 14
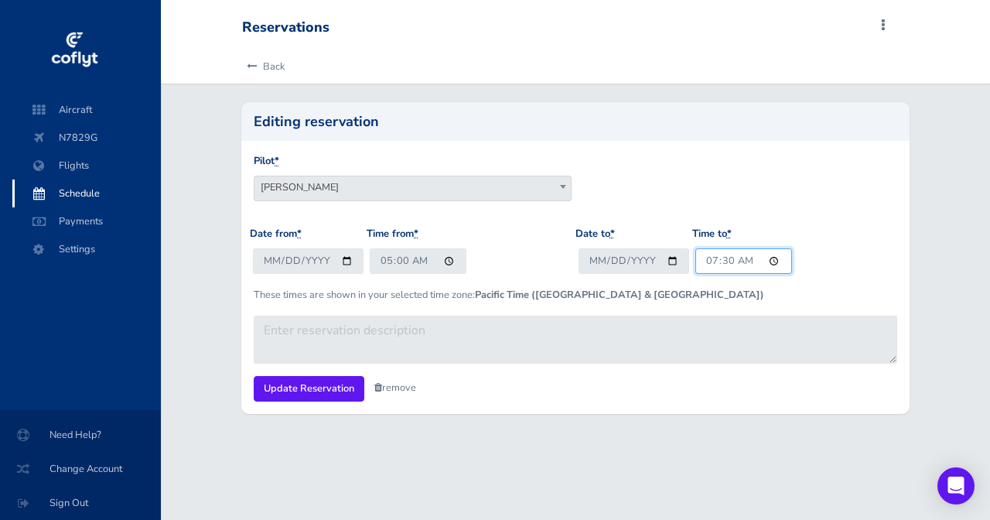
click at [708, 266] on input "07:30" at bounding box center [743, 261] width 97 height 26
type input "08:00"
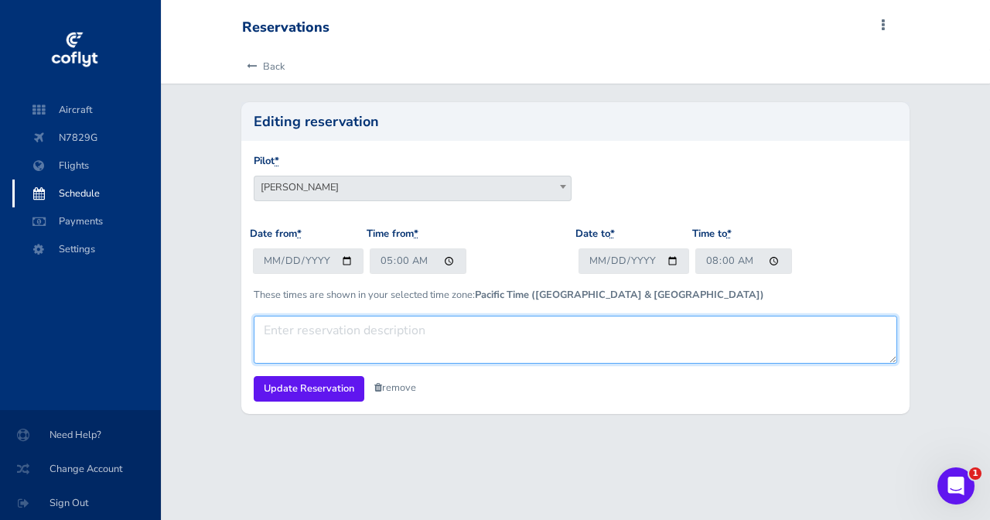
click at [707, 326] on textarea at bounding box center [575, 339] width 642 height 48
paste textarea "With Ryan"
type textarea "With Ryan"
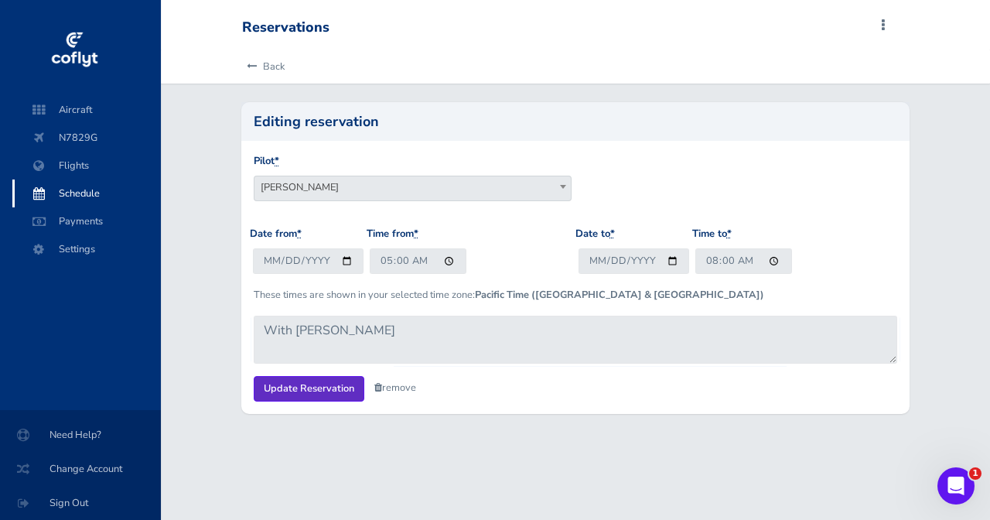
click at [323, 392] on input "Update Reservation" at bounding box center [309, 389] width 111 height 26
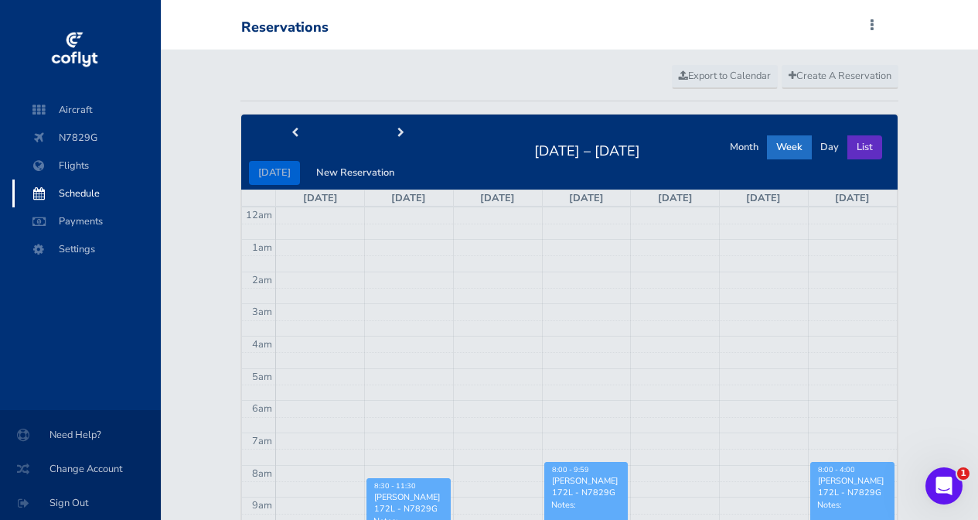
click at [870, 139] on button "List" at bounding box center [864, 147] width 35 height 24
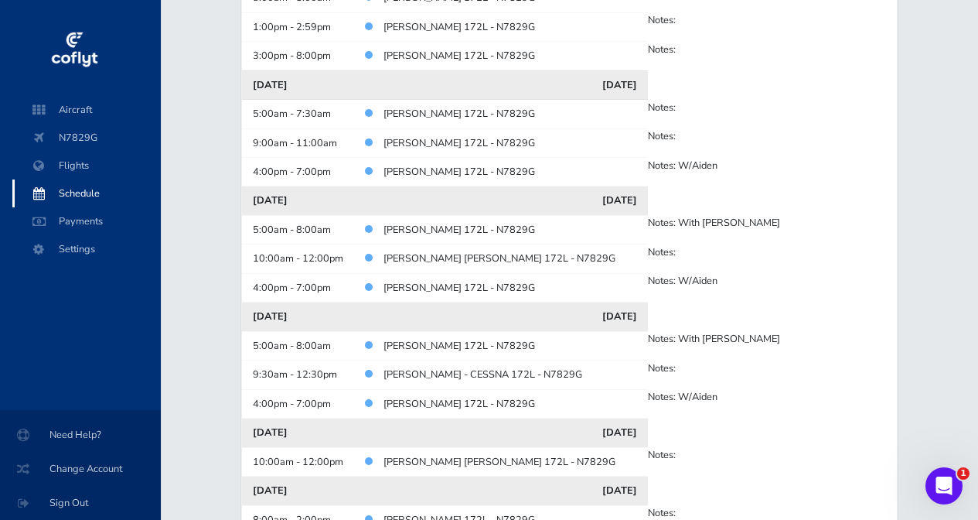
scroll to position [2173, 0]
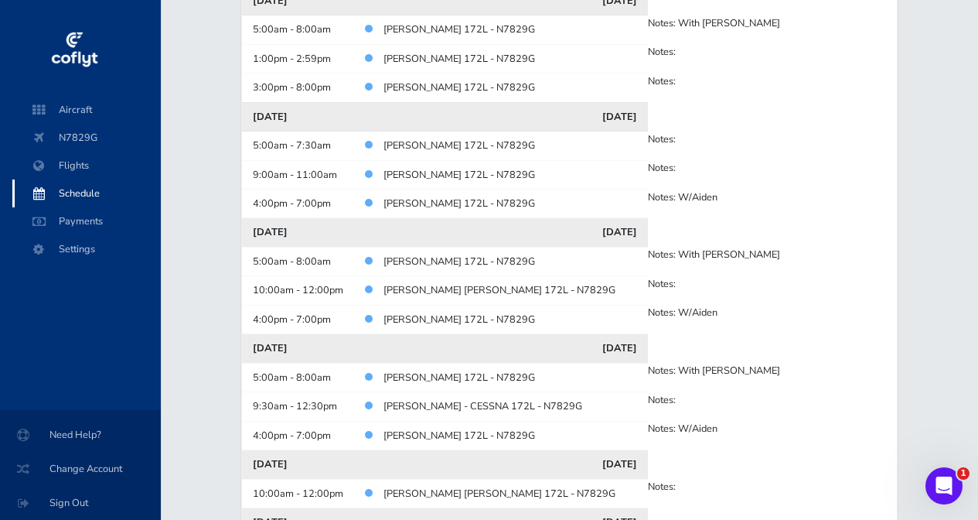
click at [404, 138] on link "Erik Kruchten - CESSNA 172L - N7829G" at bounding box center [459, 145] width 152 height 14
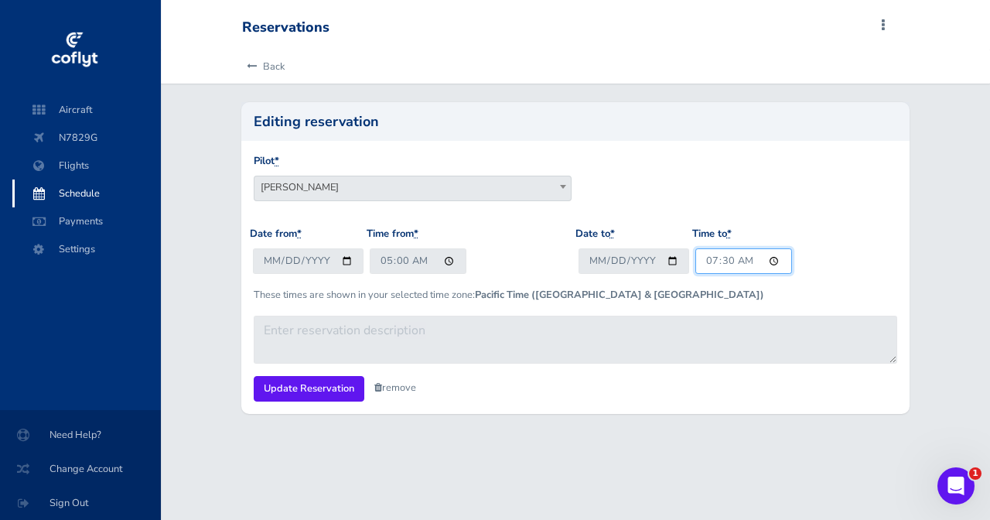
click at [707, 258] on input "07:30" at bounding box center [743, 261] width 97 height 26
type input "08:00"
click at [582, 307] on div "These times are shown in your selected time zone: Pacific Time (US & Canada)" at bounding box center [575, 306] width 650 height 16
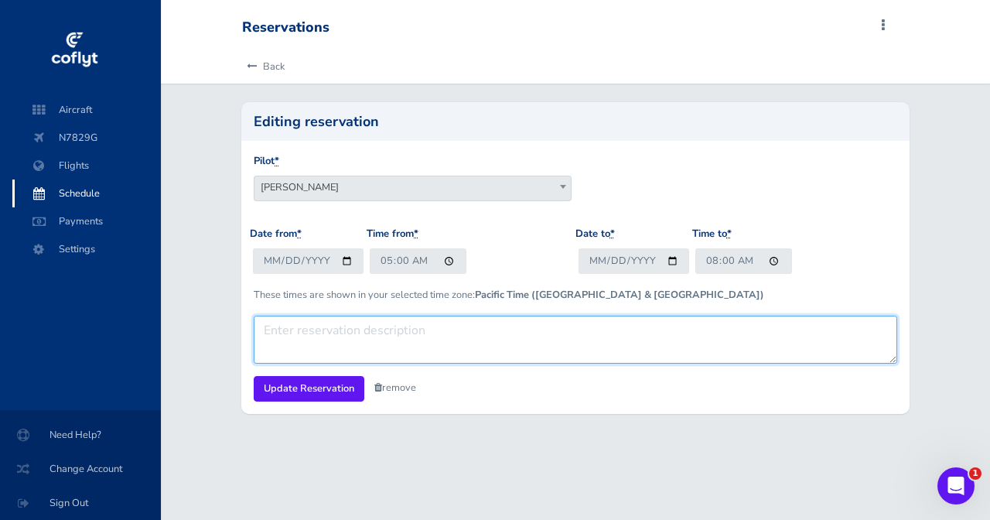
click at [564, 315] on textarea at bounding box center [575, 339] width 642 height 48
paste textarea "With Ryan"
type textarea "With Ryan"
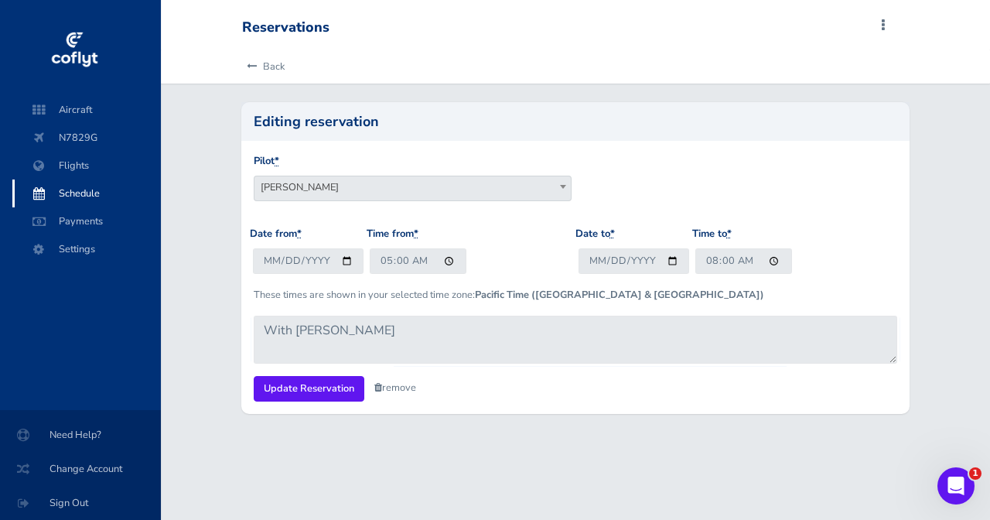
click at [293, 404] on div "Pilot * Stephen M Saslow Keith Overa Chuyi Chuang Cody Prince Sean Smith Chris …" at bounding box center [574, 277] width 667 height 272
click at [302, 377] on input "Update Reservation" at bounding box center [309, 389] width 111 height 26
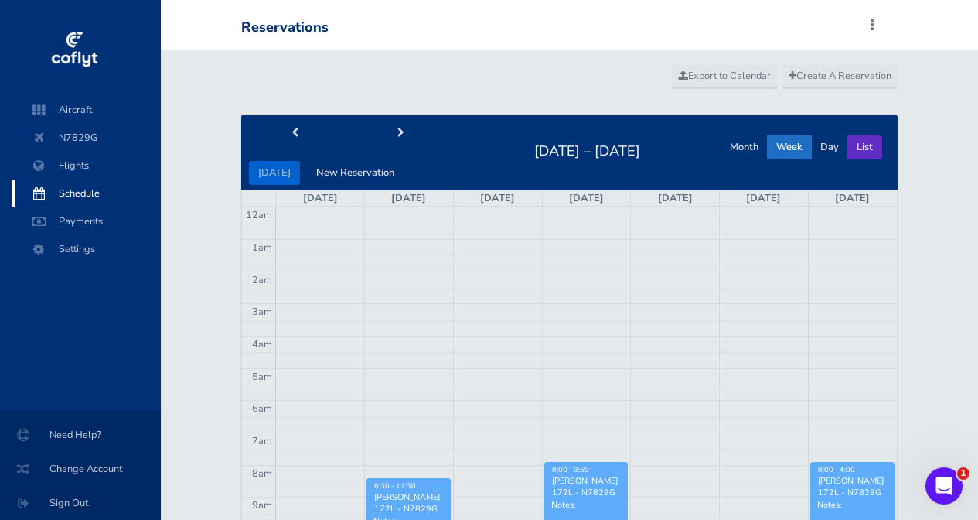
click at [858, 147] on button "List" at bounding box center [864, 147] width 35 height 24
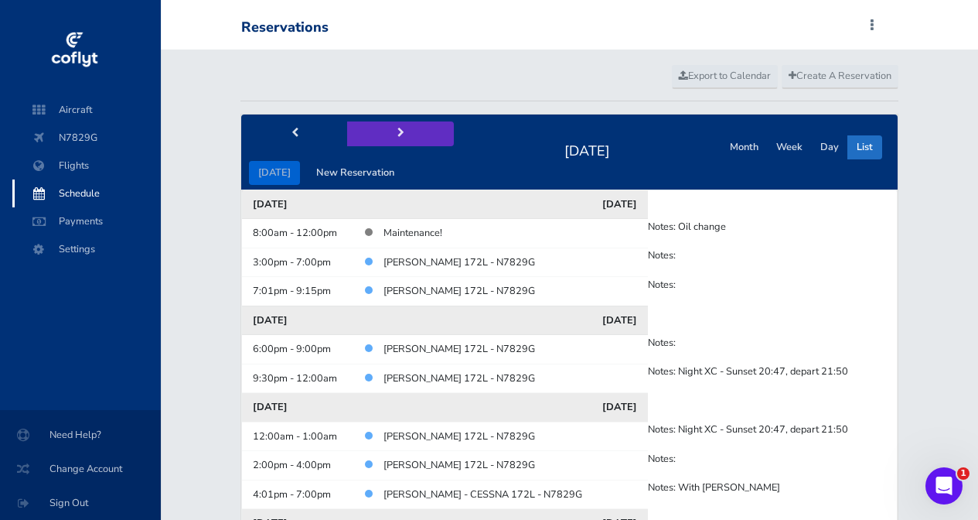
click at [400, 133] on span "next" at bounding box center [400, 133] width 7 height 10
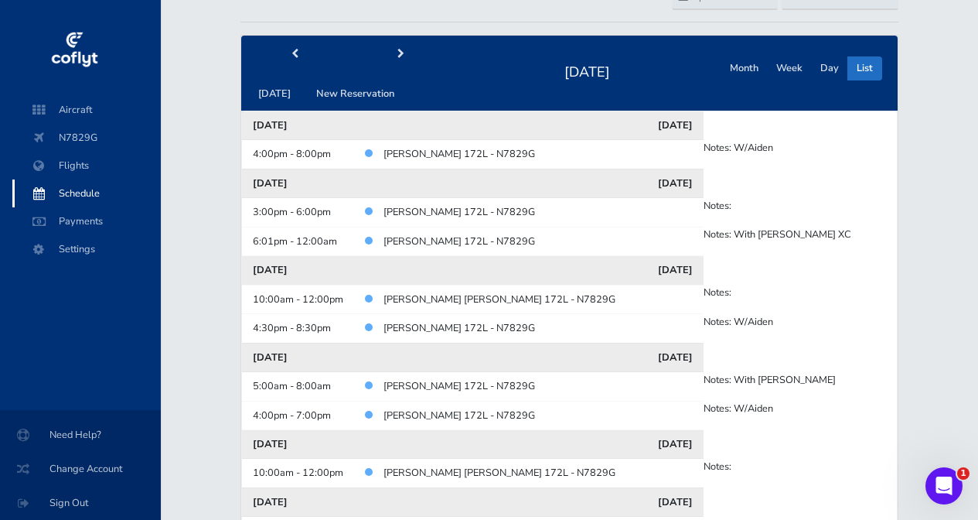
scroll to position [90, 0]
